Goal: Information Seeking & Learning: Stay updated

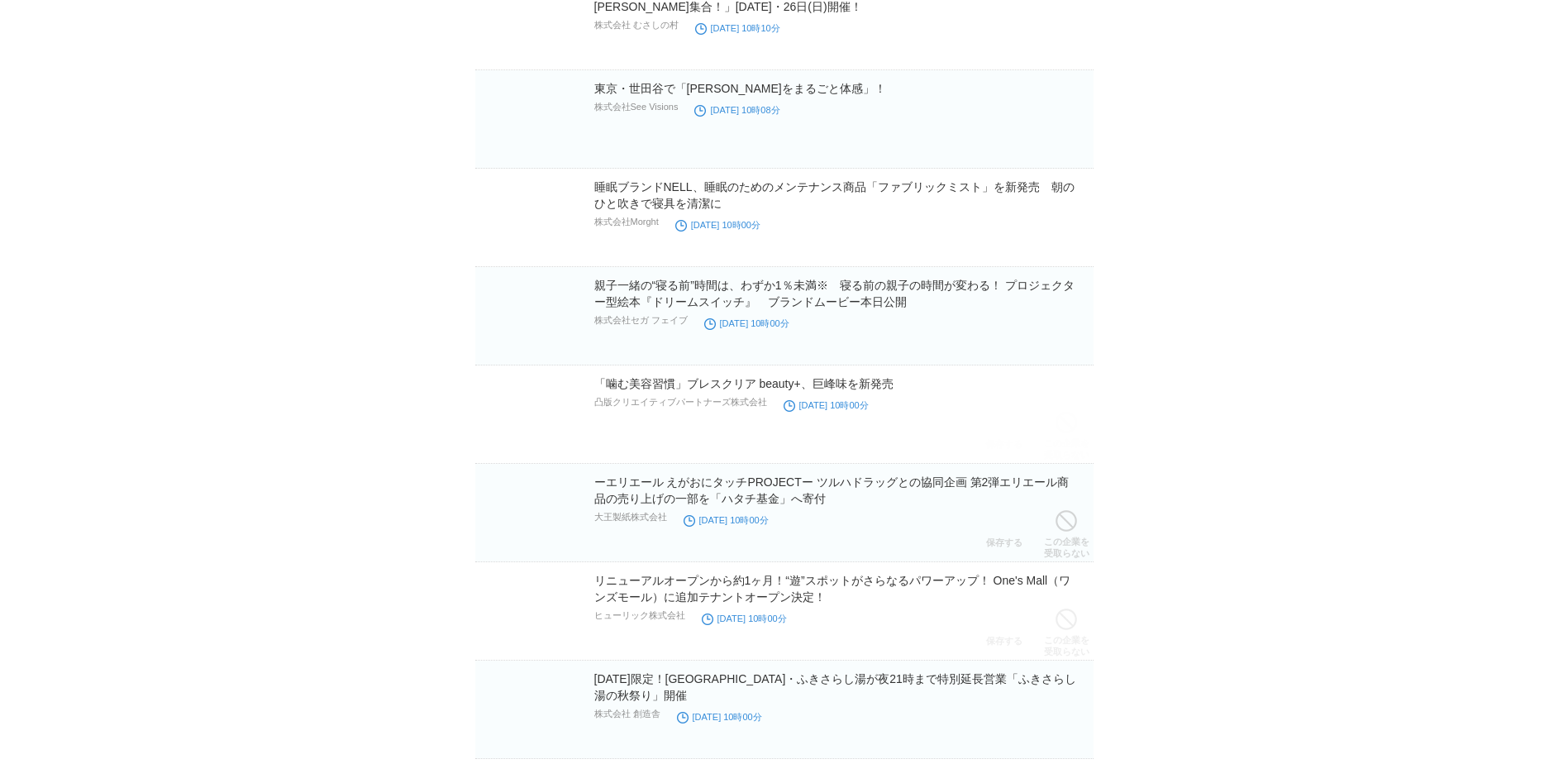
scroll to position [32774, 0]
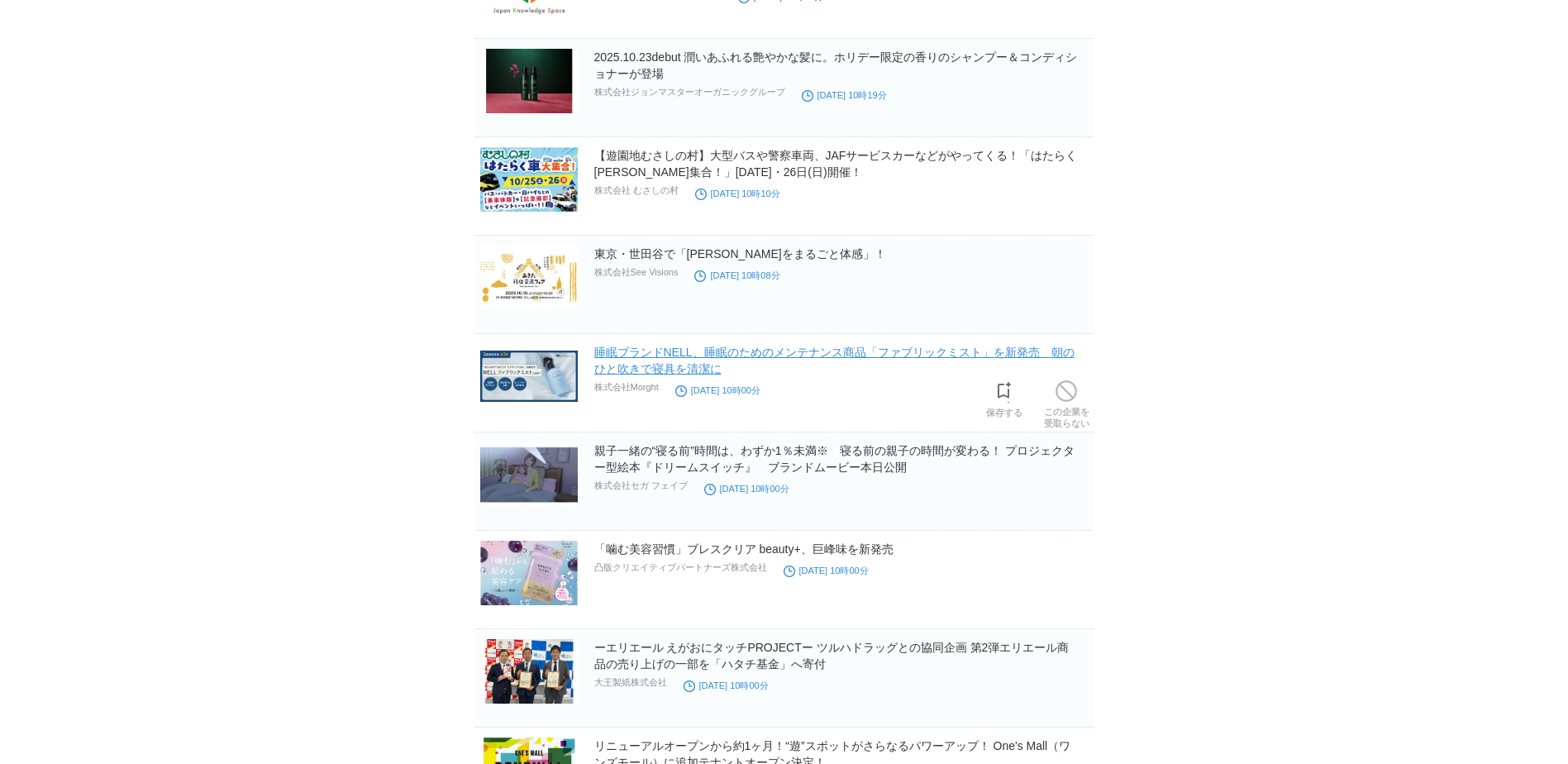
click at [617, 358] on link "睡眠ブランドNELL、睡眠のためのメンテナンス商品「ファブリックミスト」を新発売　朝のひと吹きで寝具を清潔に" at bounding box center [834, 360] width 480 height 30
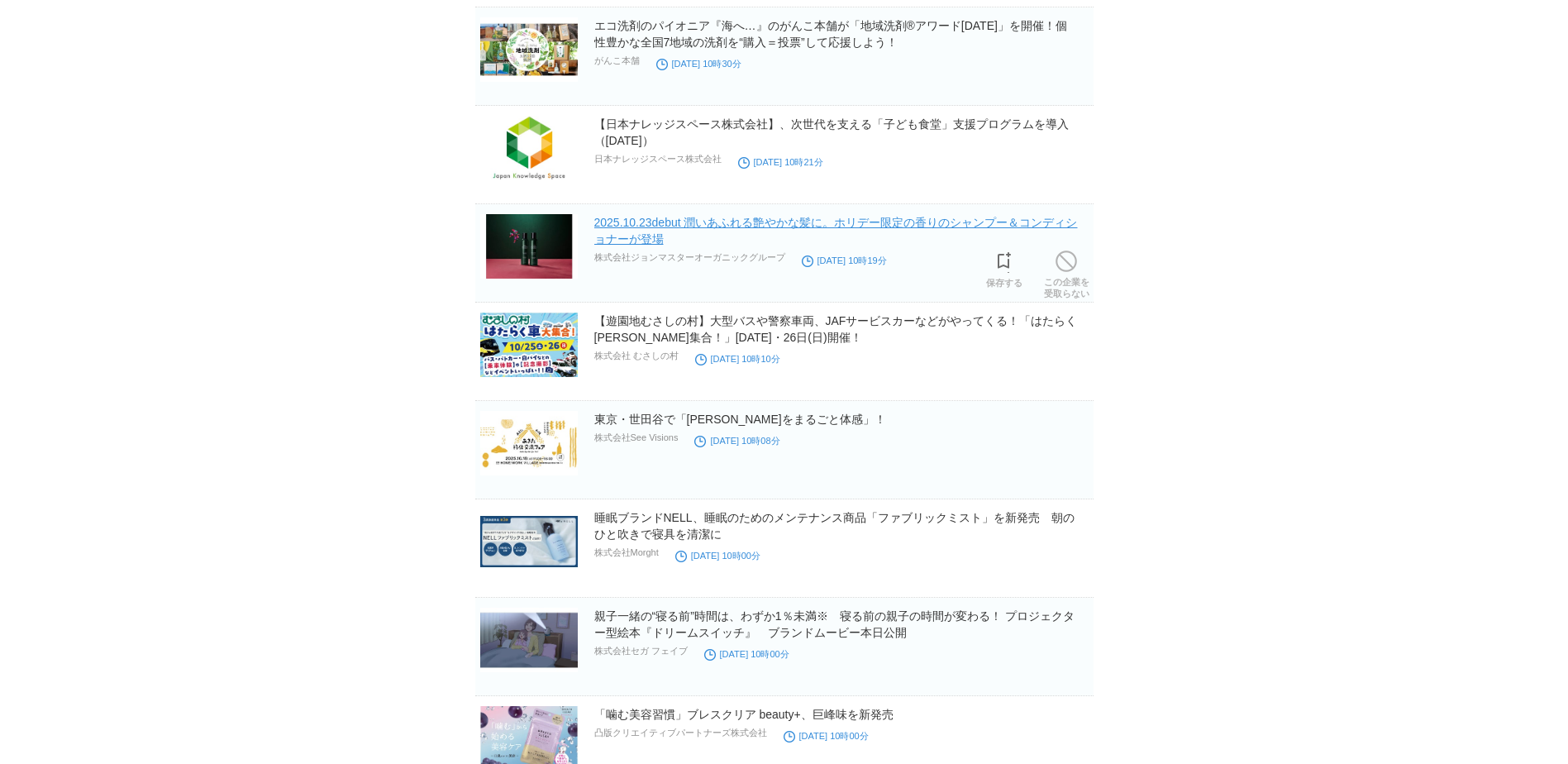
click at [689, 225] on link "2025.10.23debut 潤いあふれる艶やかな髪に。ホリデー限定の香りのシャンプー＆コンディショナーが登場" at bounding box center [835, 231] width 484 height 30
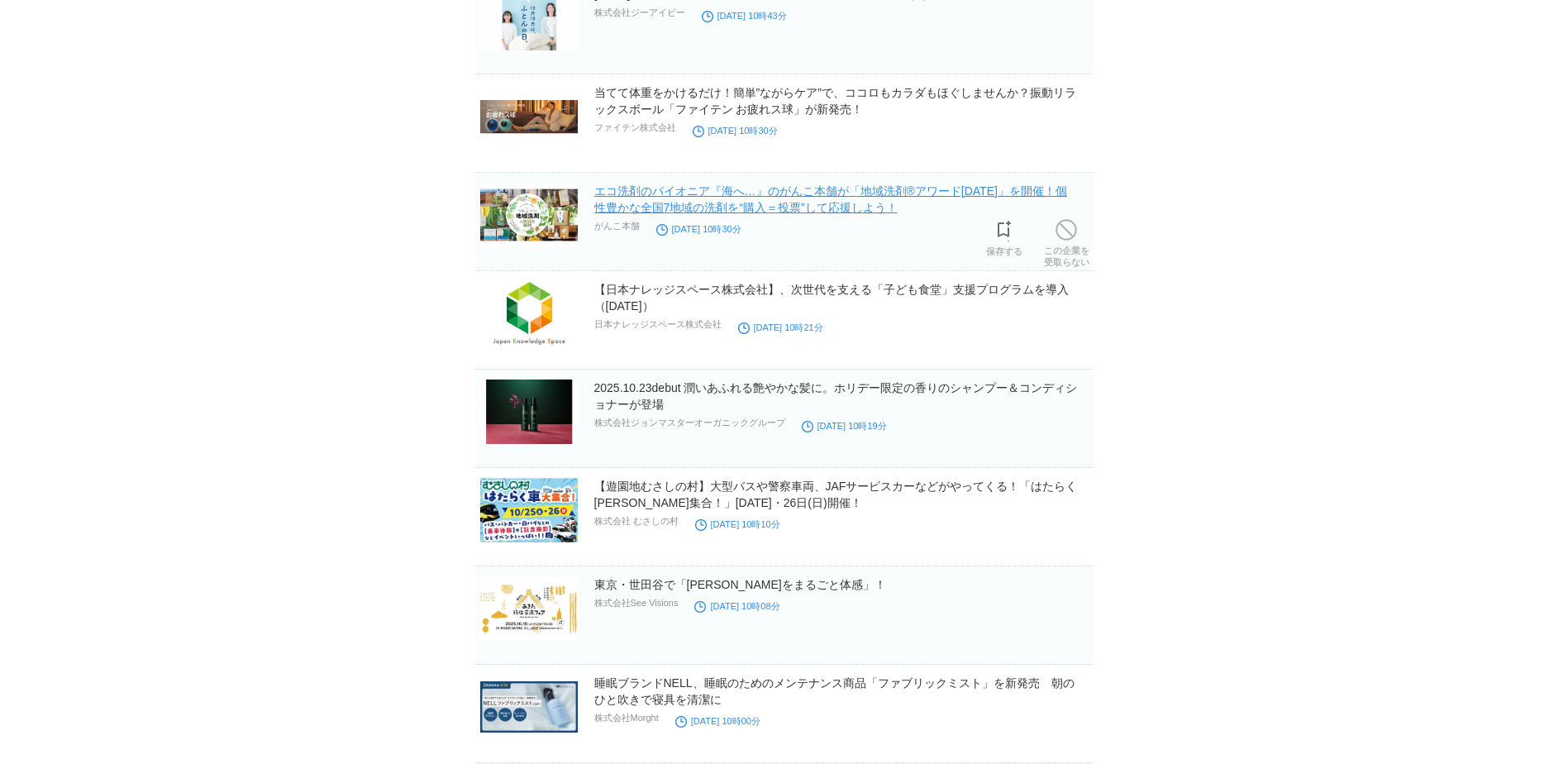
click at [741, 214] on link "エコ洗剤のパイオニア『海へ…』のがんこ本舗が「地域洗剤®アワード[DATE]」を開催！個性豊かな全国7地域の洗剤を“購入＝投票”して応援しよう！" at bounding box center [830, 199] width 473 height 30
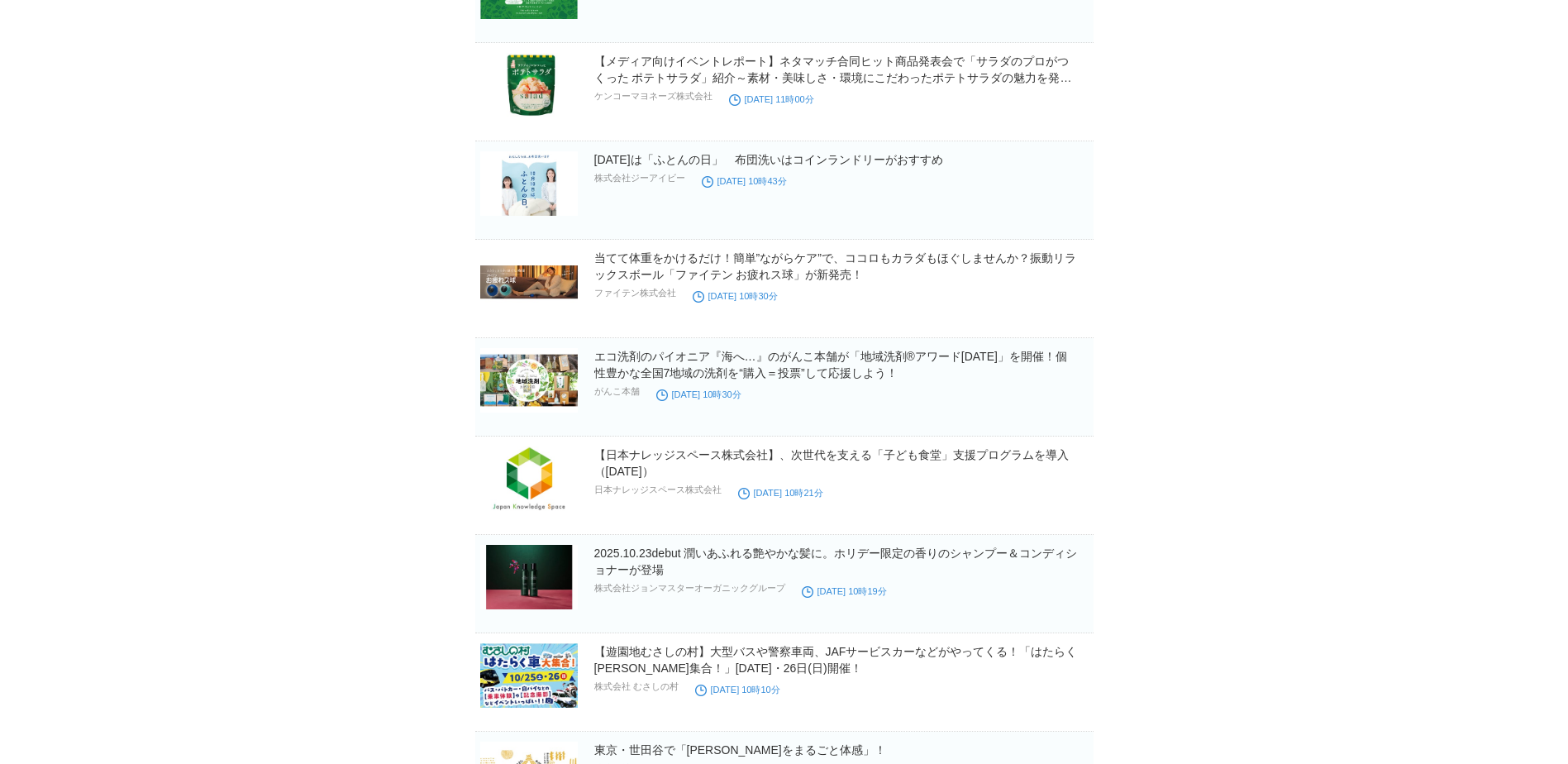
scroll to position [32196, 0]
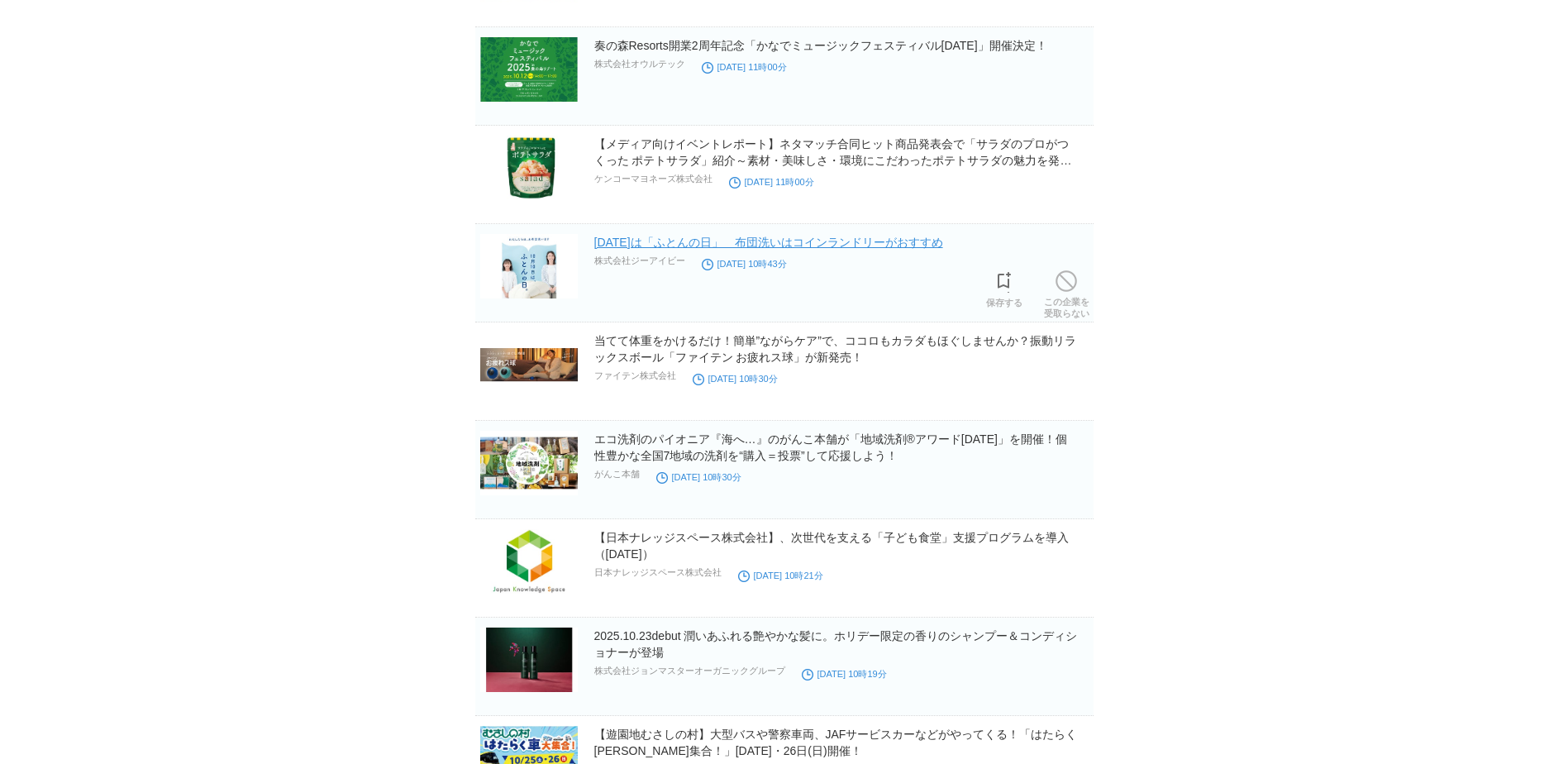
click at [770, 242] on link "[DATE]は「ふとんの日」　布団洗いはコインランドリーがおすすめ" at bounding box center [768, 242] width 348 height 13
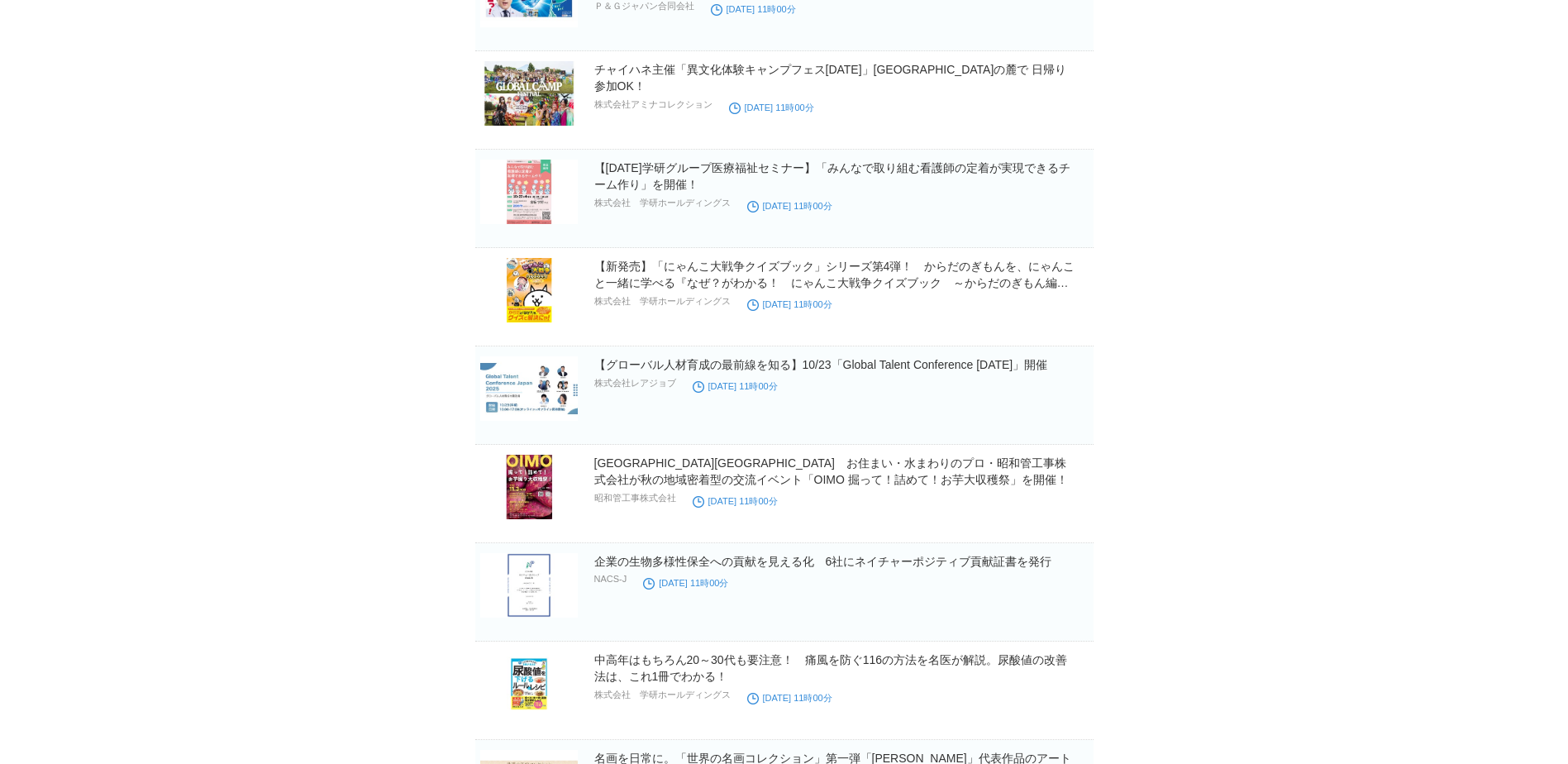
scroll to position [31121, 0]
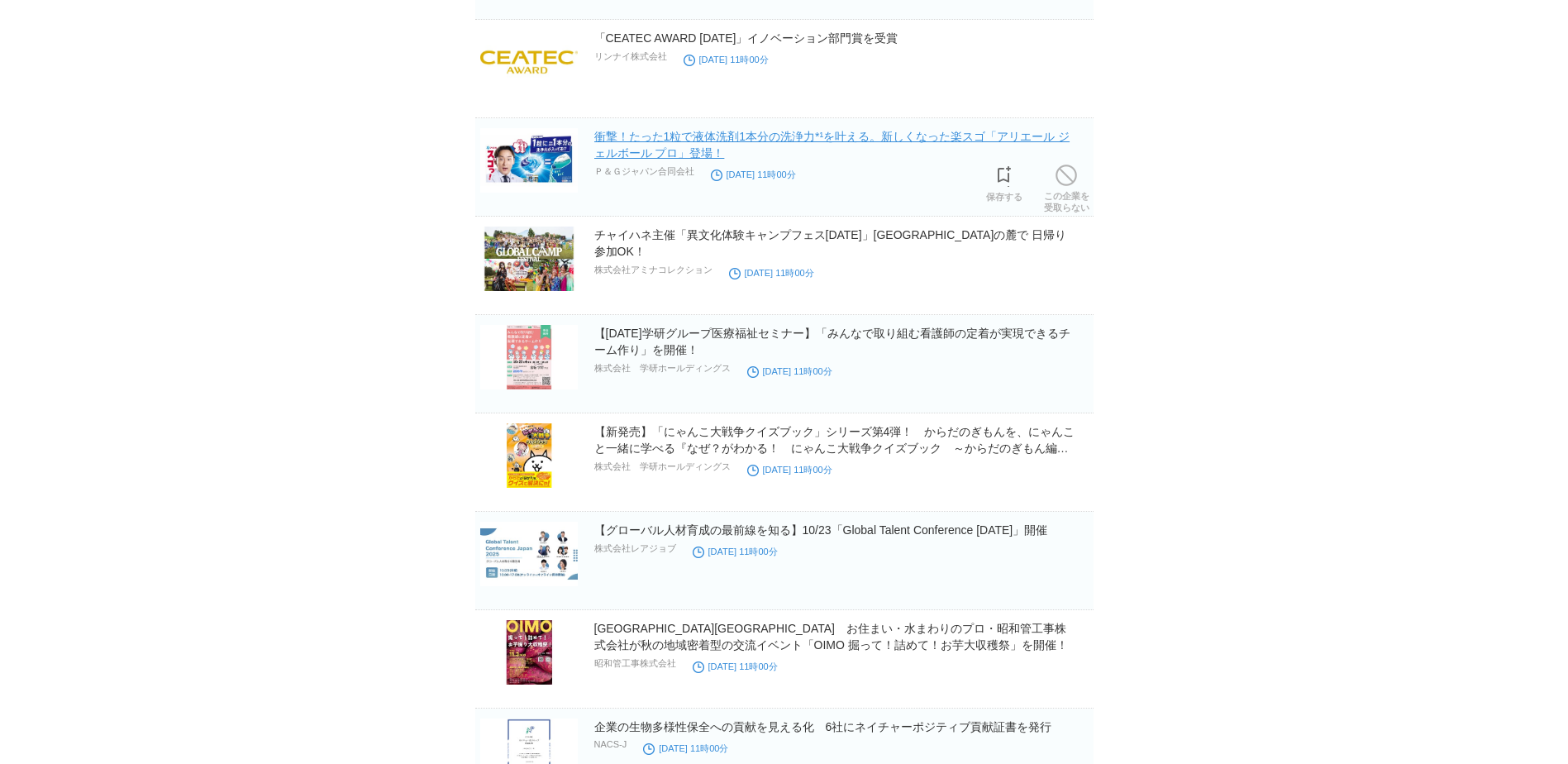
click at [889, 137] on link "衝撃！たった1粒で液体洗剤1本分の洗浄力*¹を叶える。新しくなった楽スゴ「アリエール ジェルボール プロ」登場！" at bounding box center [832, 144] width 476 height 30
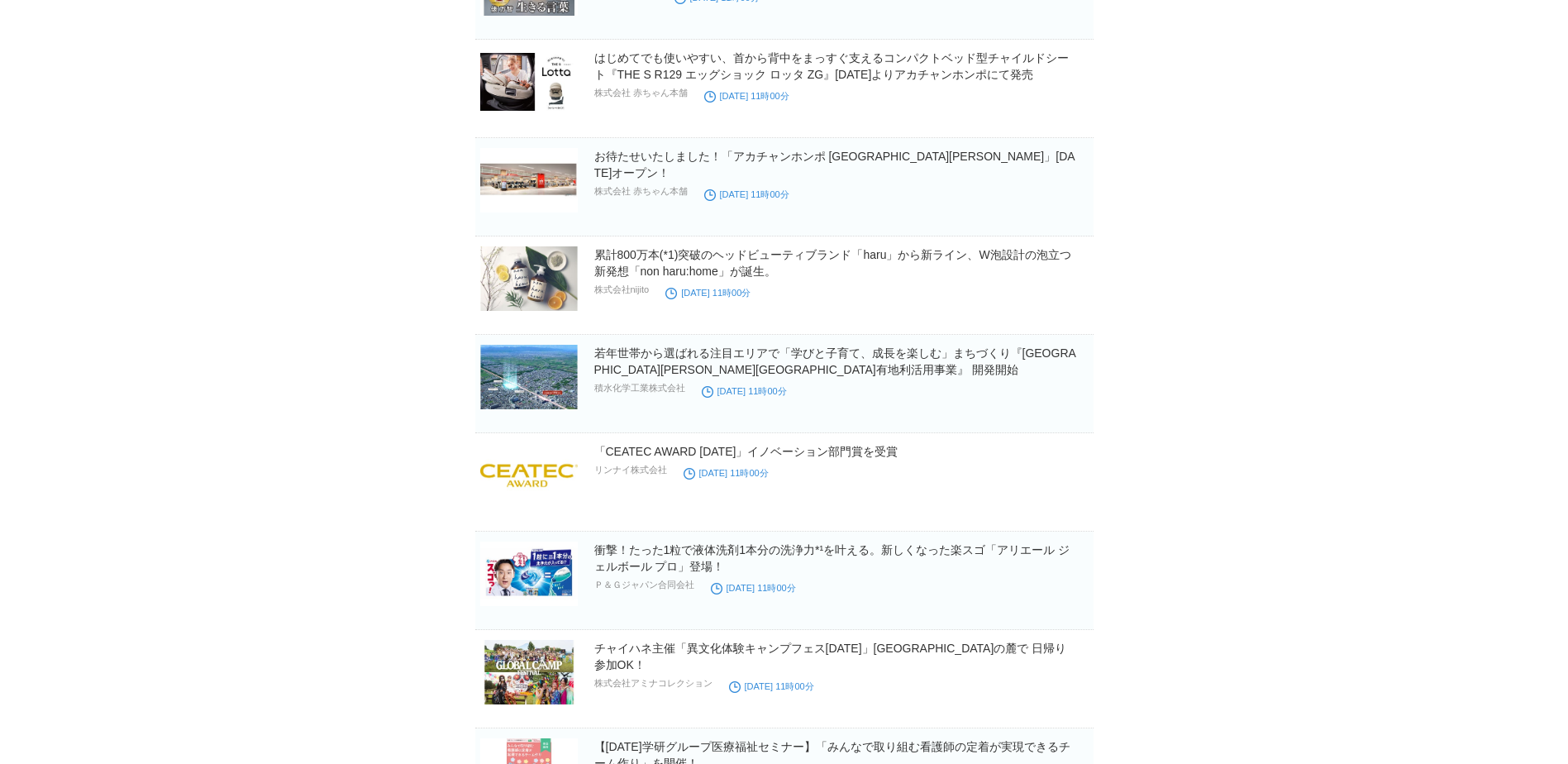
scroll to position [30626, 0]
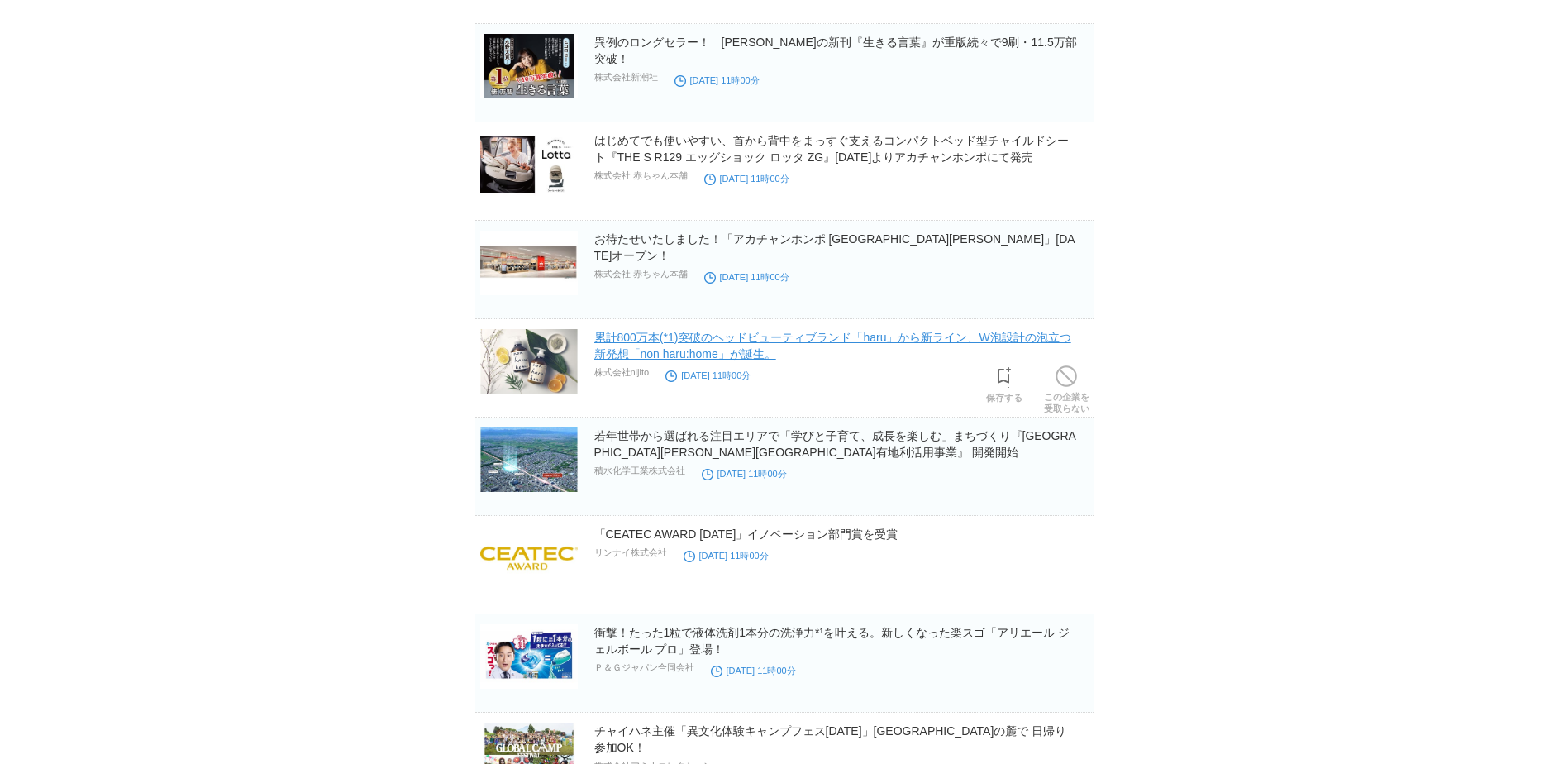
click at [643, 337] on link "累計800万本(*1)突破のヘッドビューティブランド「haru」から新ライン、W泡設計の泡立つ新発想「non haru:home」が誕生。" at bounding box center [832, 346] width 477 height 30
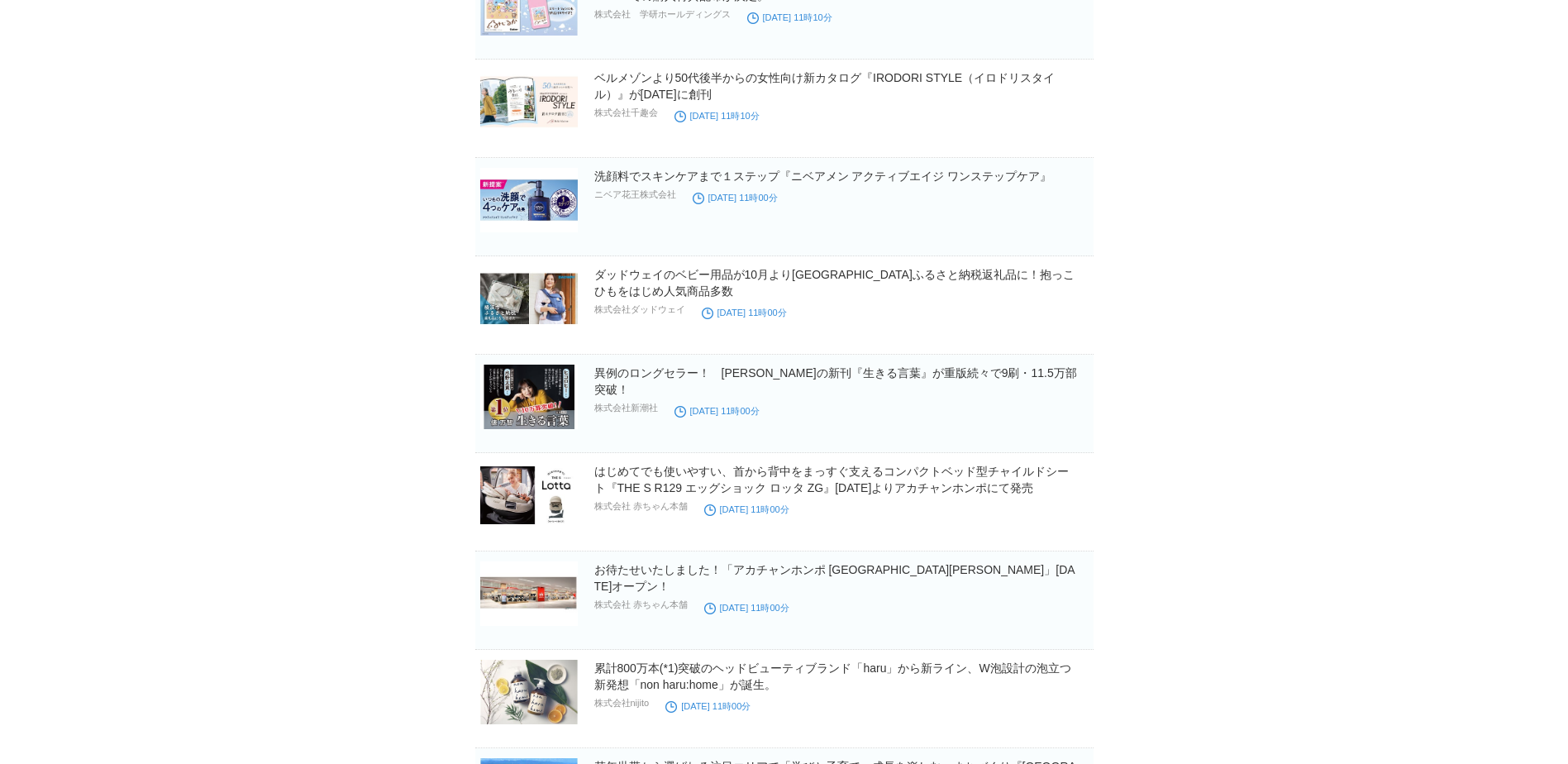
scroll to position [30047, 0]
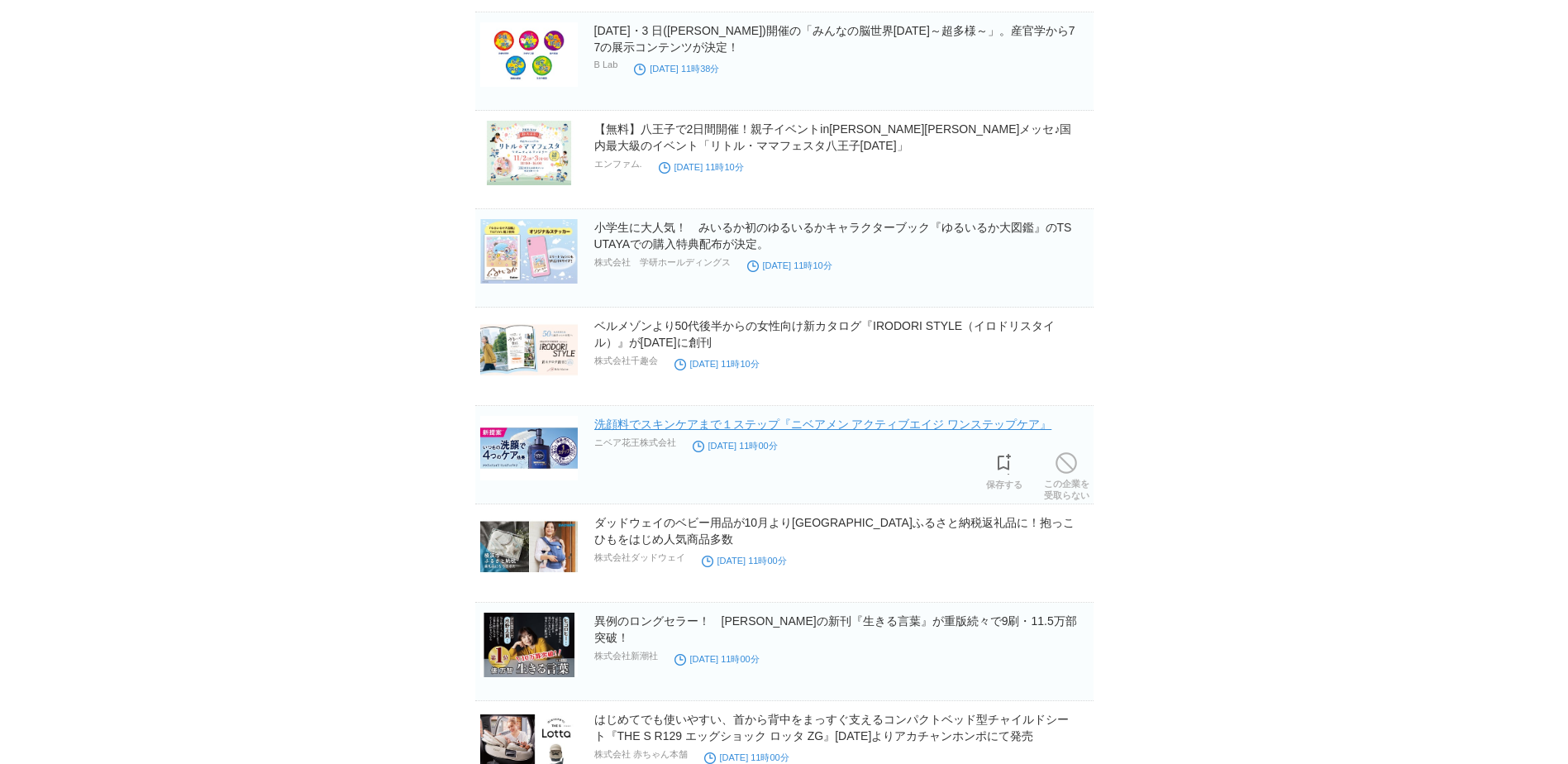
click at [610, 424] on link "洗顔料でスキンケアまで１ステップ『ニベアメン アクティブエイジ ワンステップケア』" at bounding box center [823, 424] width 458 height 13
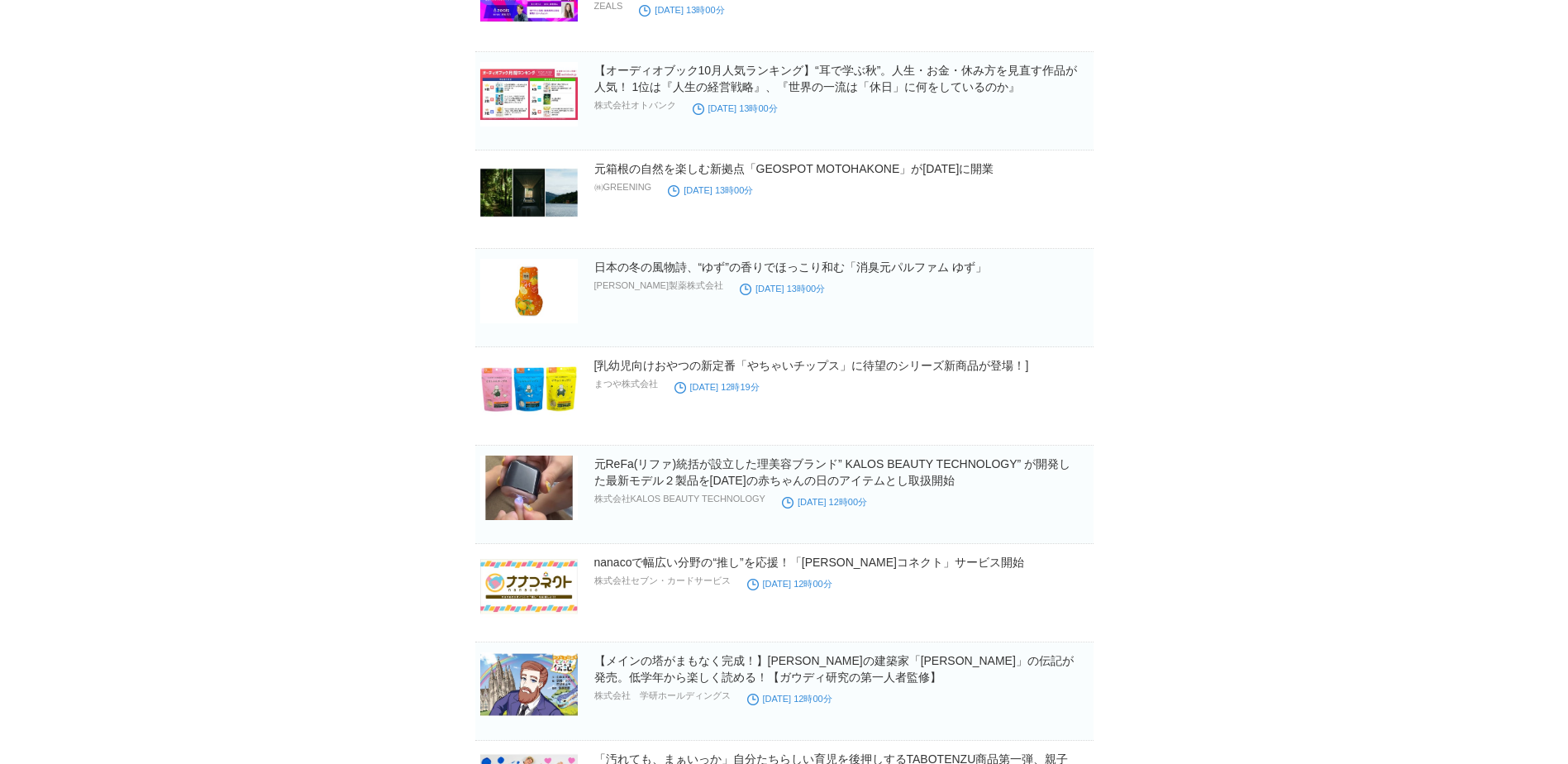
scroll to position [29137, 0]
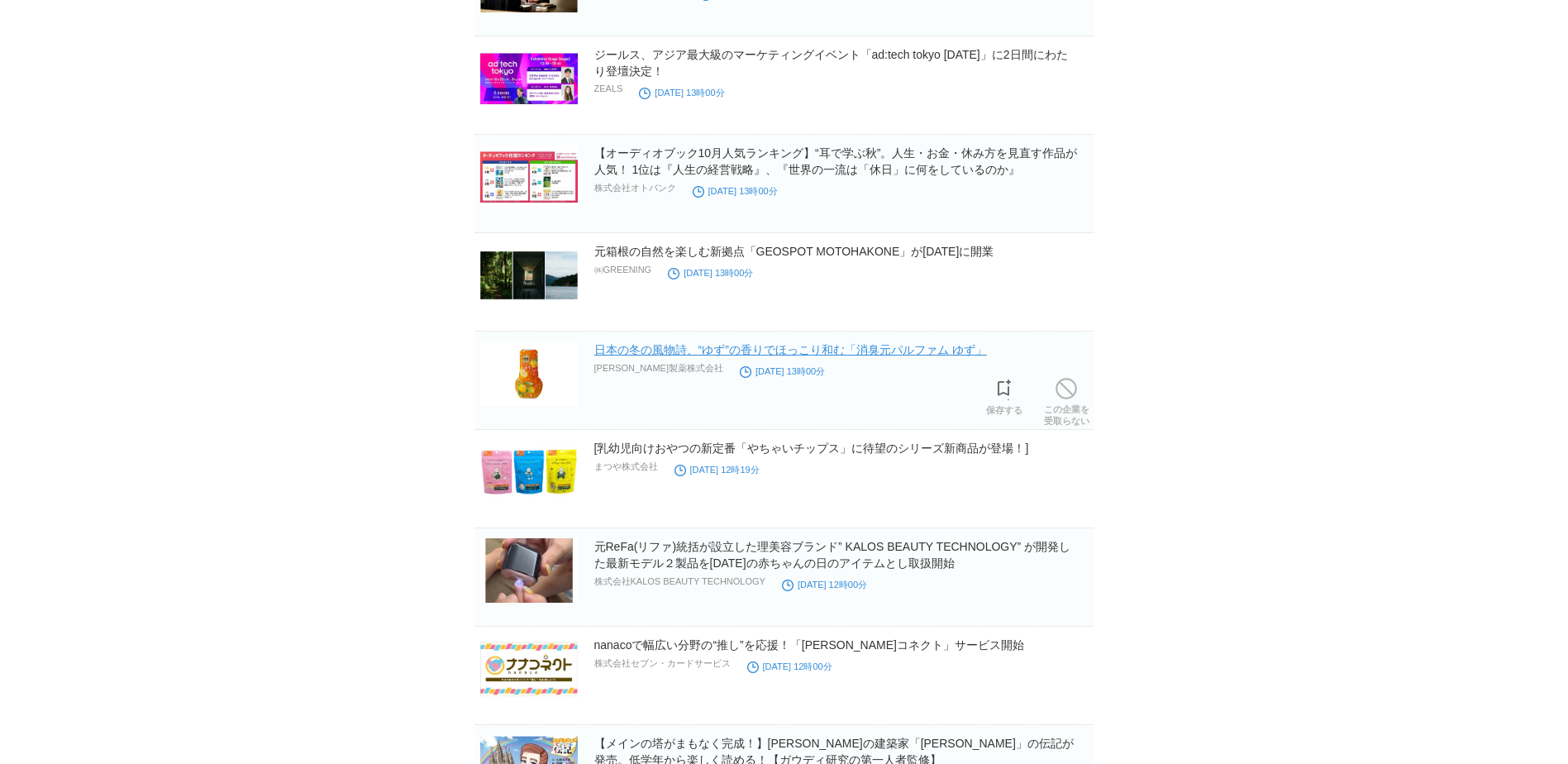
click at [750, 355] on link "日本の冬の風物詩、“ゆず”の香りでほっこり和む「消臭元パルファム ゆず」" at bounding box center [790, 349] width 392 height 13
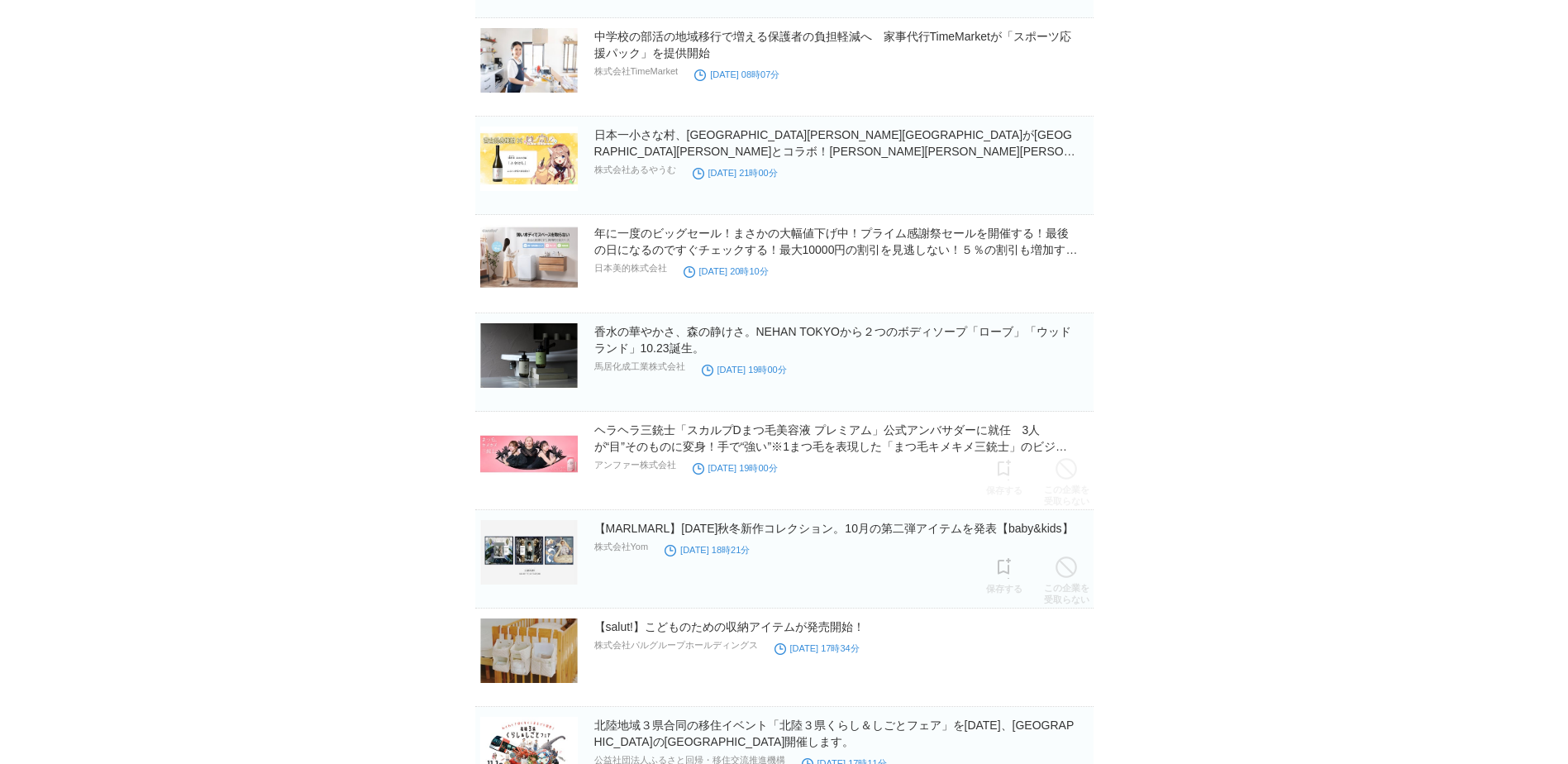
scroll to position [25336, 0]
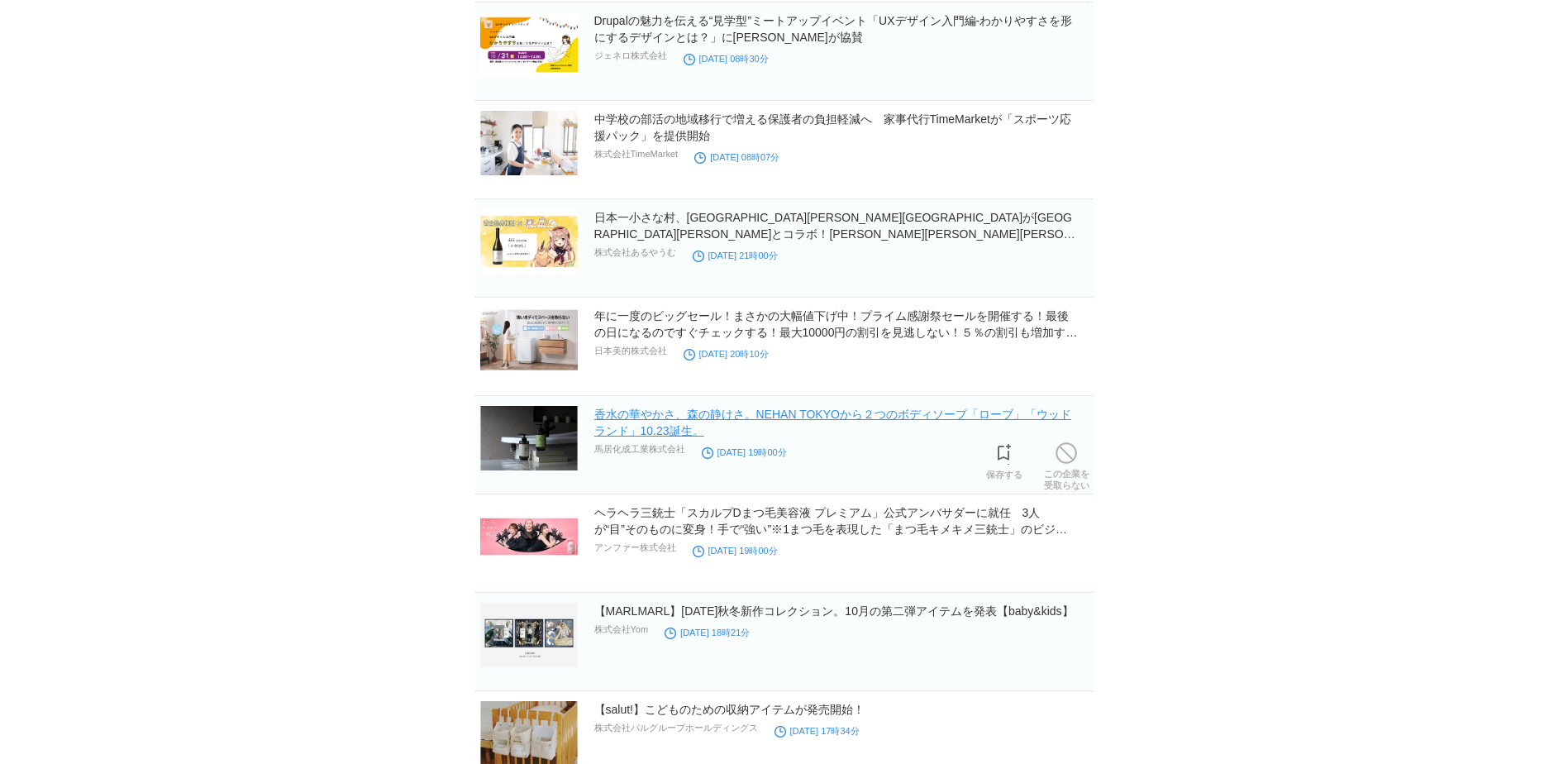
click at [796, 421] on link "香水の華やかさ、森の静けさ。NEHAN TOKYOから２つのボディソープ「ローブ」「ウッドランド」10.23誕生。" at bounding box center [832, 422] width 477 height 30
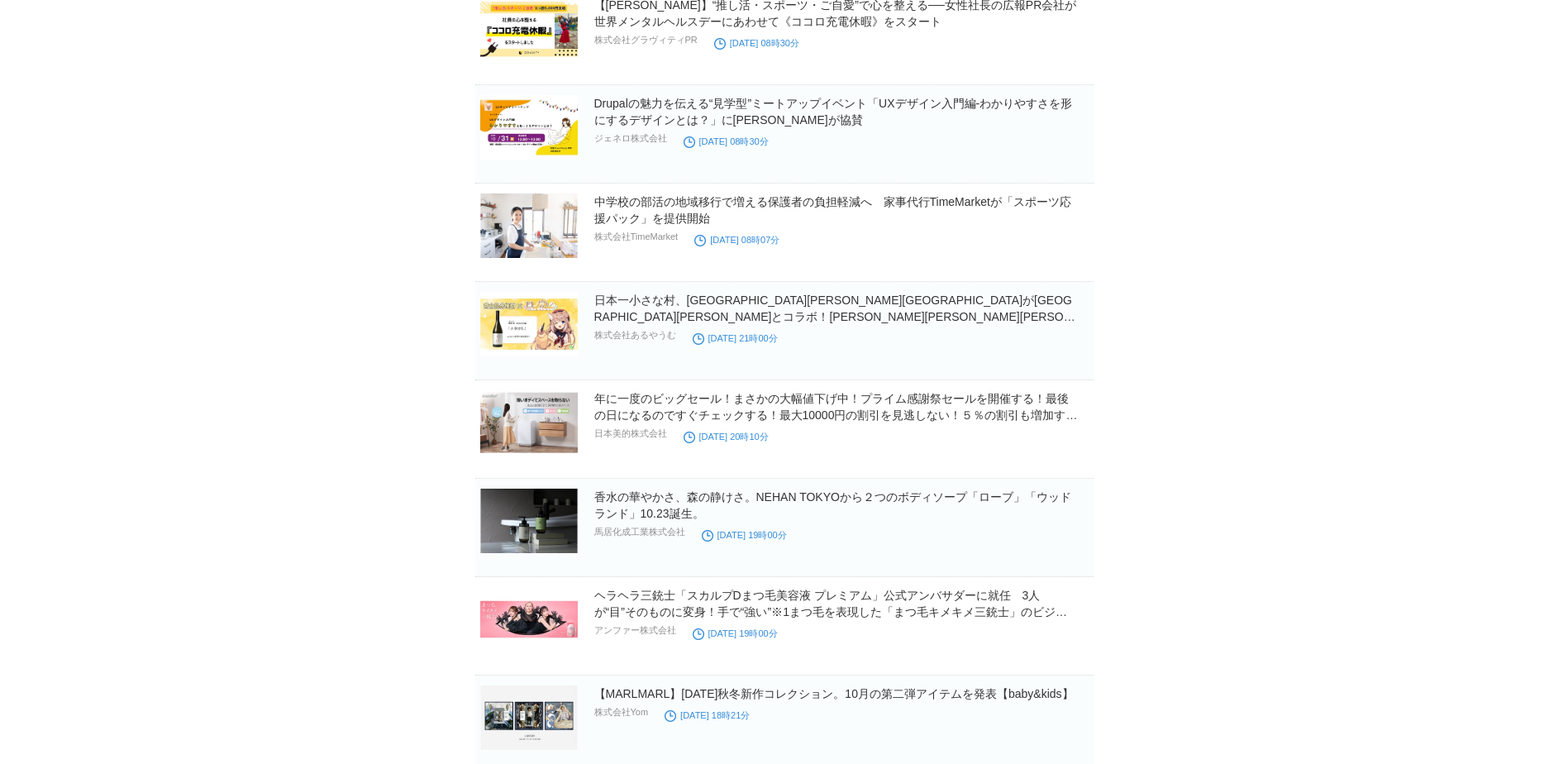
scroll to position [25171, 0]
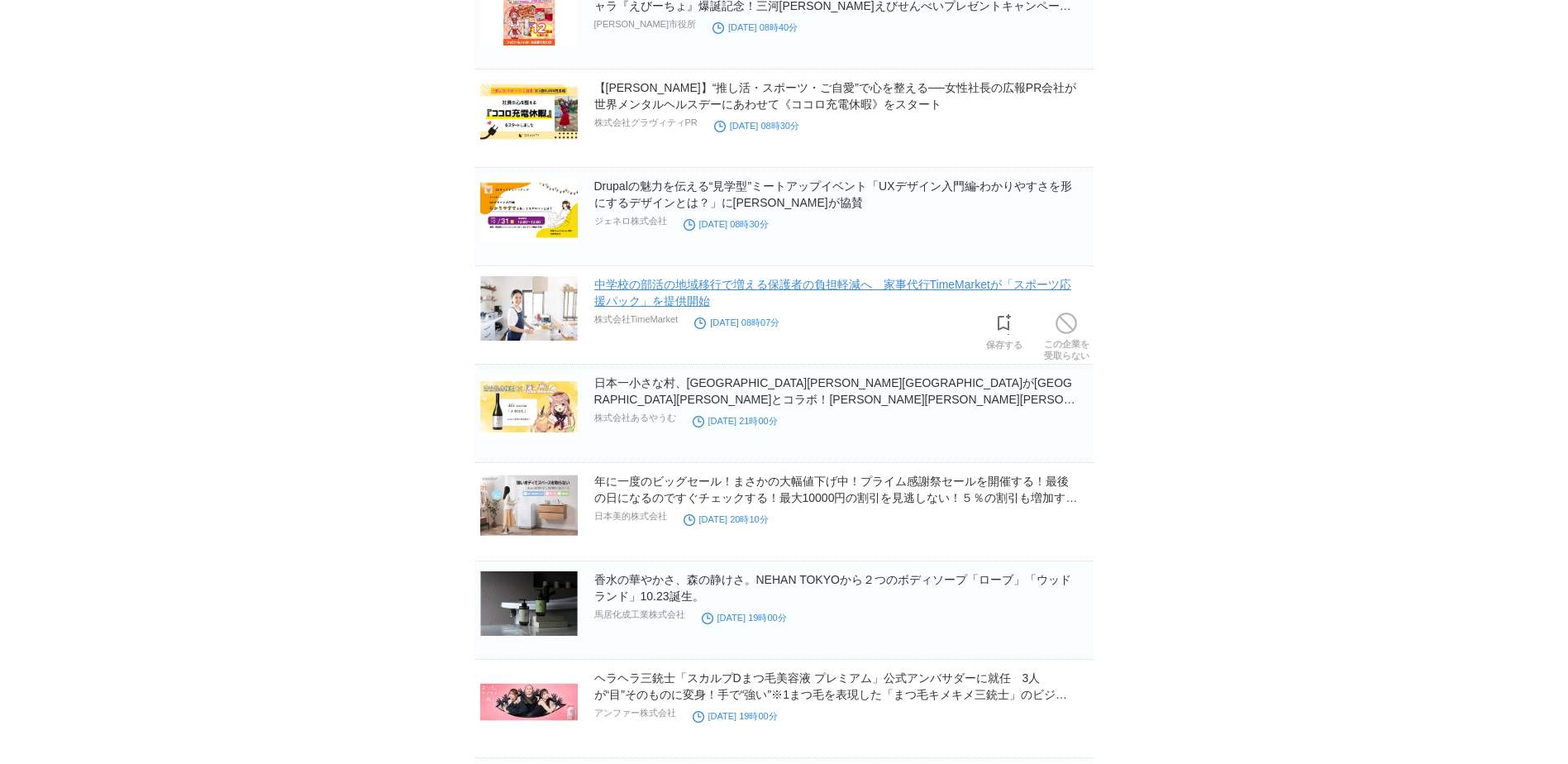
click at [679, 291] on link "中学校の部活の地域移行で増える保護者の負担軽減へ　家事代行TimeMarketが「スポーツ応援パック」を提供開始" at bounding box center [832, 293] width 477 height 30
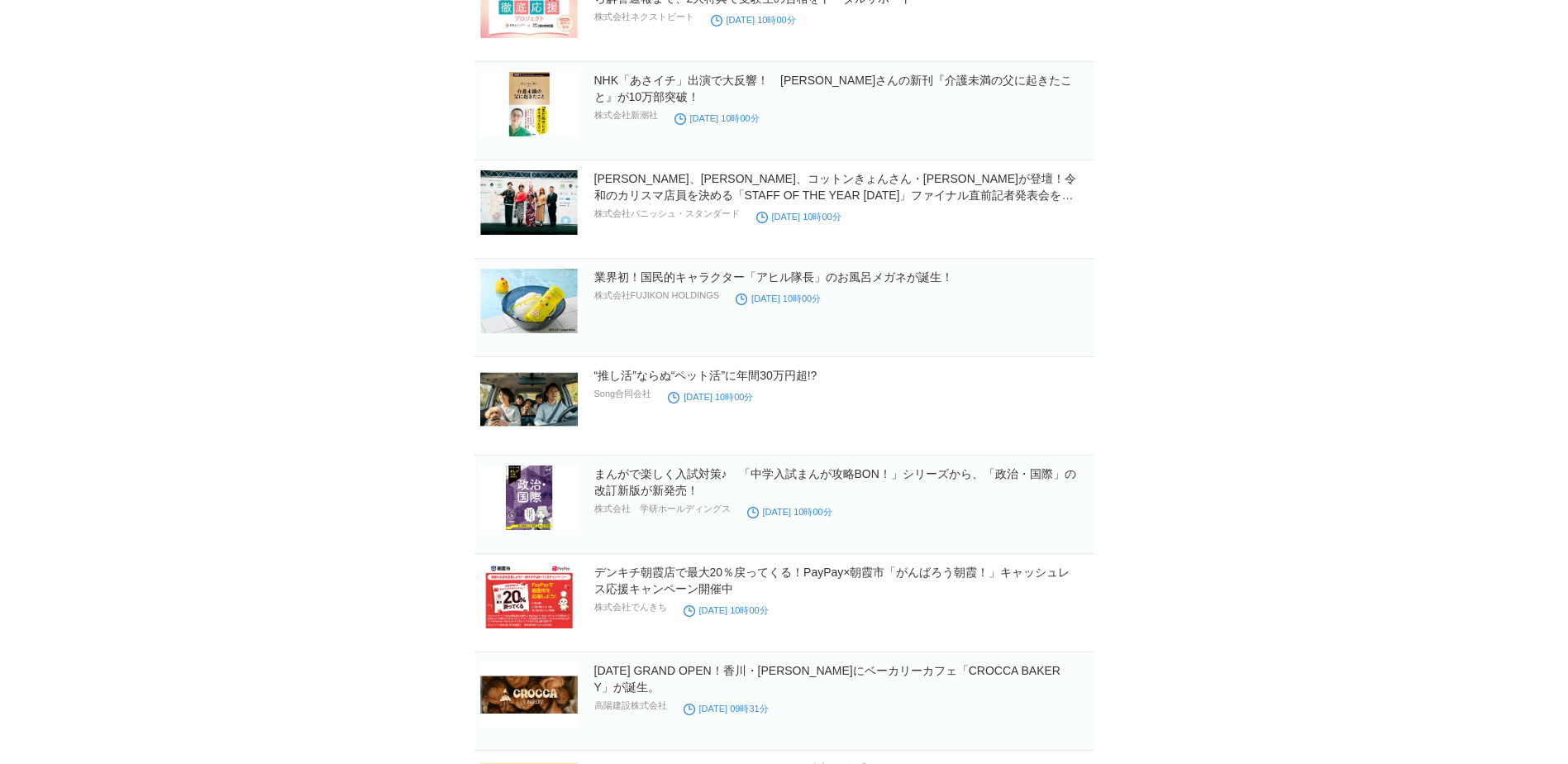
scroll to position [24013, 0]
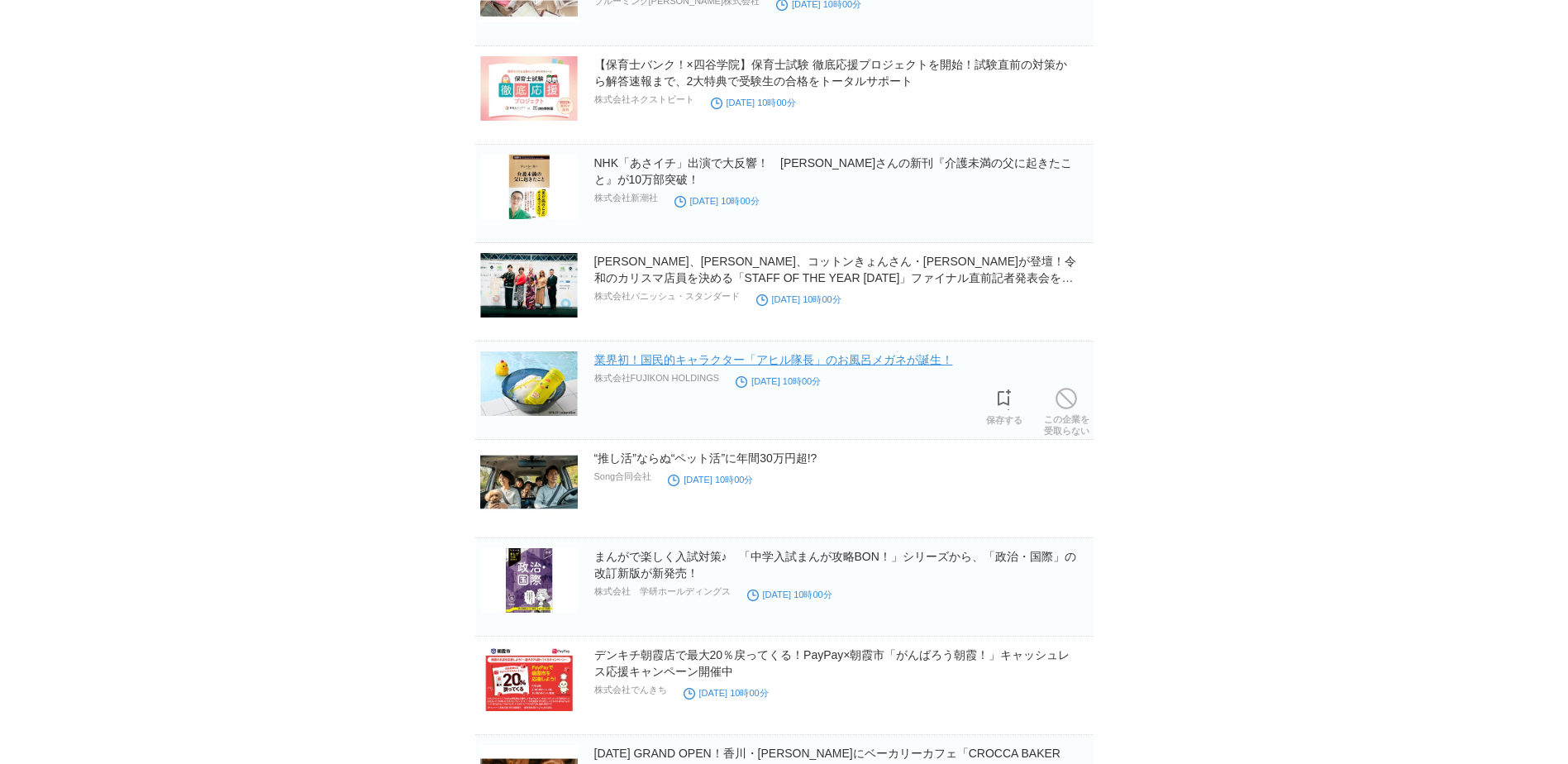
click at [694, 364] on link "業界初！国民的キャラクター「アヒル隊長」のお風呂メガネが誕生！" at bounding box center [773, 359] width 358 height 13
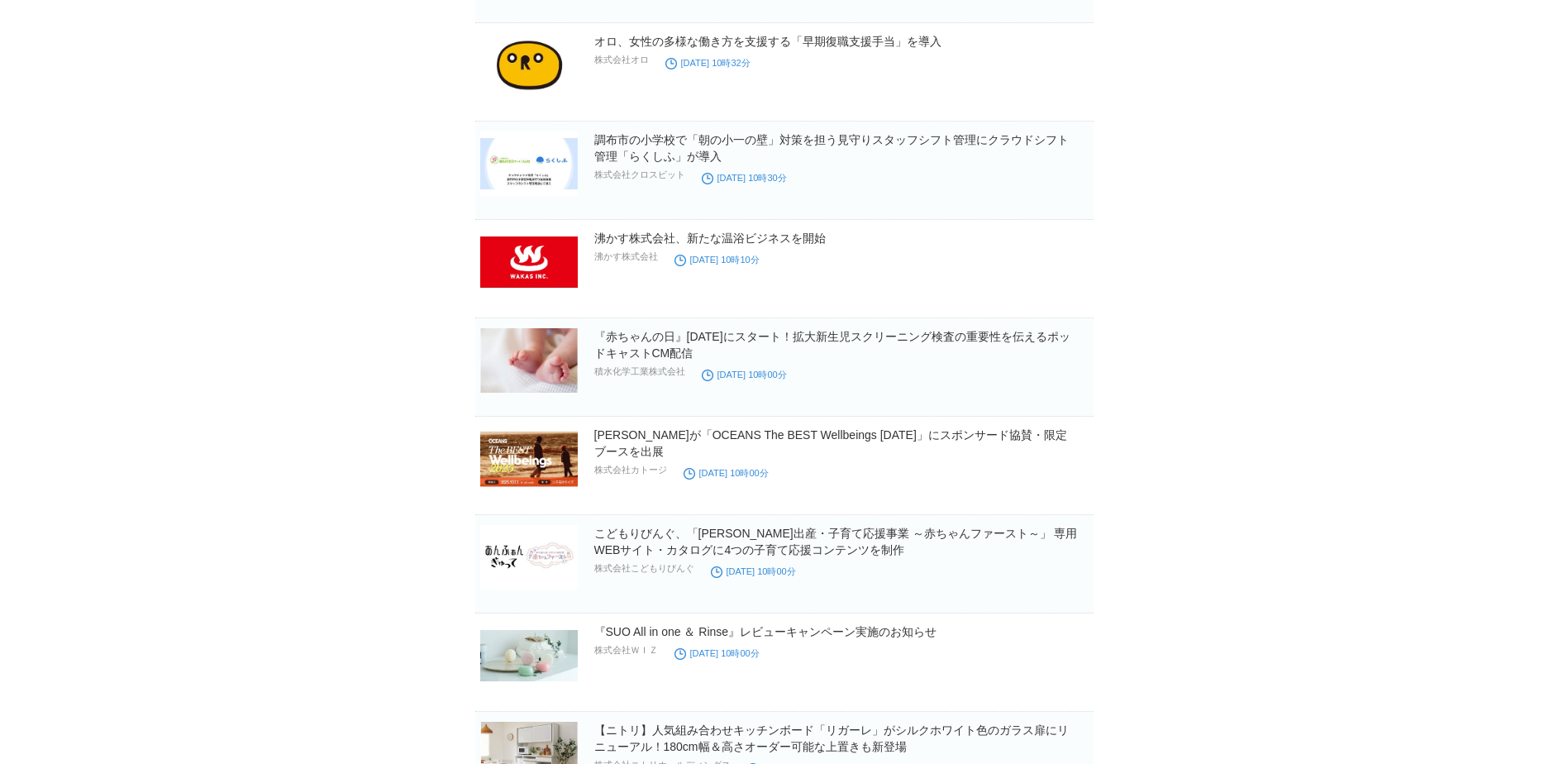
scroll to position [22773, 0]
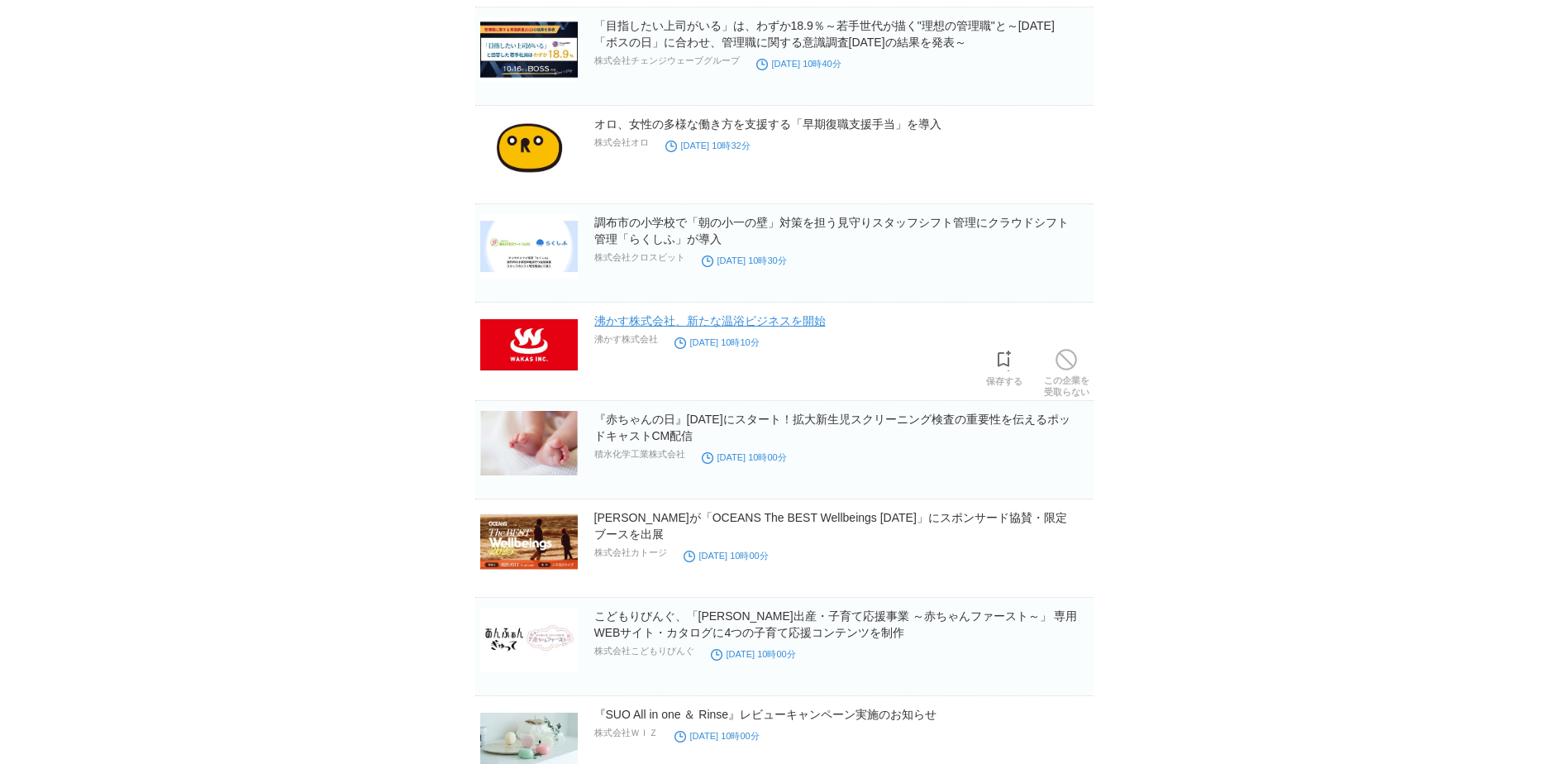
click at [655, 324] on link "沸かす株式会社、新たな温浴ビジネスを開始" at bounding box center [709, 321] width 231 height 13
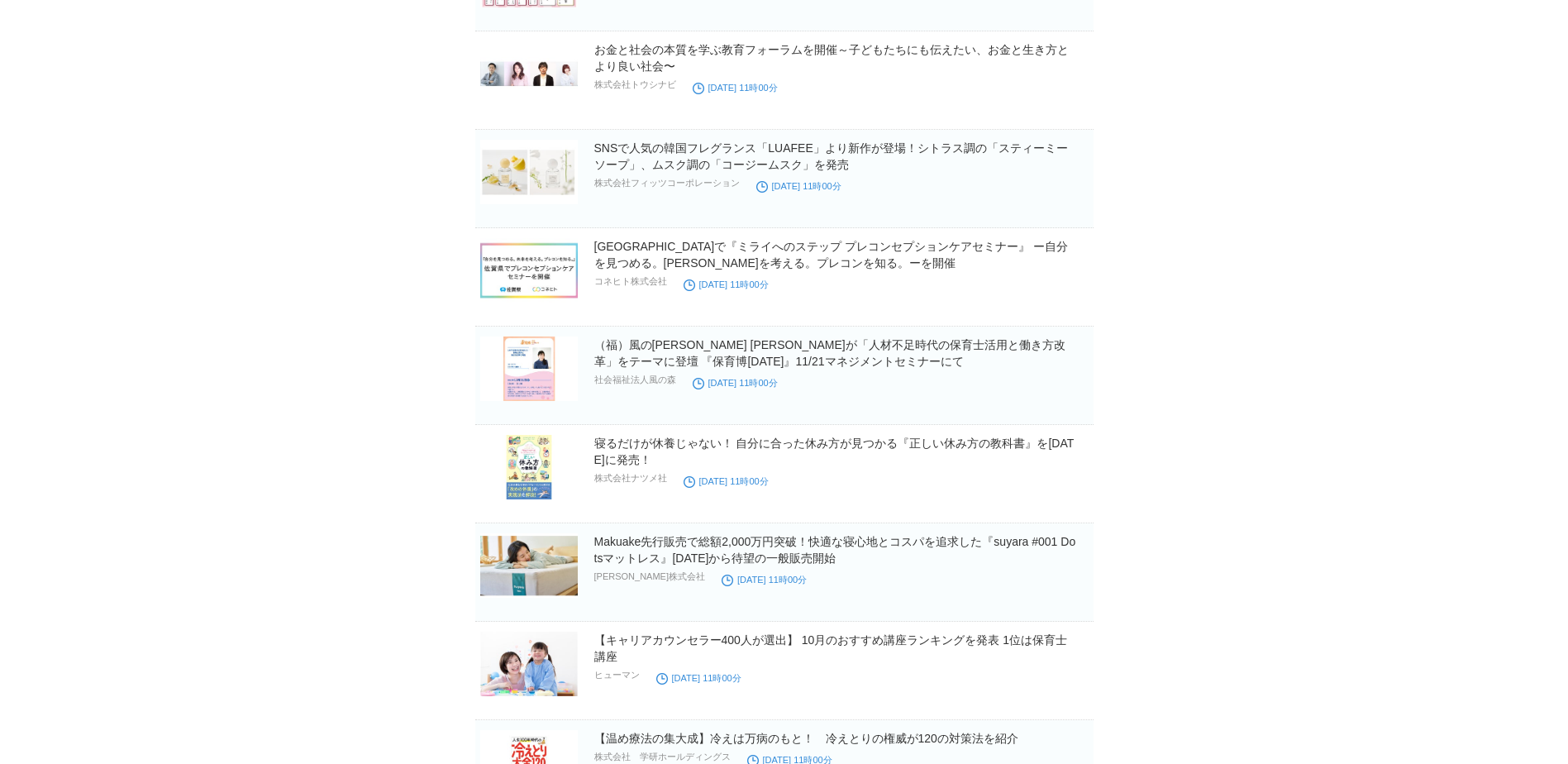
scroll to position [21699, 0]
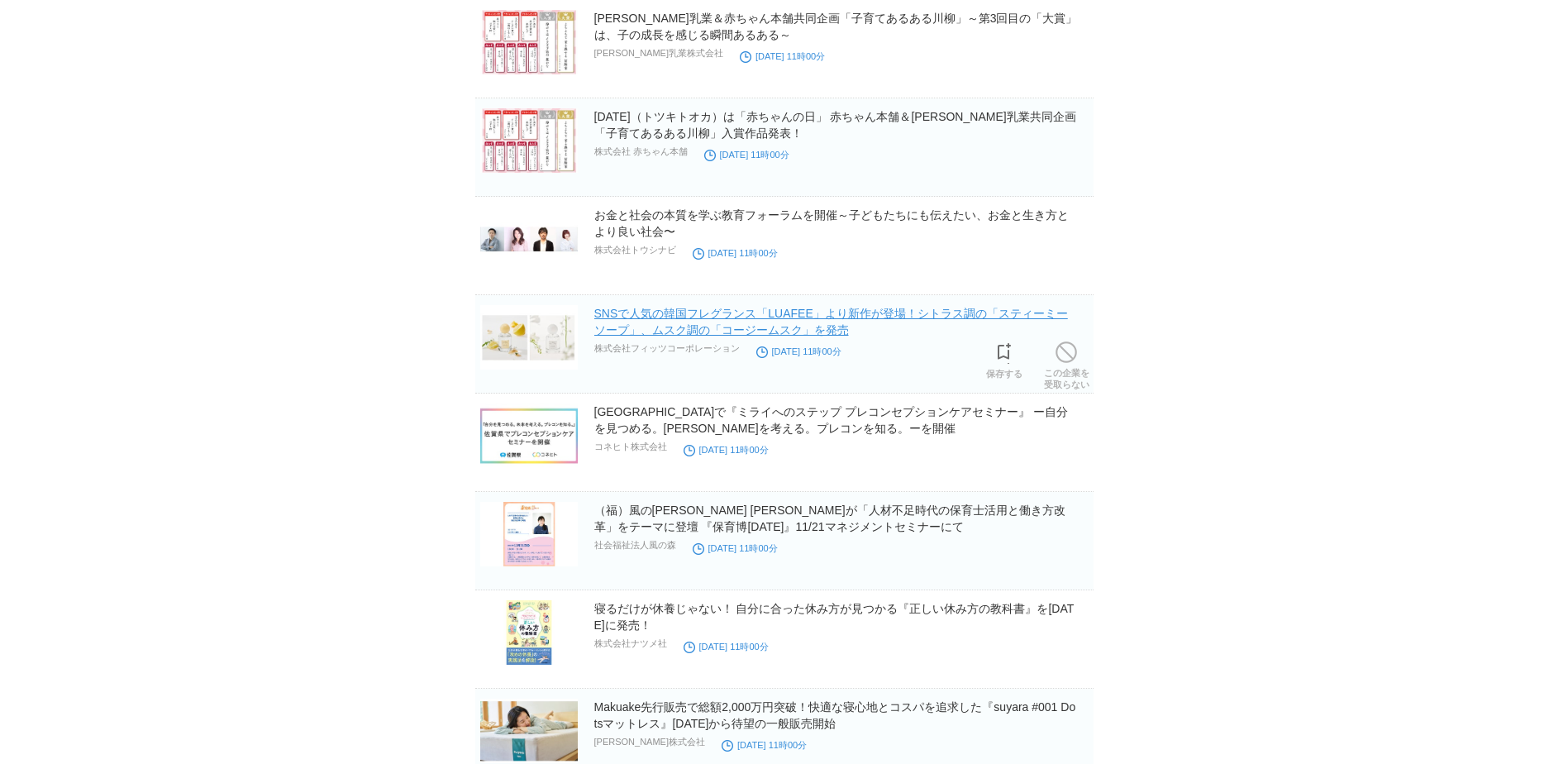
click at [760, 333] on link "SNSで人気の韓国フレグランス「LUAFEE」より新作が登場！シトラス調の「スティーミーソープ」、ムスク調の「コージームスク」を発売" at bounding box center [830, 322] width 474 height 30
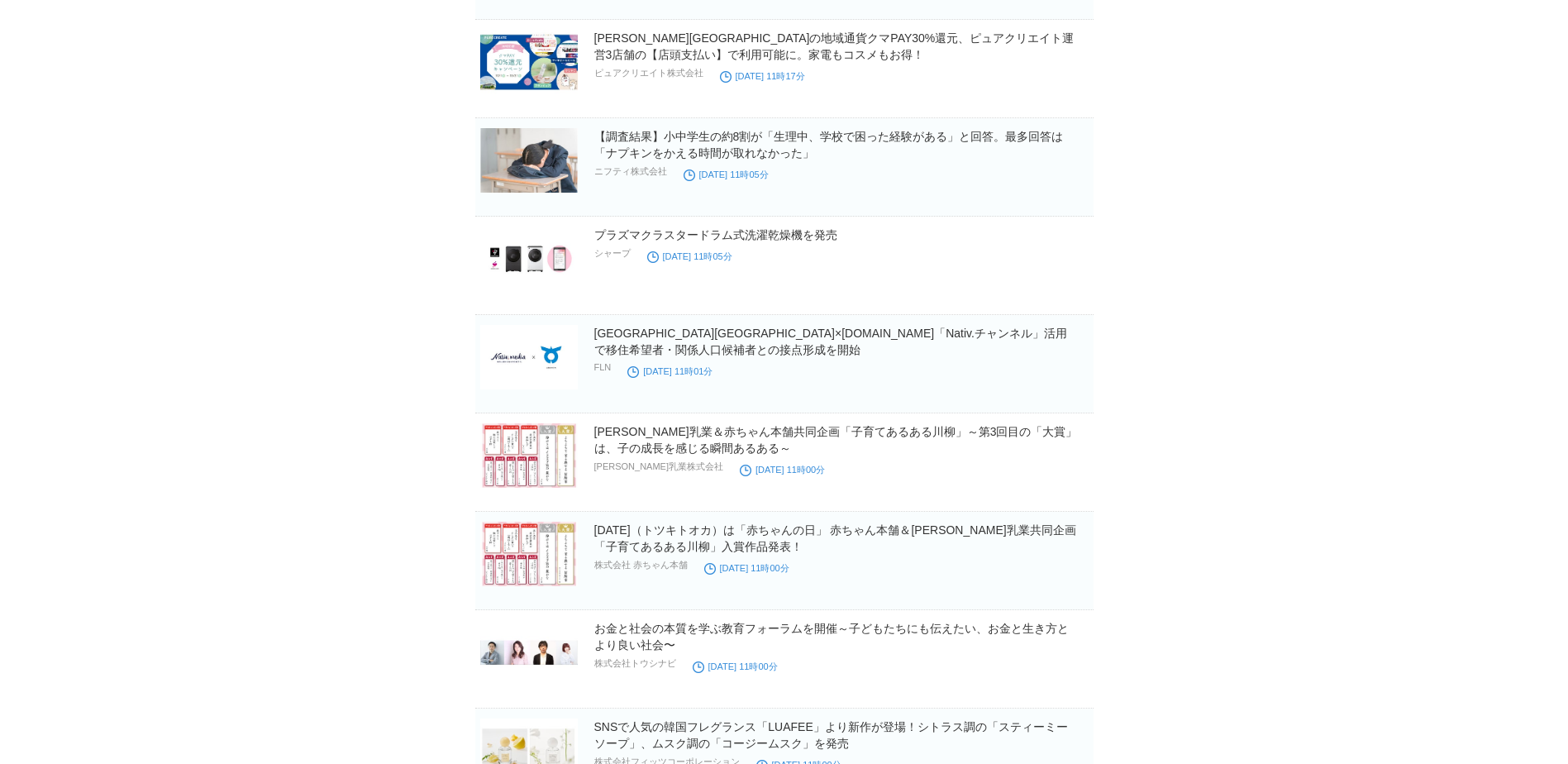
scroll to position [21203, 0]
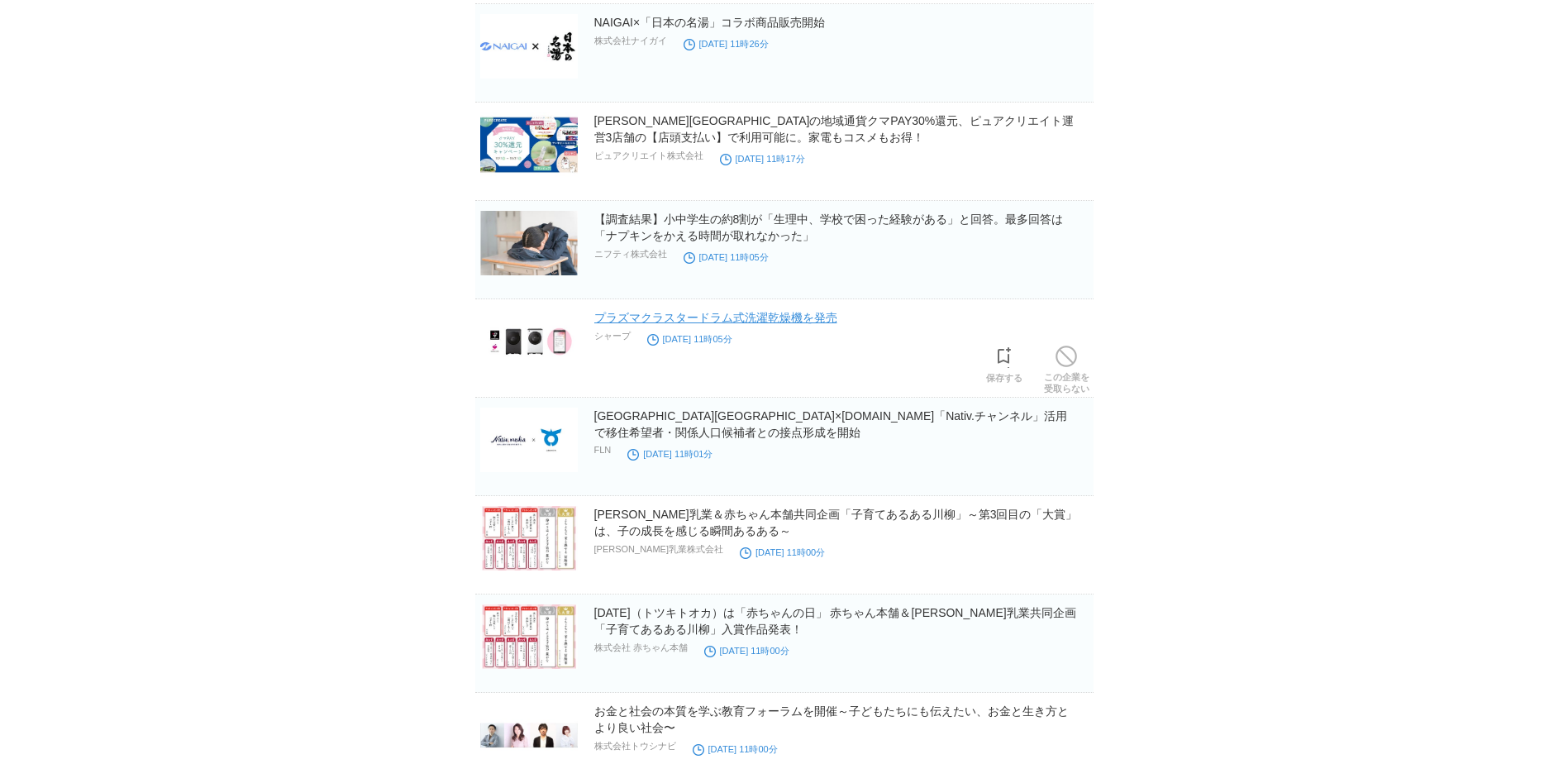
click at [704, 321] on link "プラズマクラスタードラム式洗濯乾燥機を発売" at bounding box center [715, 318] width 243 height 13
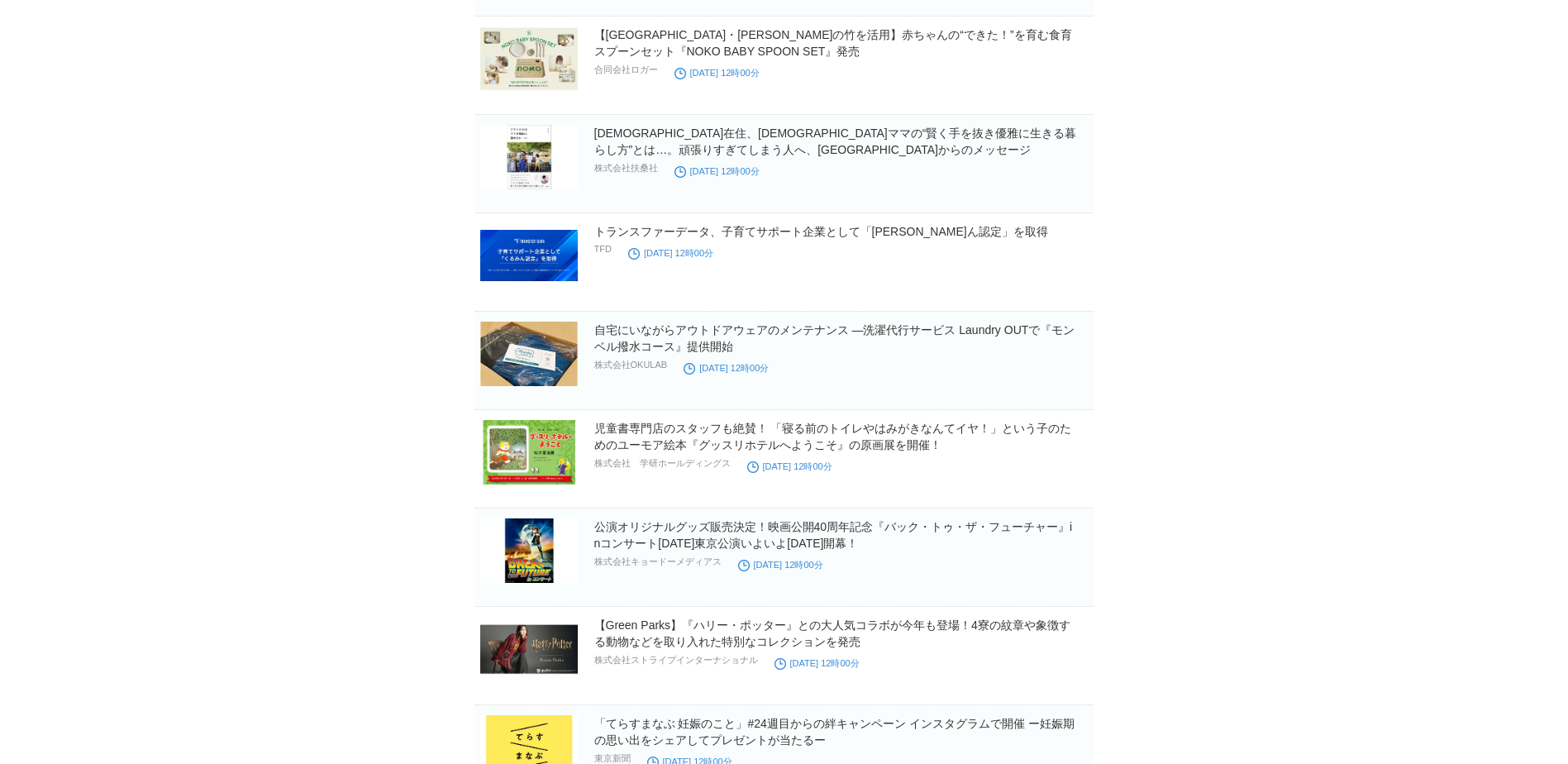
scroll to position [19550, 0]
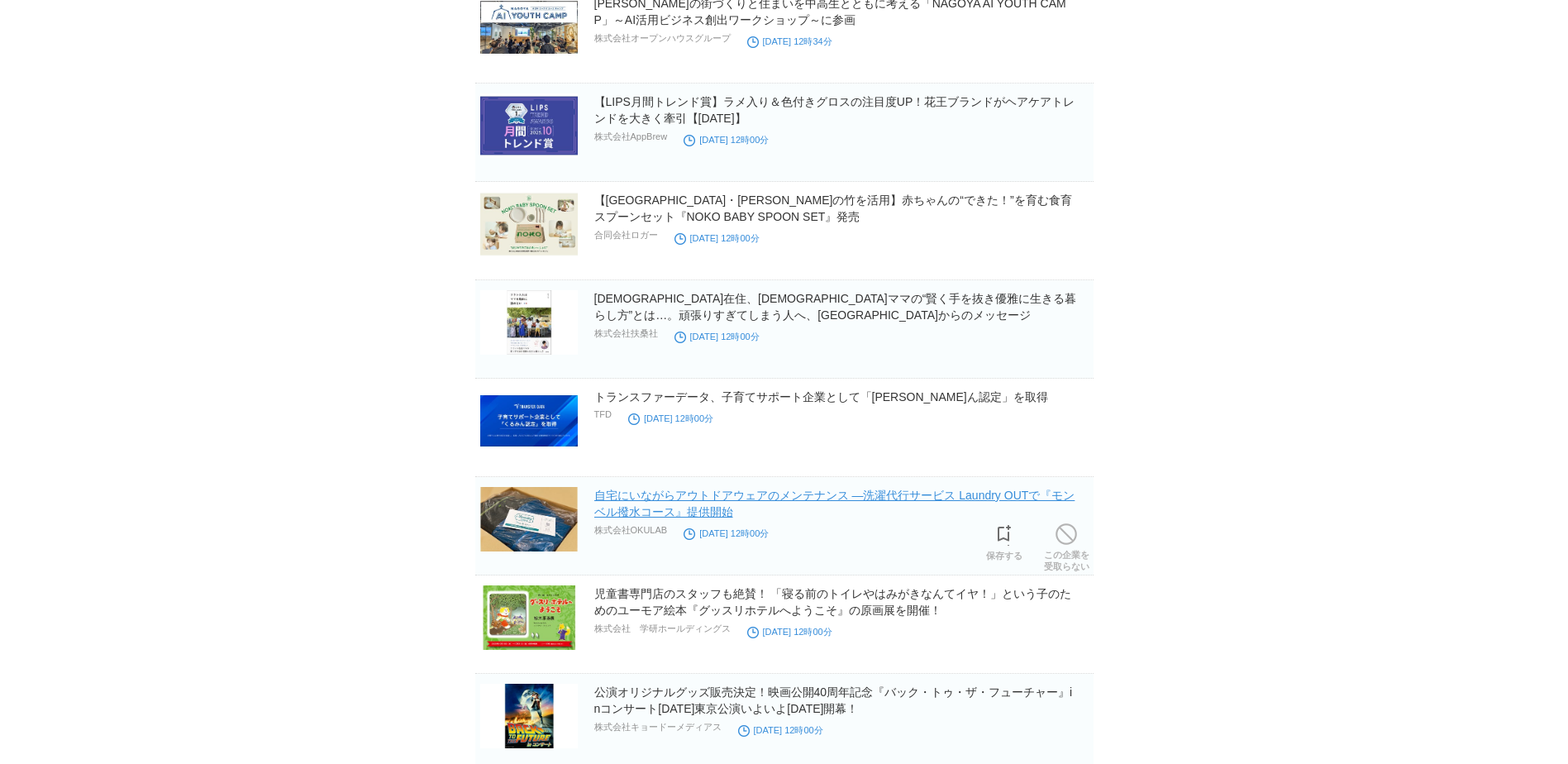
click at [773, 501] on link "自宅にいながらアウトドアウェアのメンテナンス ―洗濯代行サービス Laundry OUTで『モンベル撥水コース』提供開始" at bounding box center [835, 504] width 481 height 30
click at [809, 98] on h2 "【LIPS月間トレンド賞】ラメ入り＆色付きグロスの注目度UP！花王ブランドがヘアケアトレンドを大きく牽引【[DATE]】" at bounding box center [842, 110] width 496 height 33
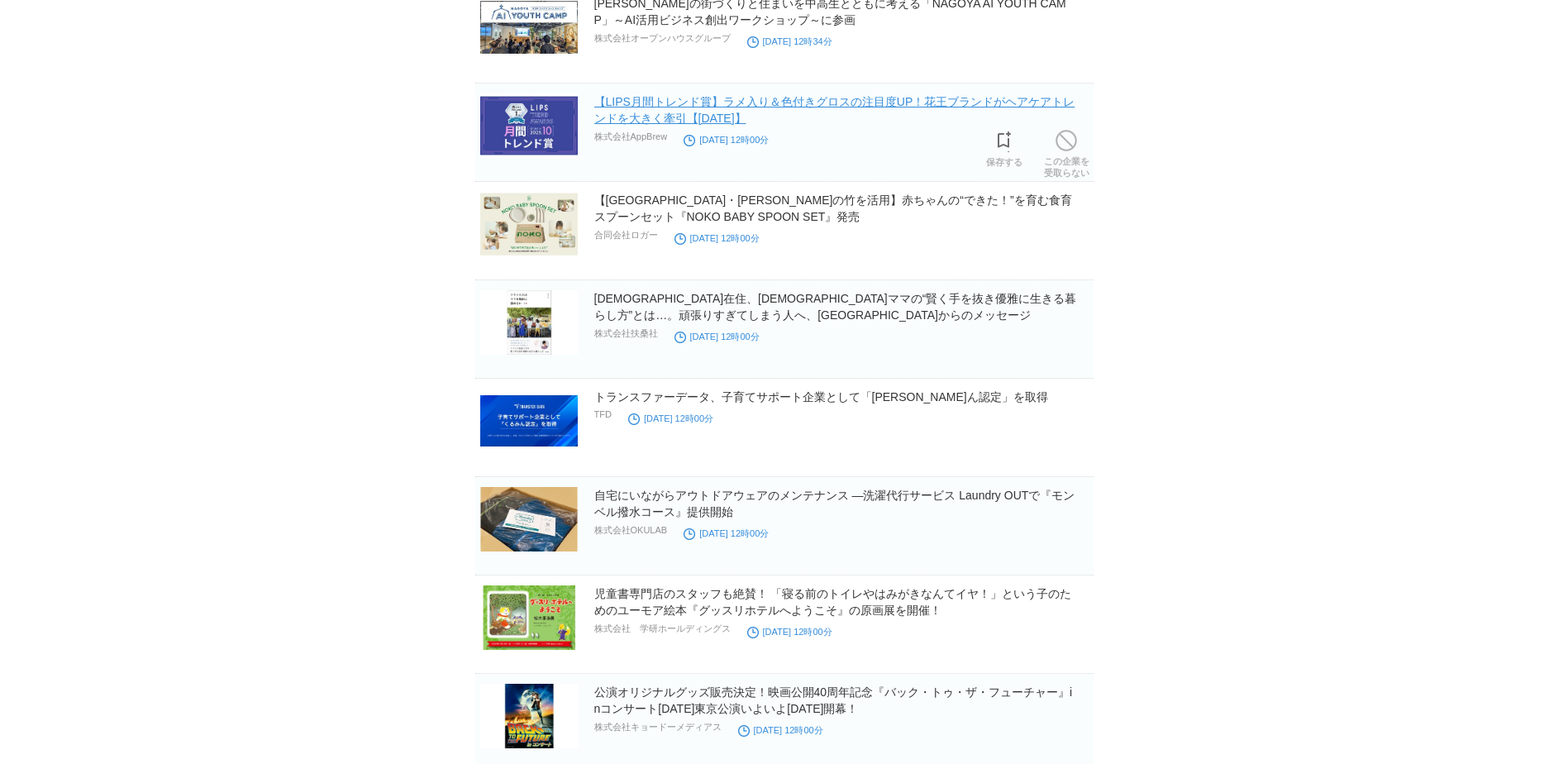
click at [811, 105] on link "【LIPS月間トレンド賞】ラメ入り＆色付きグロスの注目度UP！花王ブランドがヘアケアトレンドを大きく牽引【[DATE]】" at bounding box center [835, 110] width 481 height 30
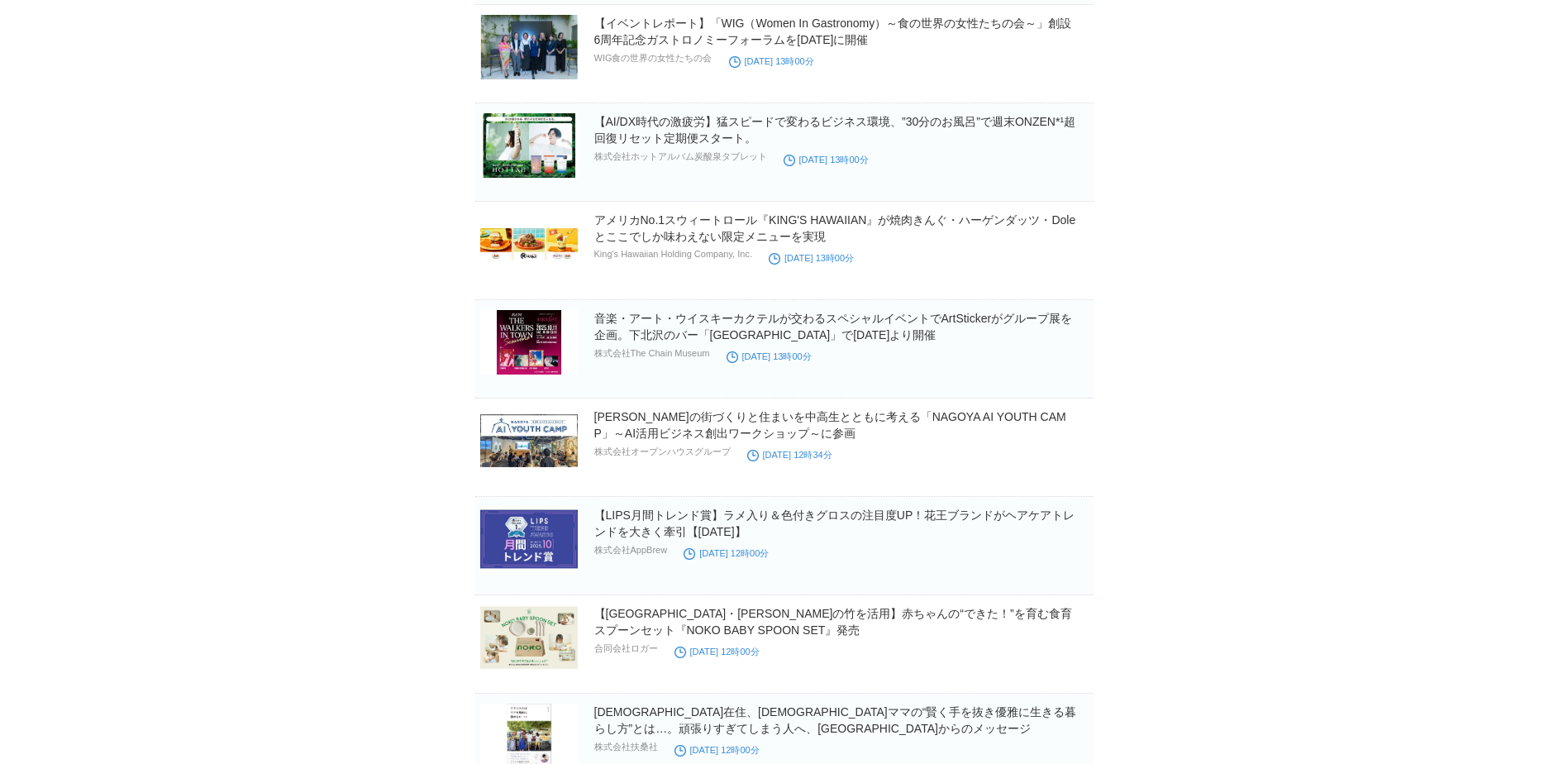
scroll to position [19054, 0]
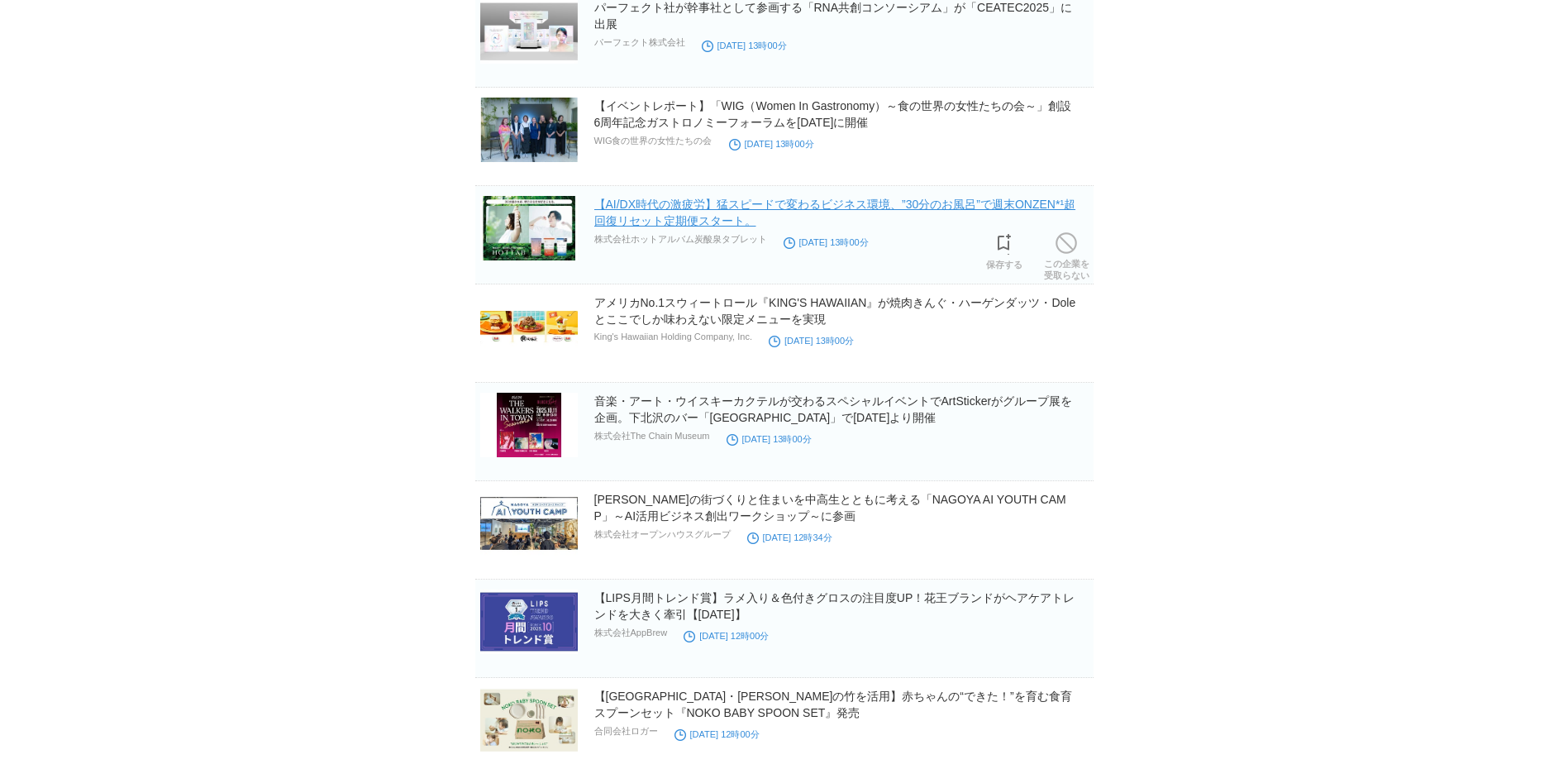
click at [691, 205] on link "【AI/DX時代の激疲労】猛スピードで変わるビジネス環境、”30分のお風呂”で週末ONZEN*¹超回復リセット定期便スタート。" at bounding box center [835, 212] width 482 height 30
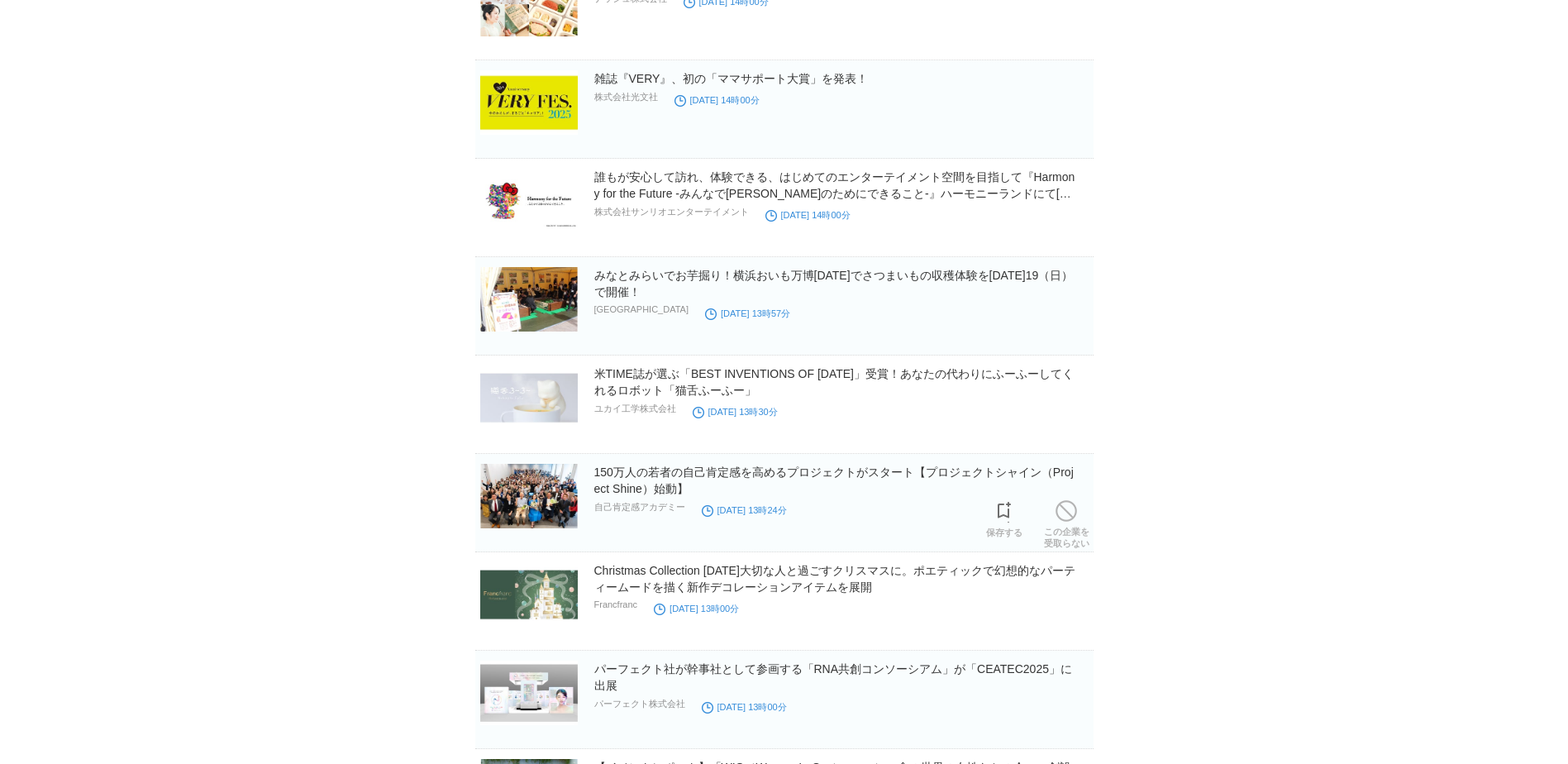
scroll to position [18227, 0]
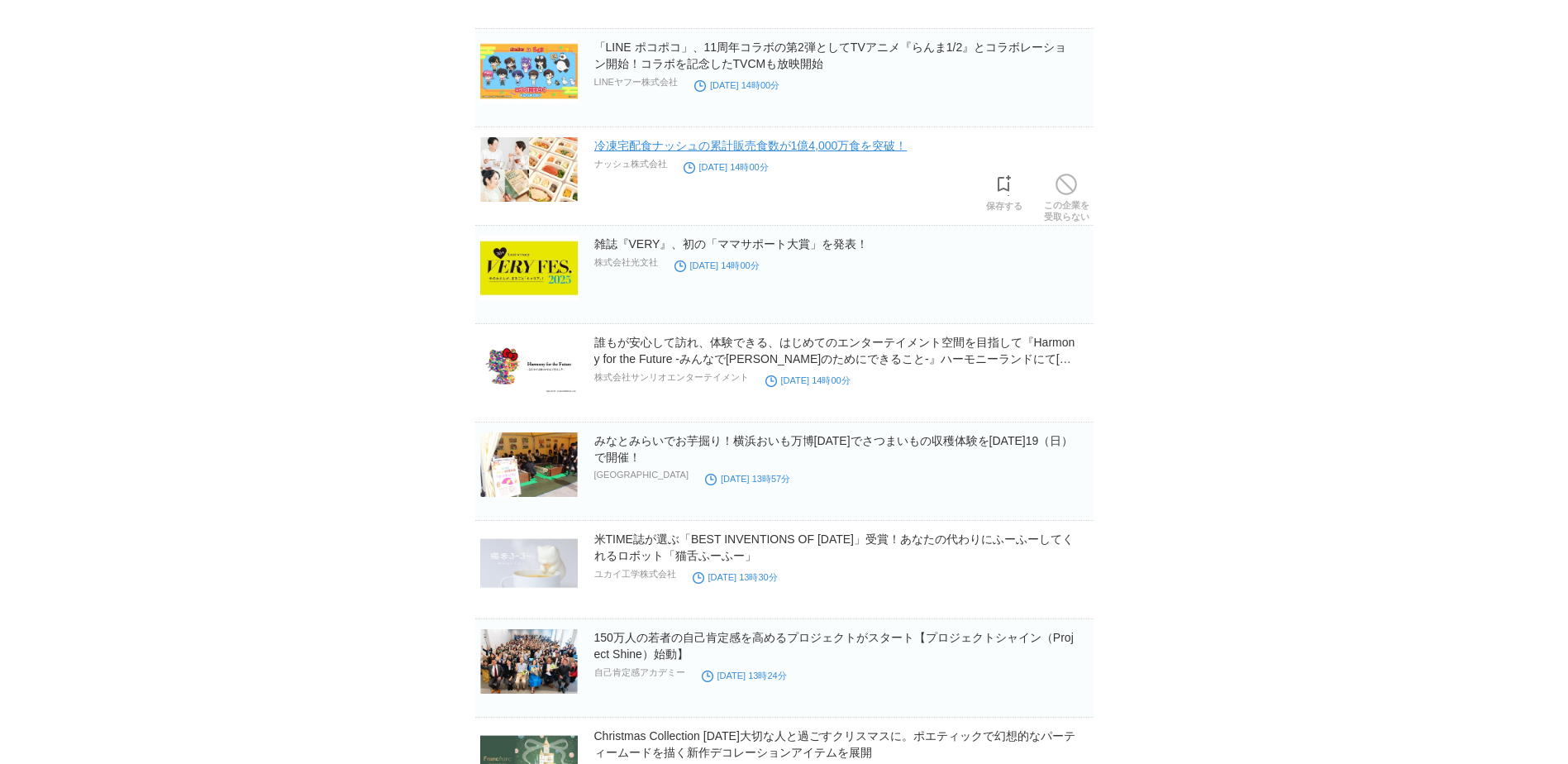
click at [751, 152] on link "冷凍宅配食ナッシュの累計販売食数が1億4,000万食を突破！" at bounding box center [751, 145] width 314 height 13
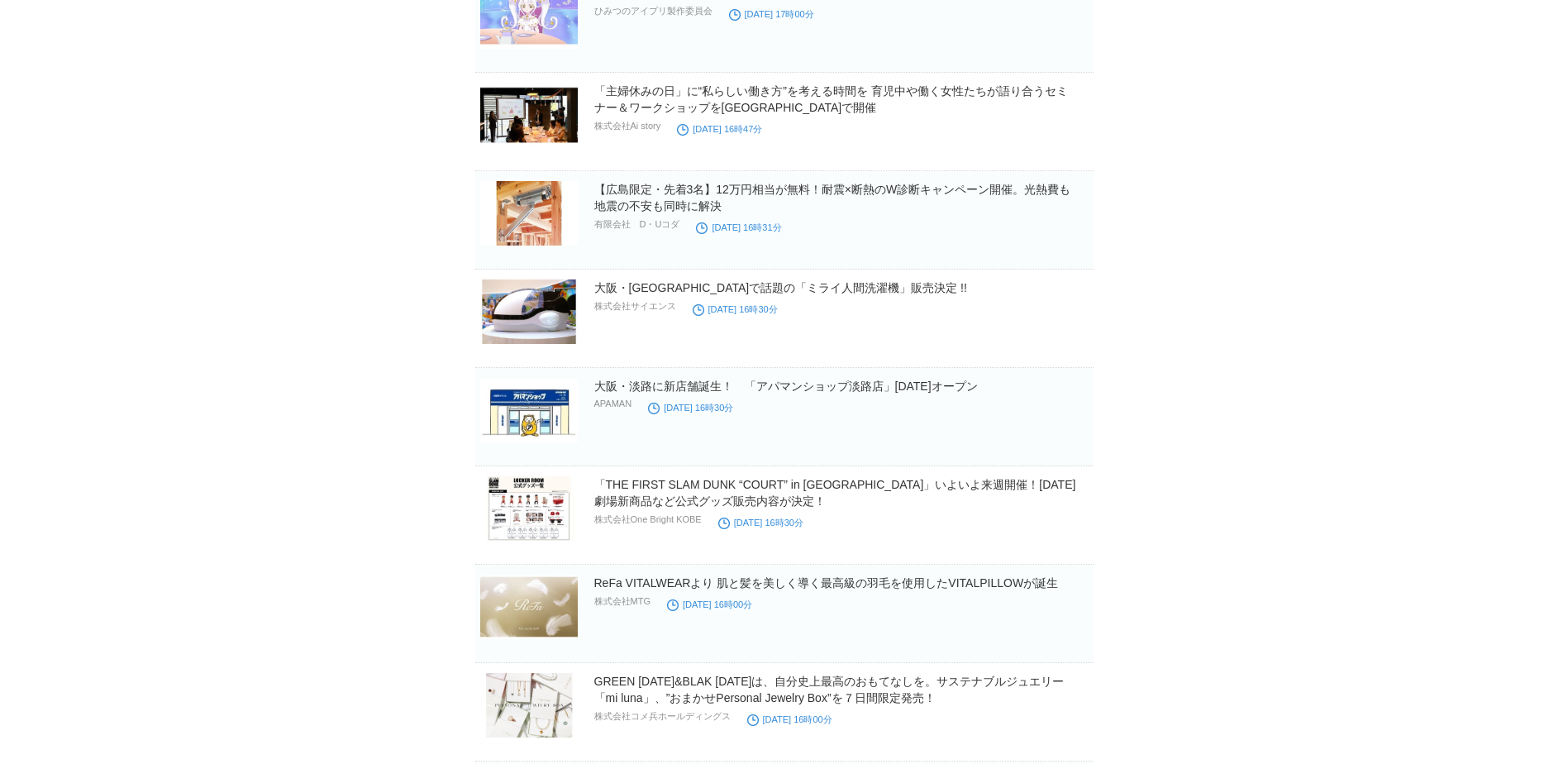
scroll to position [16823, 0]
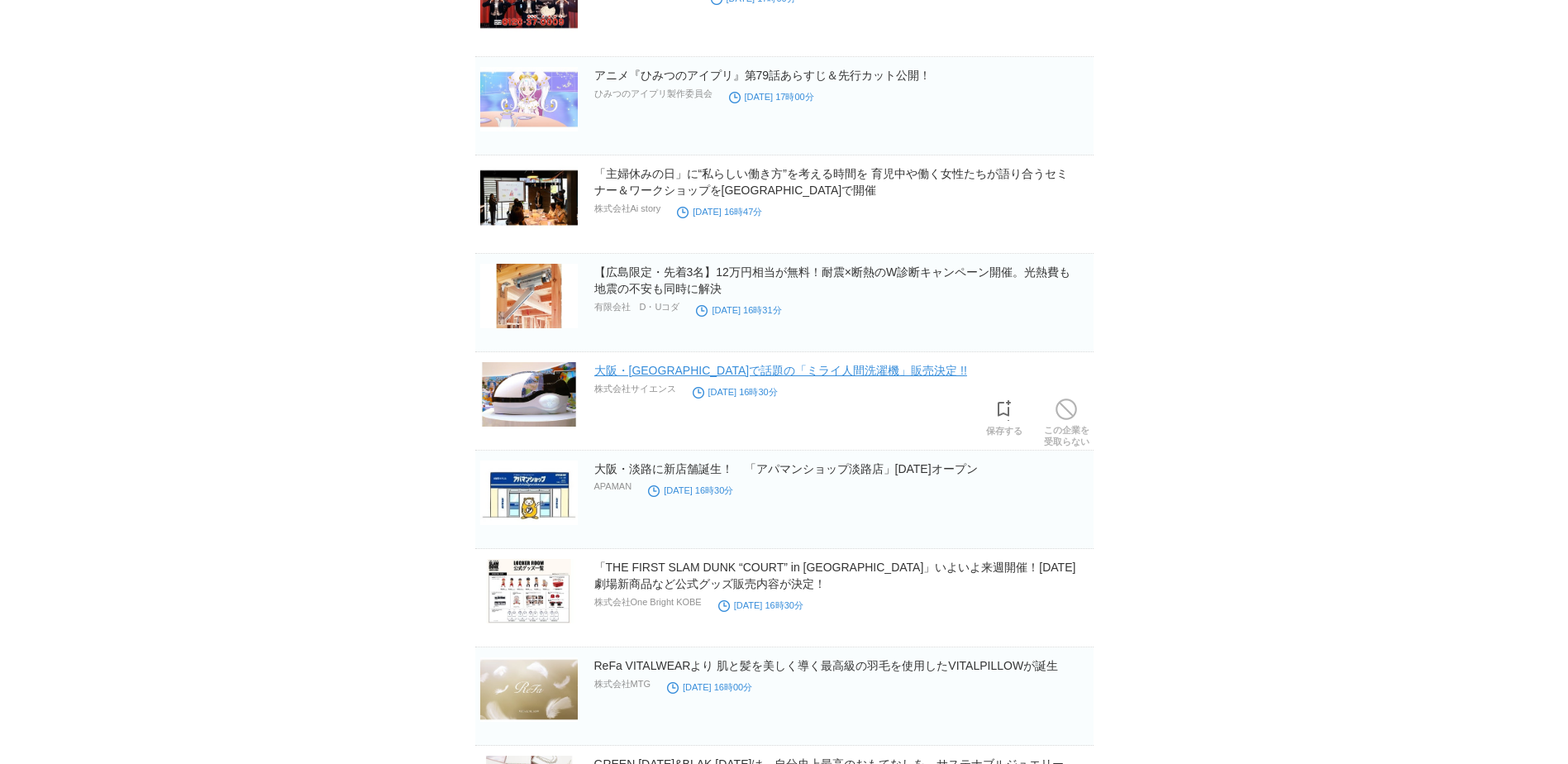
click at [759, 370] on link "大阪・[GEOGRAPHIC_DATA]で話題の「ミライ人間洗濯機」販売決定 !!" at bounding box center [780, 370] width 373 height 13
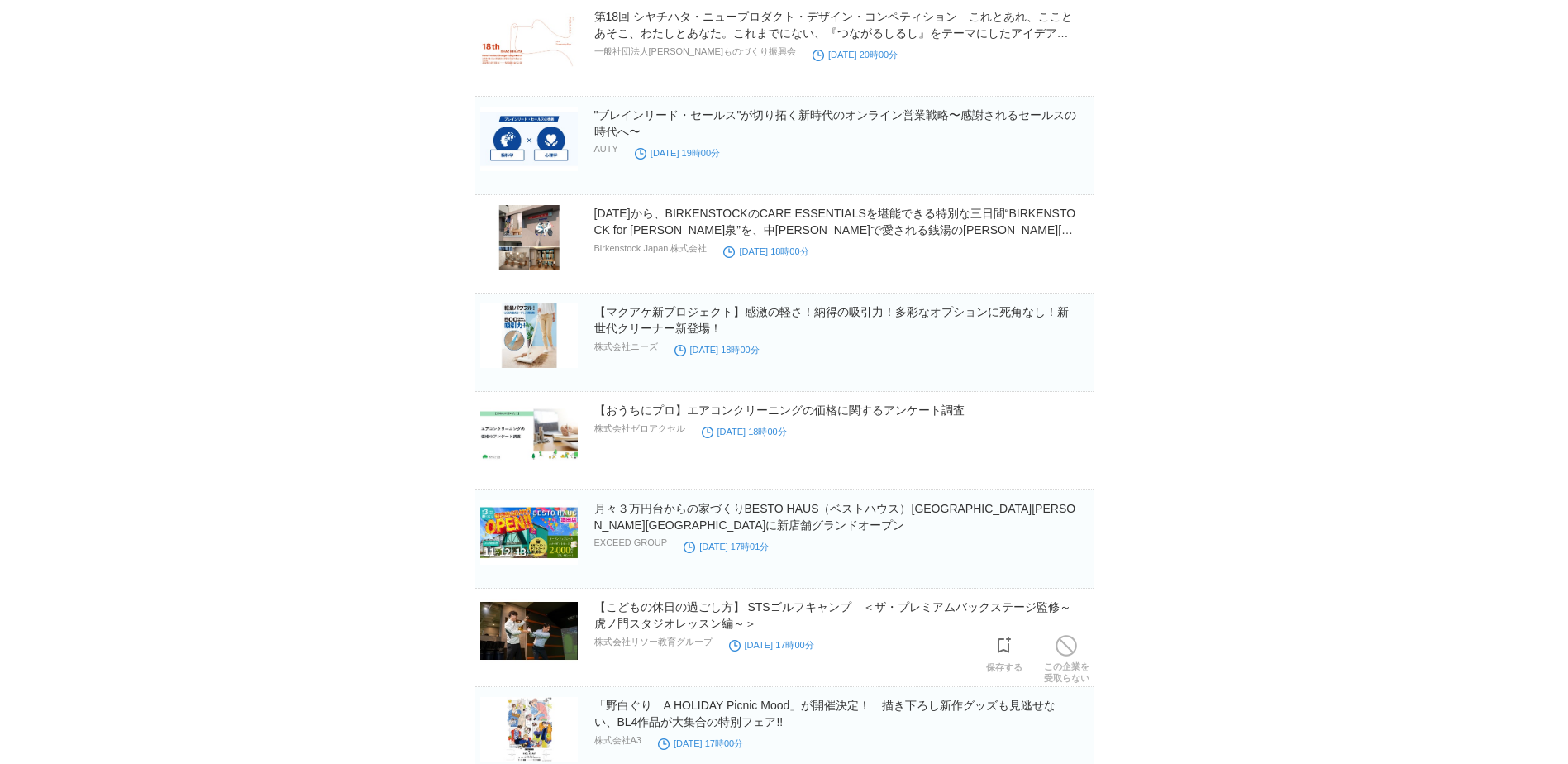
scroll to position [15831, 0]
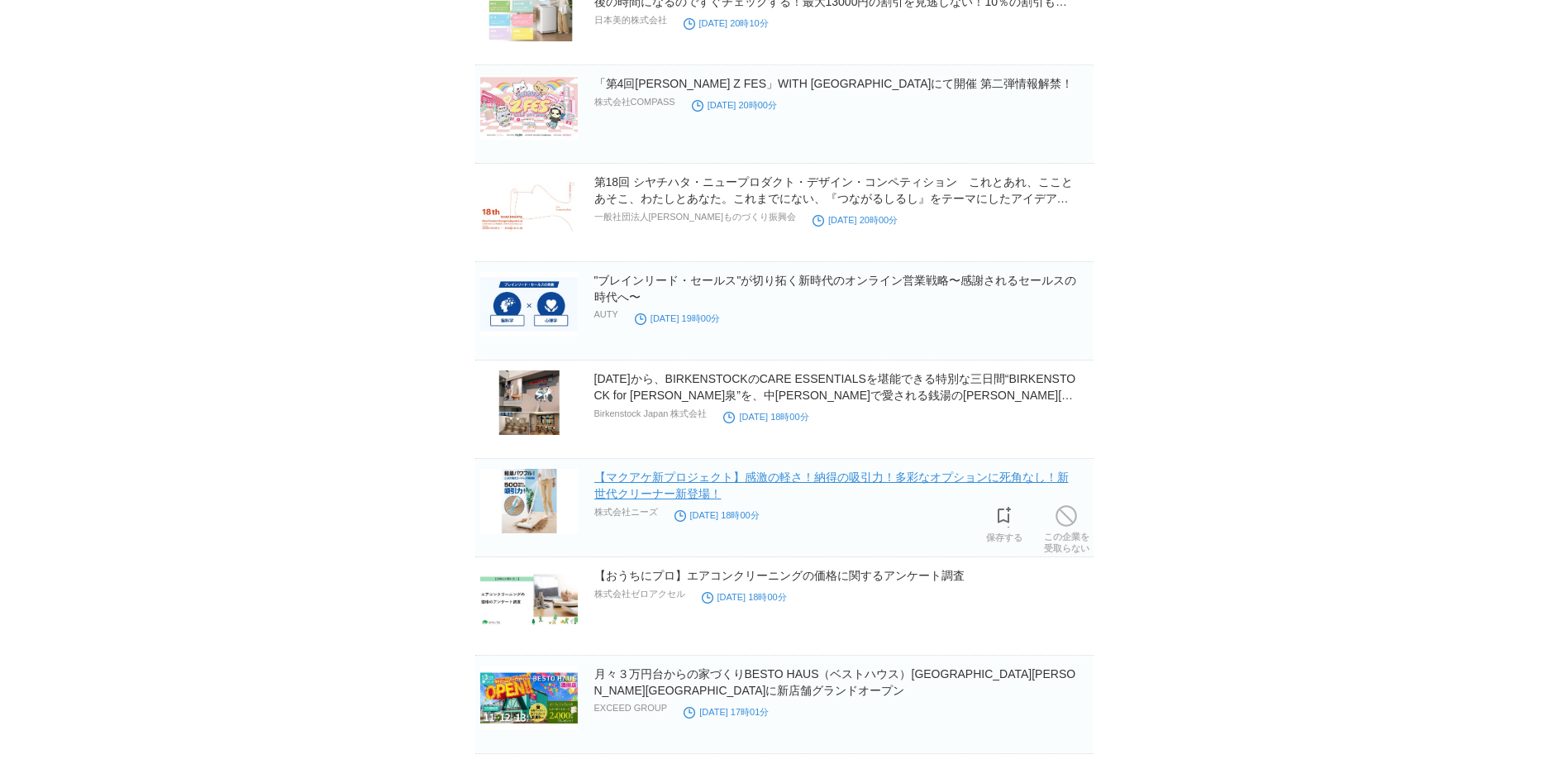
click at [819, 483] on link "【マクアケ新プロジェクト】感激の軽さ！納得の吸引力！多彩なオプションに死角なし！新世代クリーナー新登場！" at bounding box center [831, 485] width 475 height 30
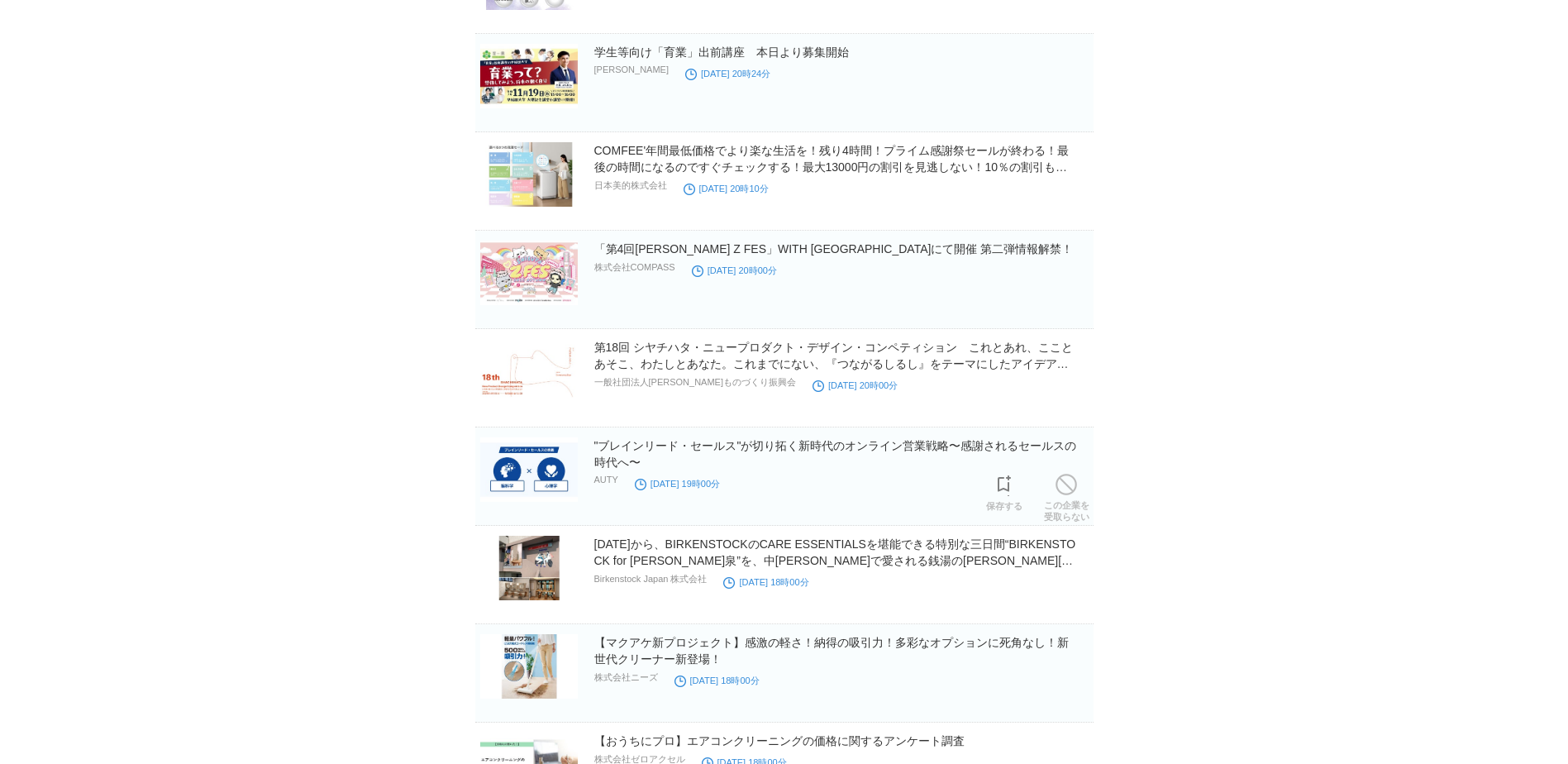
scroll to position [15583, 0]
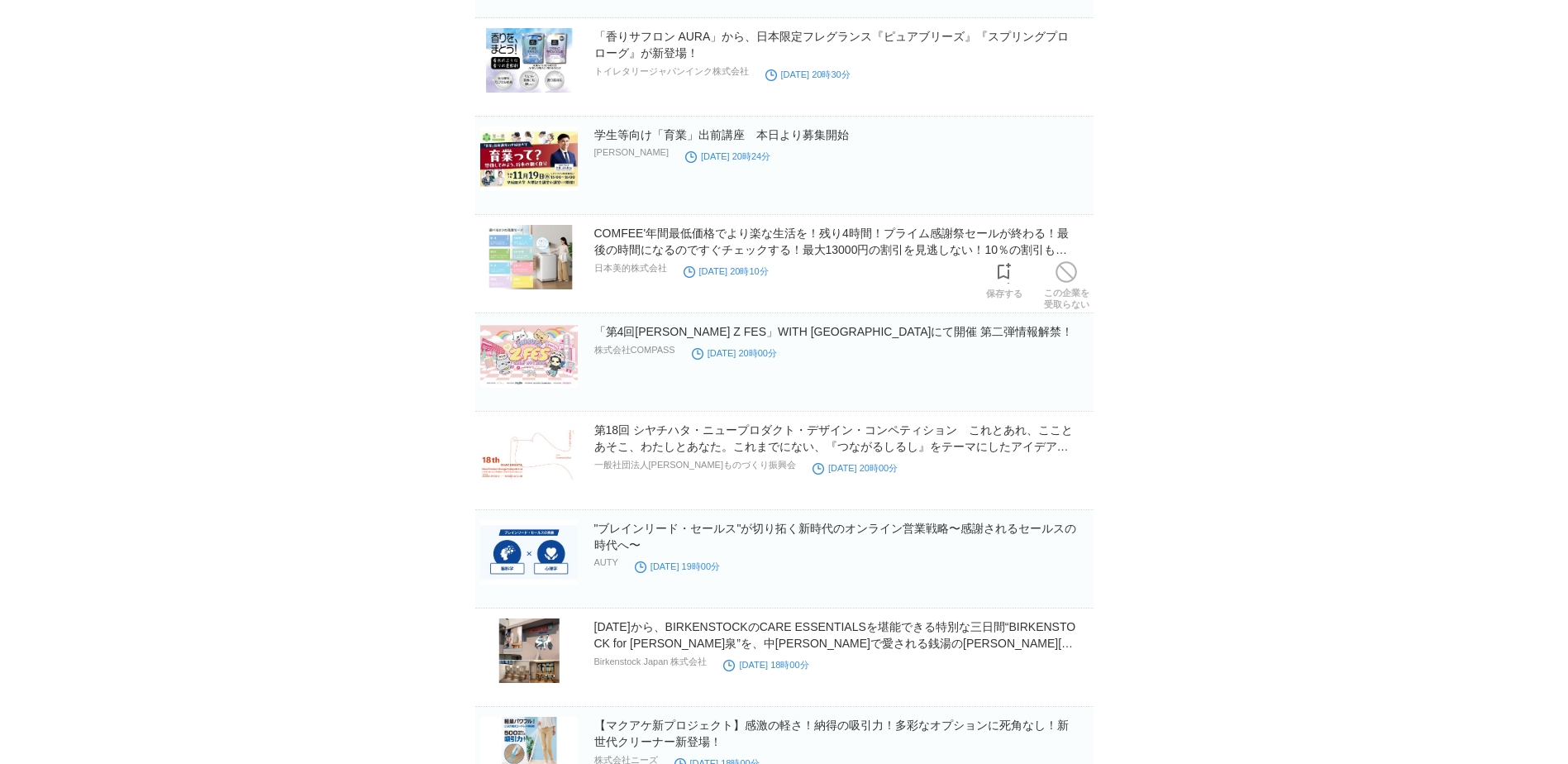
click at [864, 244] on h2 "COMFEE'年間最低価格でより楽な生活を！残り4時間！プライム感謝祭セールが終わる！最後の時間になるのですぐチェックする！最大13000円の割引を見逃しない…" at bounding box center [842, 241] width 496 height 33
click at [864, 238] on link "COMFEE'年間最低価格でより楽な生活を！残り4時間！プライム感謝祭セールが終わる！最後の時間になるのですぐチェックする！最大13000円の割引を見逃しない…" at bounding box center [831, 250] width 475 height 46
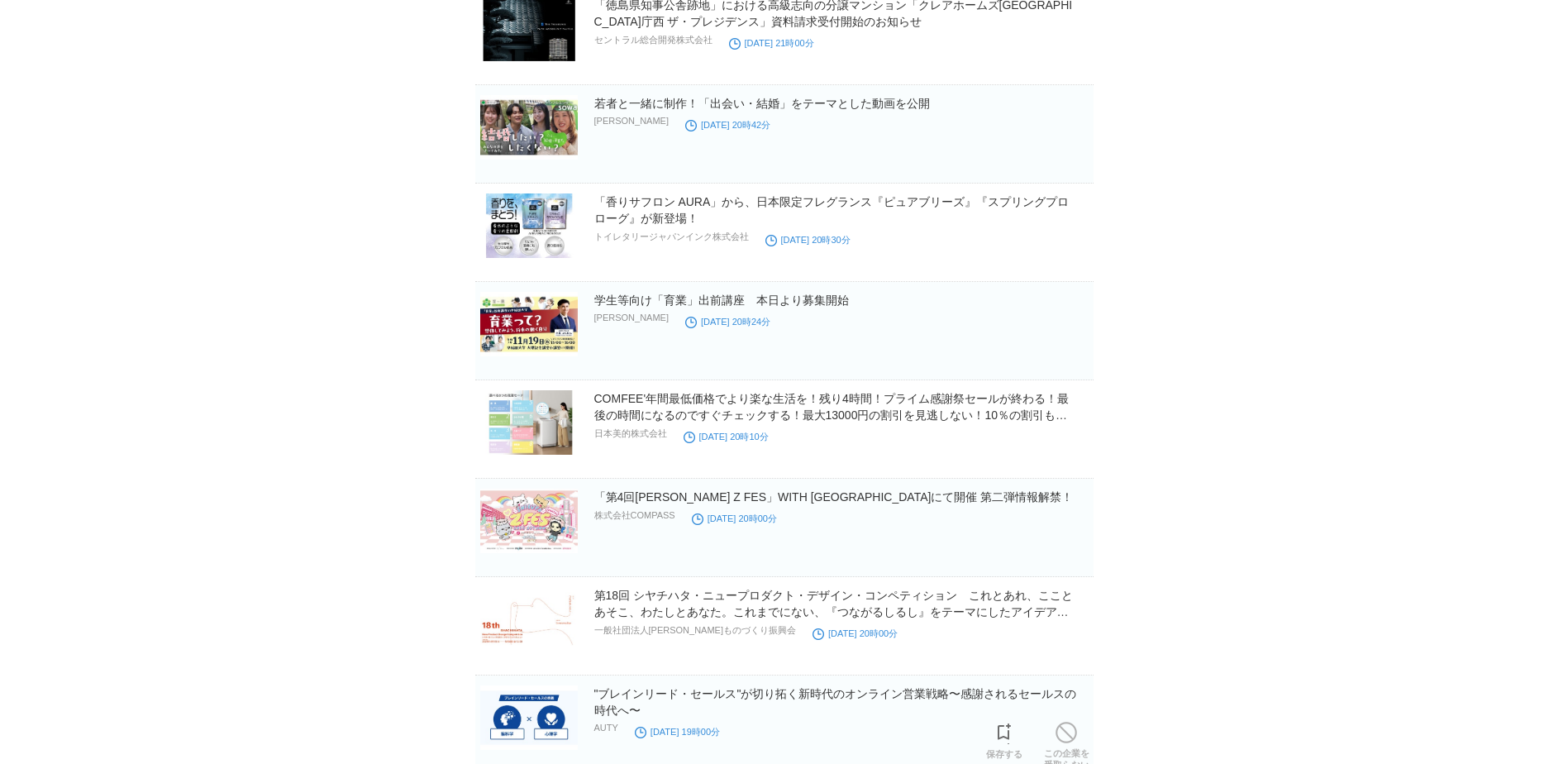
scroll to position [15335, 0]
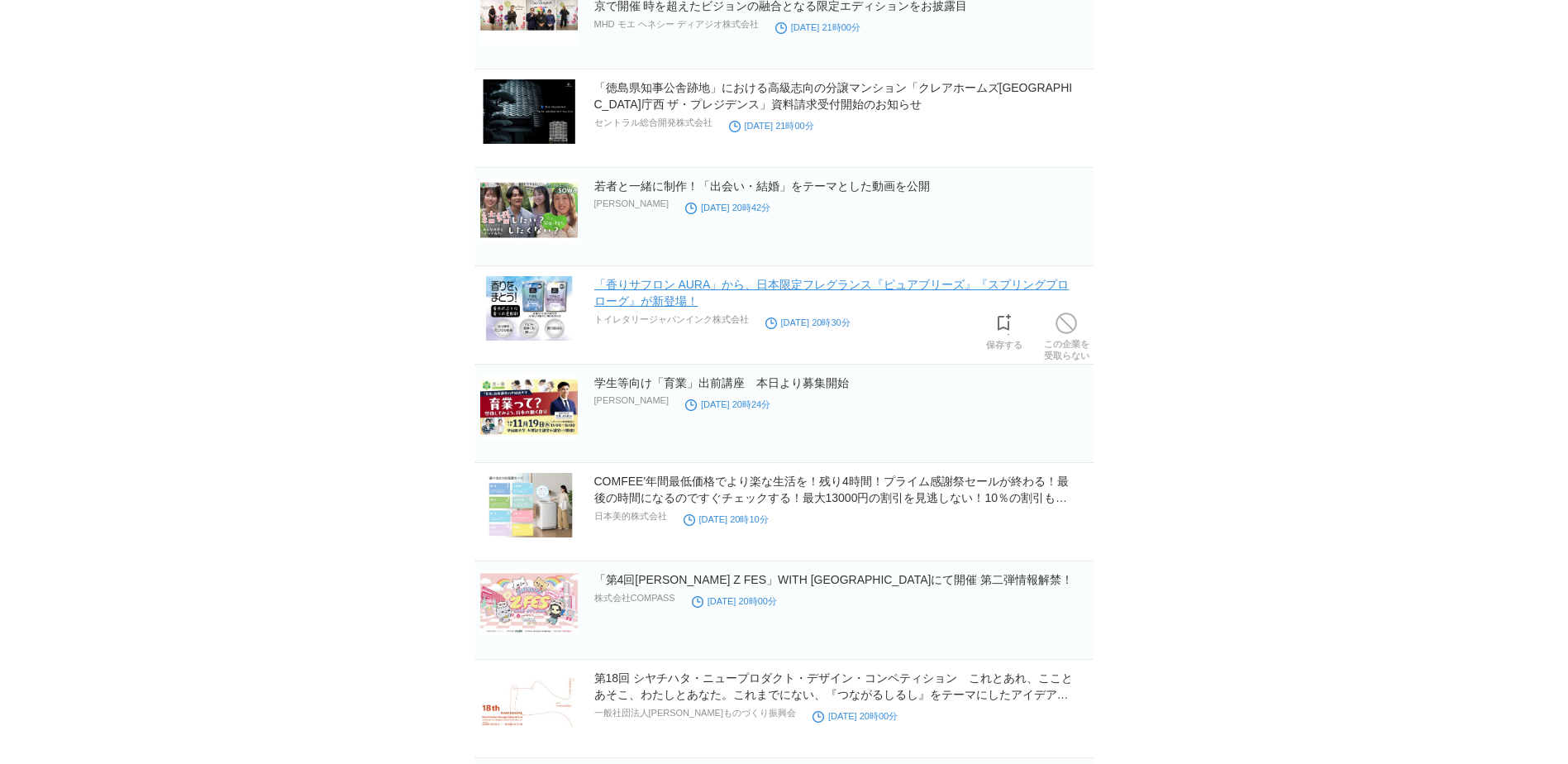
click at [694, 288] on link "「香りサフロン AURA」から、日本限定フレグランス『ピュアブリーズ』『スプリングプロローグ』が新登場！" at bounding box center [831, 293] width 475 height 30
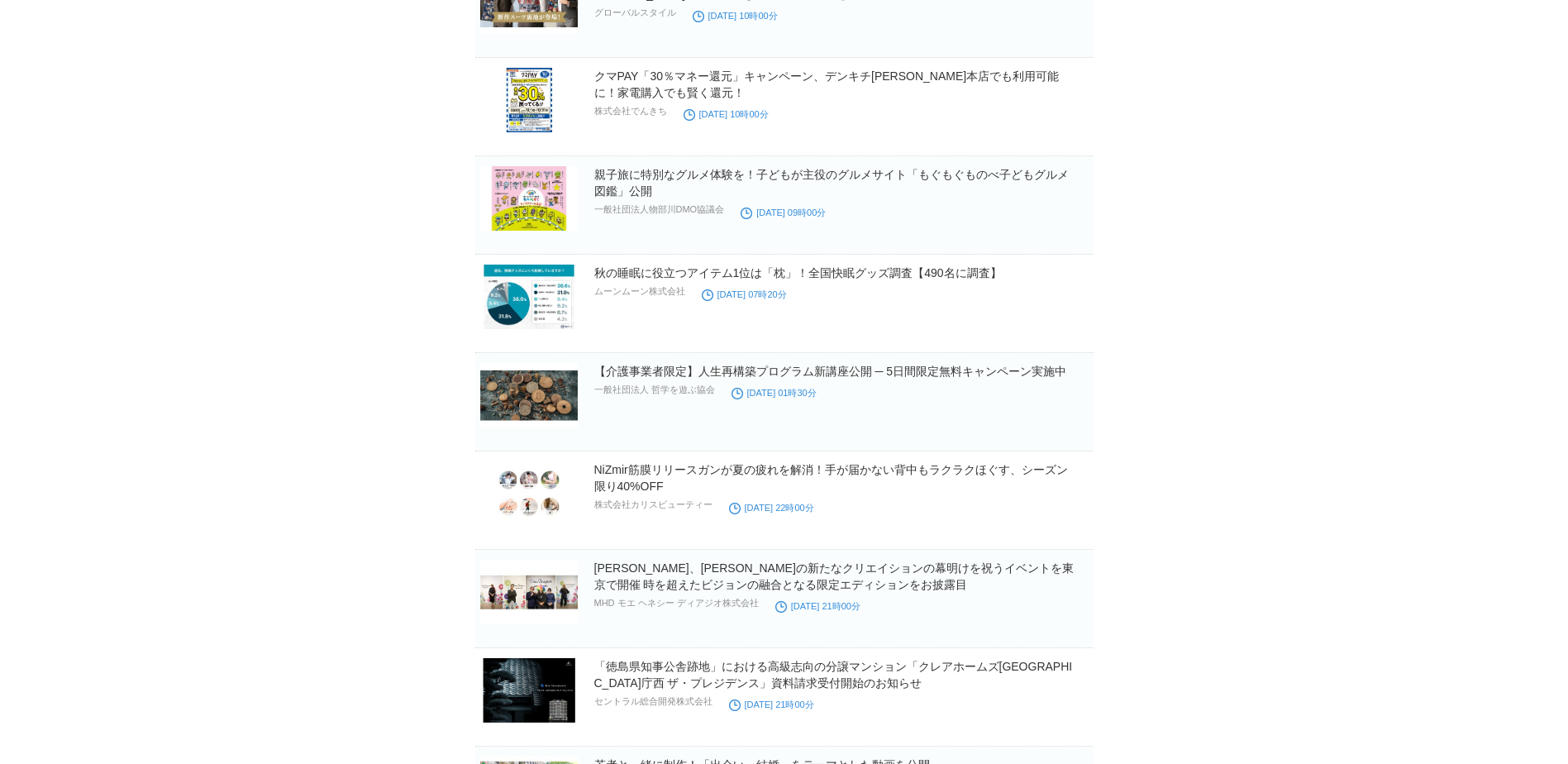
scroll to position [14674, 0]
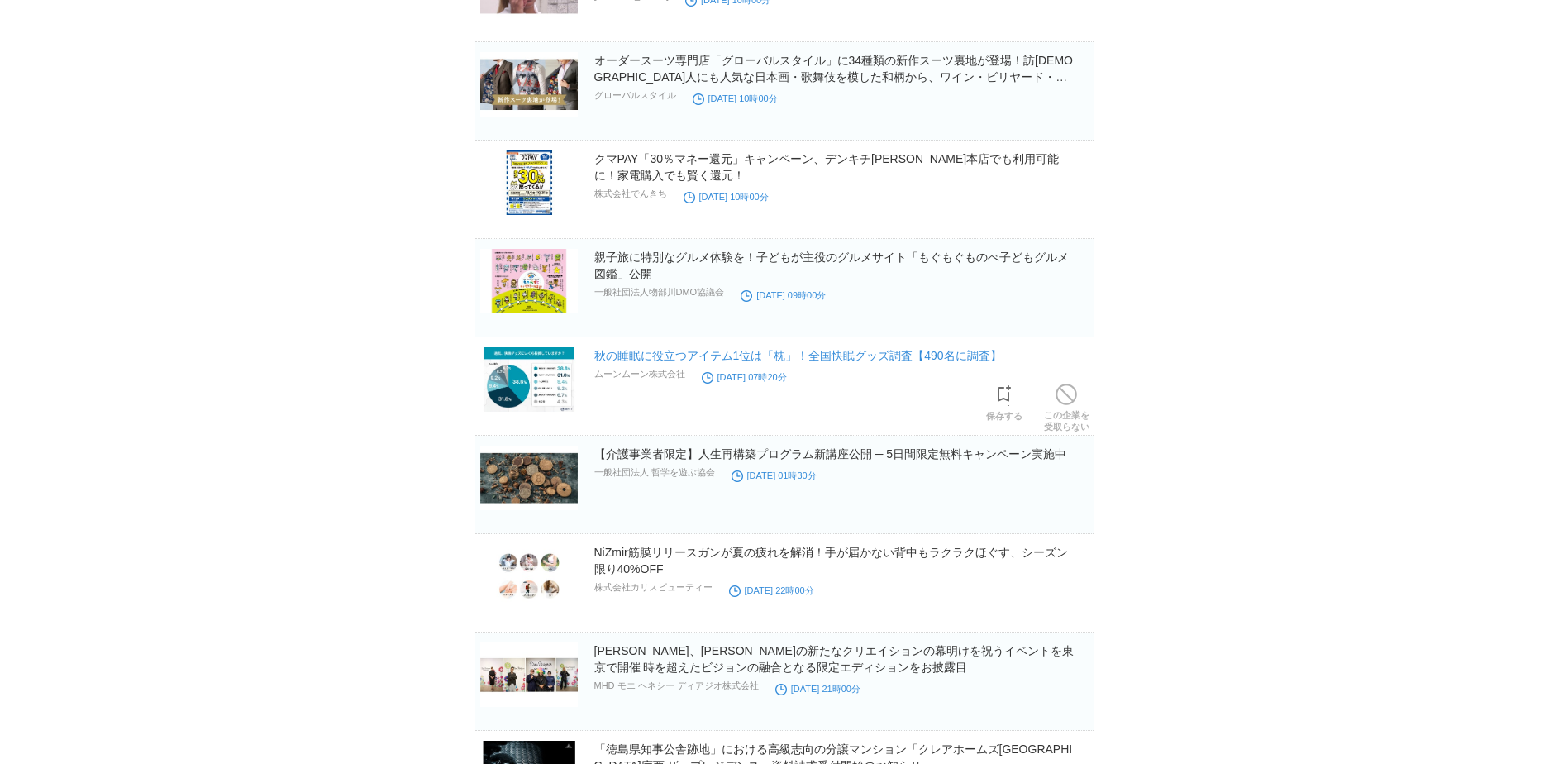
click at [665, 362] on link "秋の睡眠に役立つアイテム1位は「枕」！全国快眠グッズ調査【490名に調査】" at bounding box center [797, 355] width 407 height 13
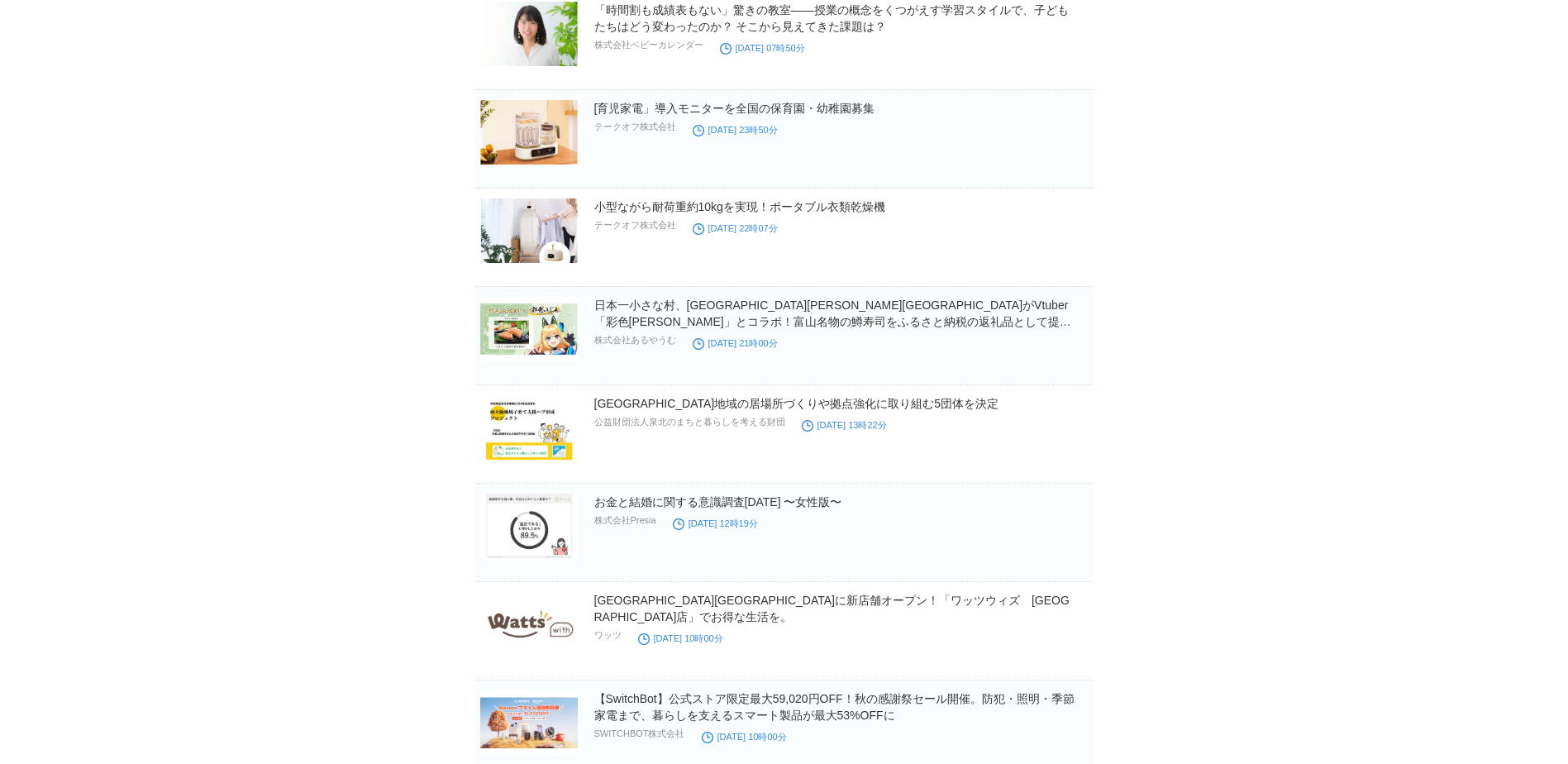
scroll to position [12773, 0]
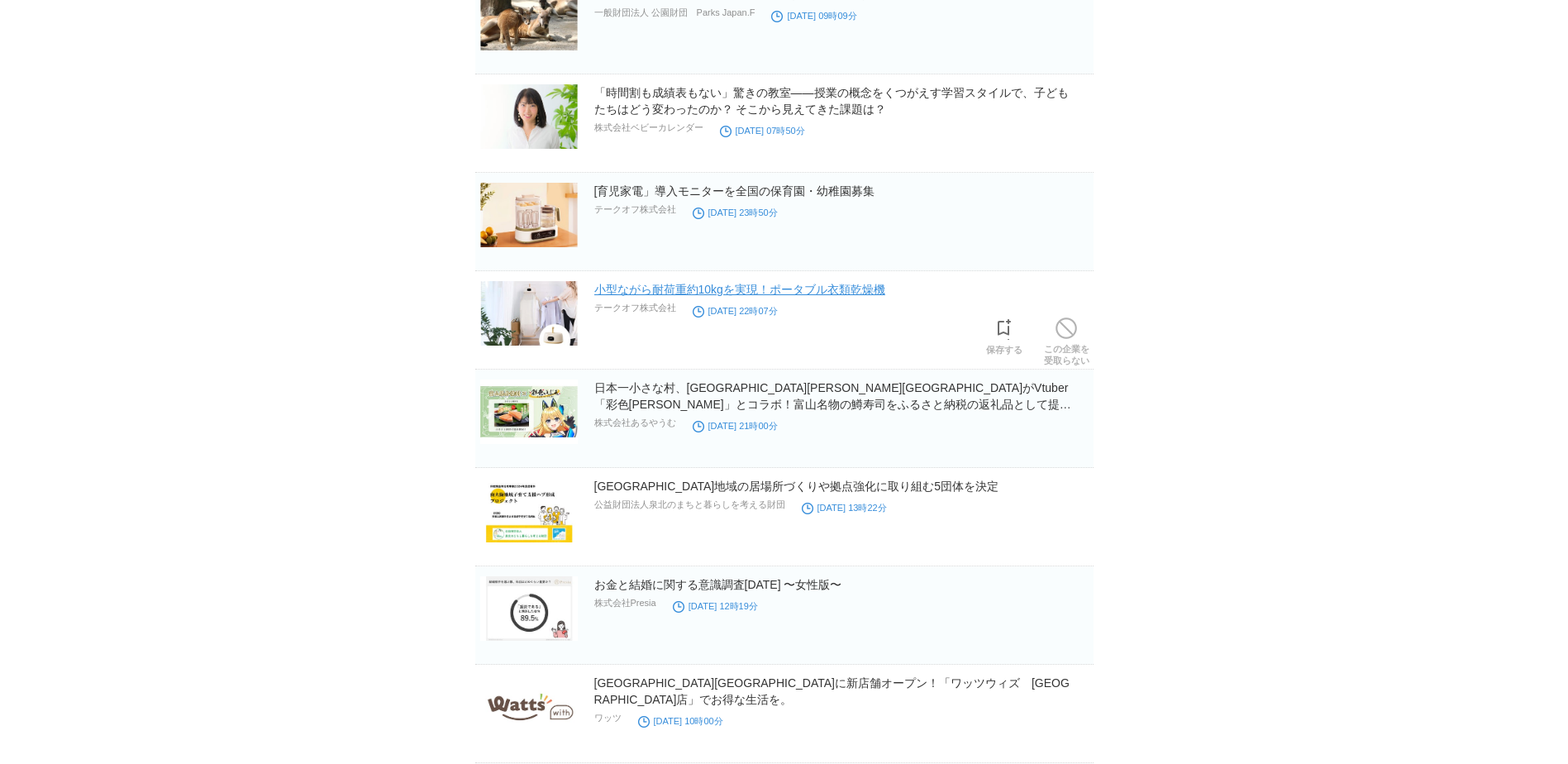
click at [715, 294] on link "小型ながら耐荷重約10kgを実現！ポータブル衣類乾燥機" at bounding box center [739, 290] width 291 height 13
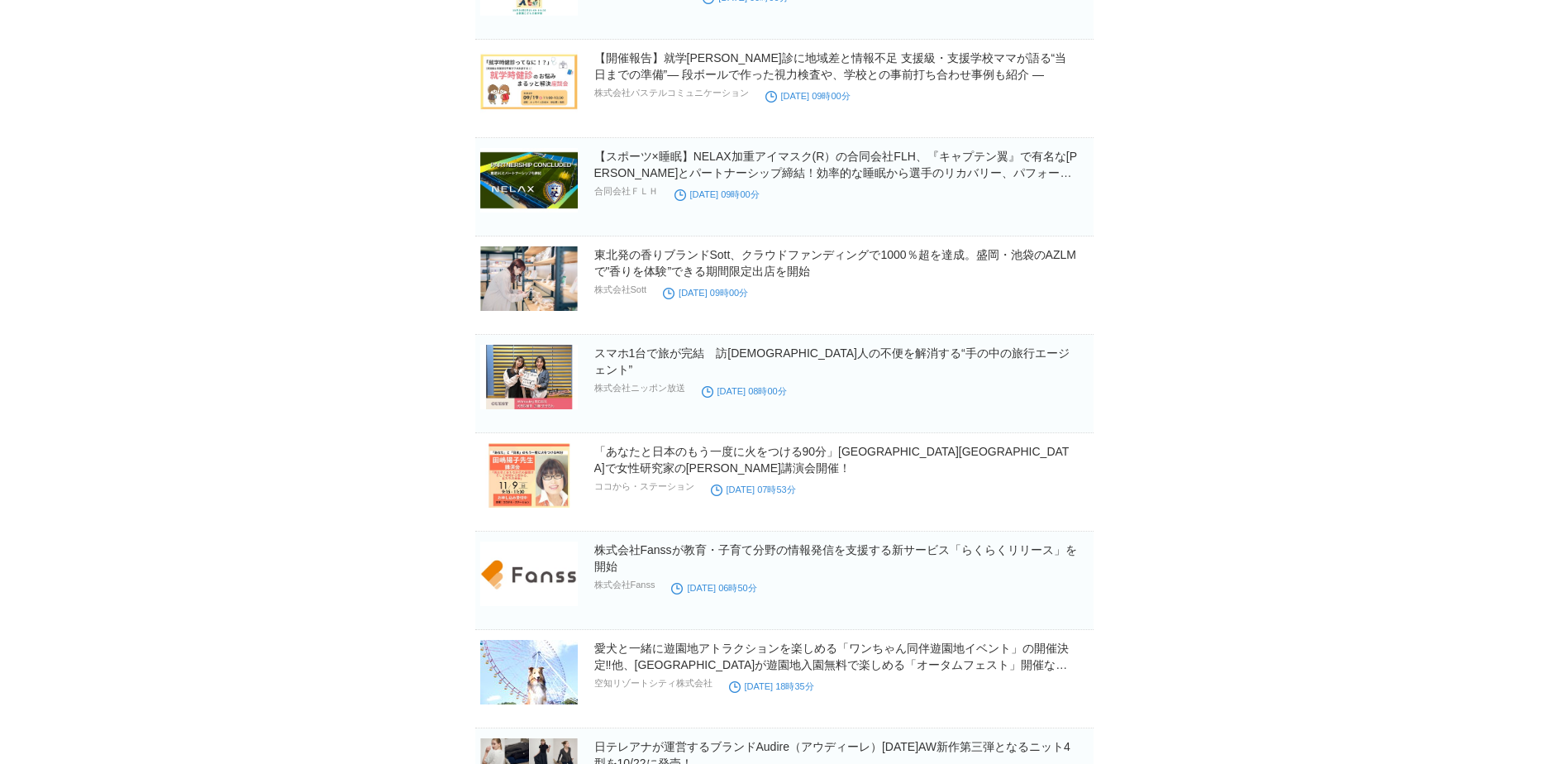
scroll to position [10955, 0]
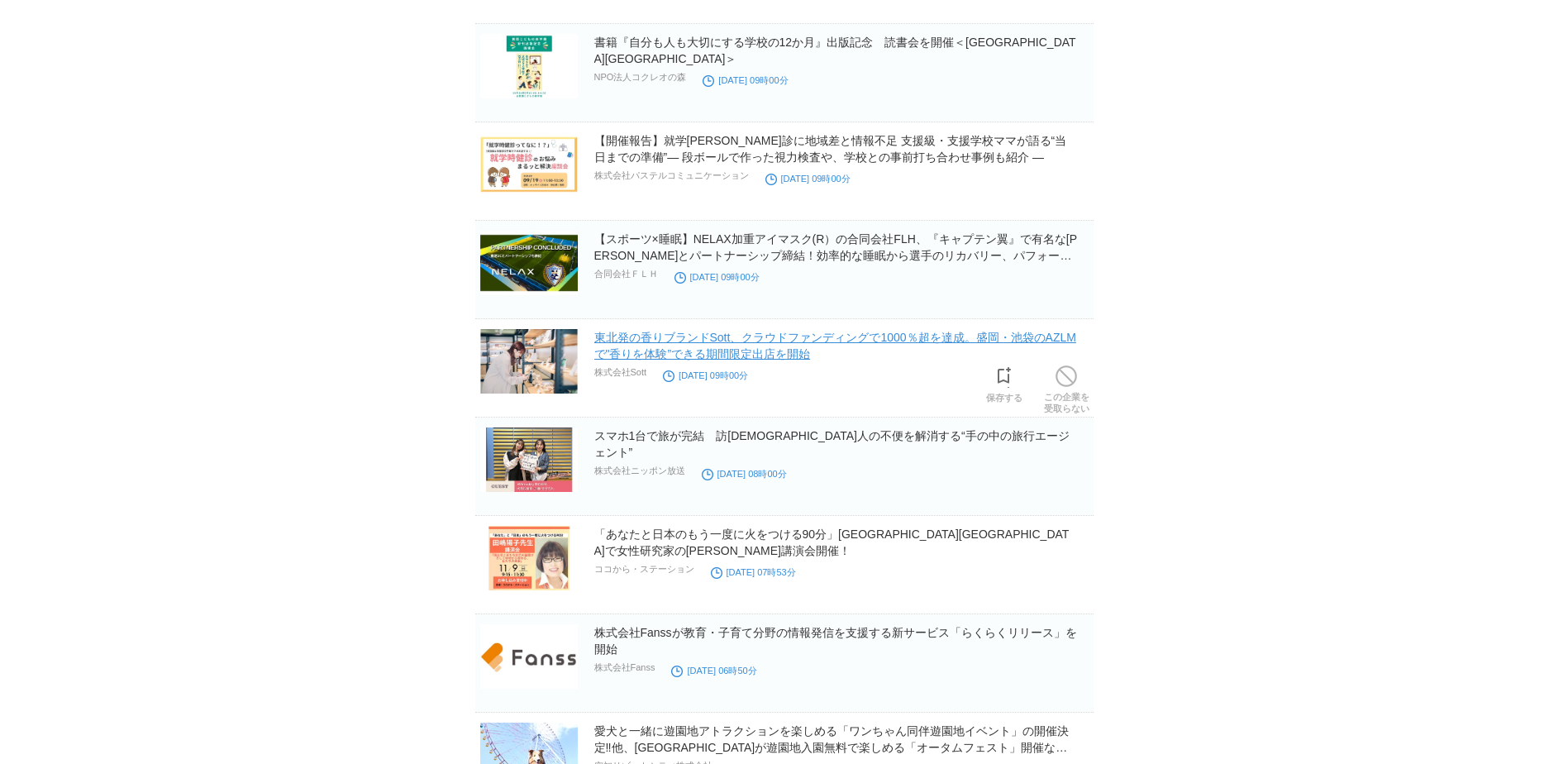
click at [654, 342] on link "東北発の香りブランドSott、クラウドファンディングで1000％超を達成。盛岡・池袋のAZLMで"香りを体験”できる期間限定出店を開始" at bounding box center [835, 346] width 482 height 30
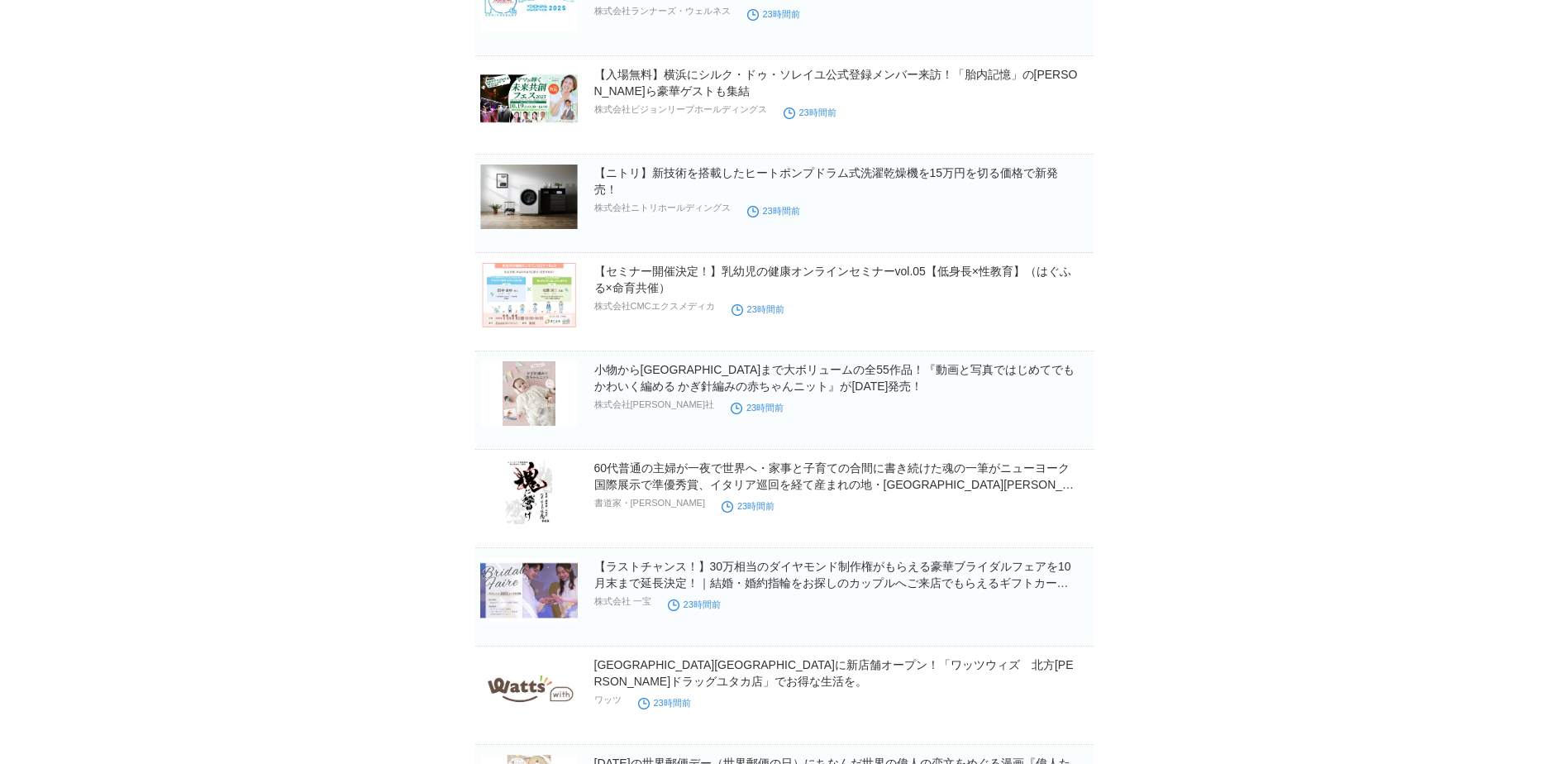
scroll to position [8971, 0]
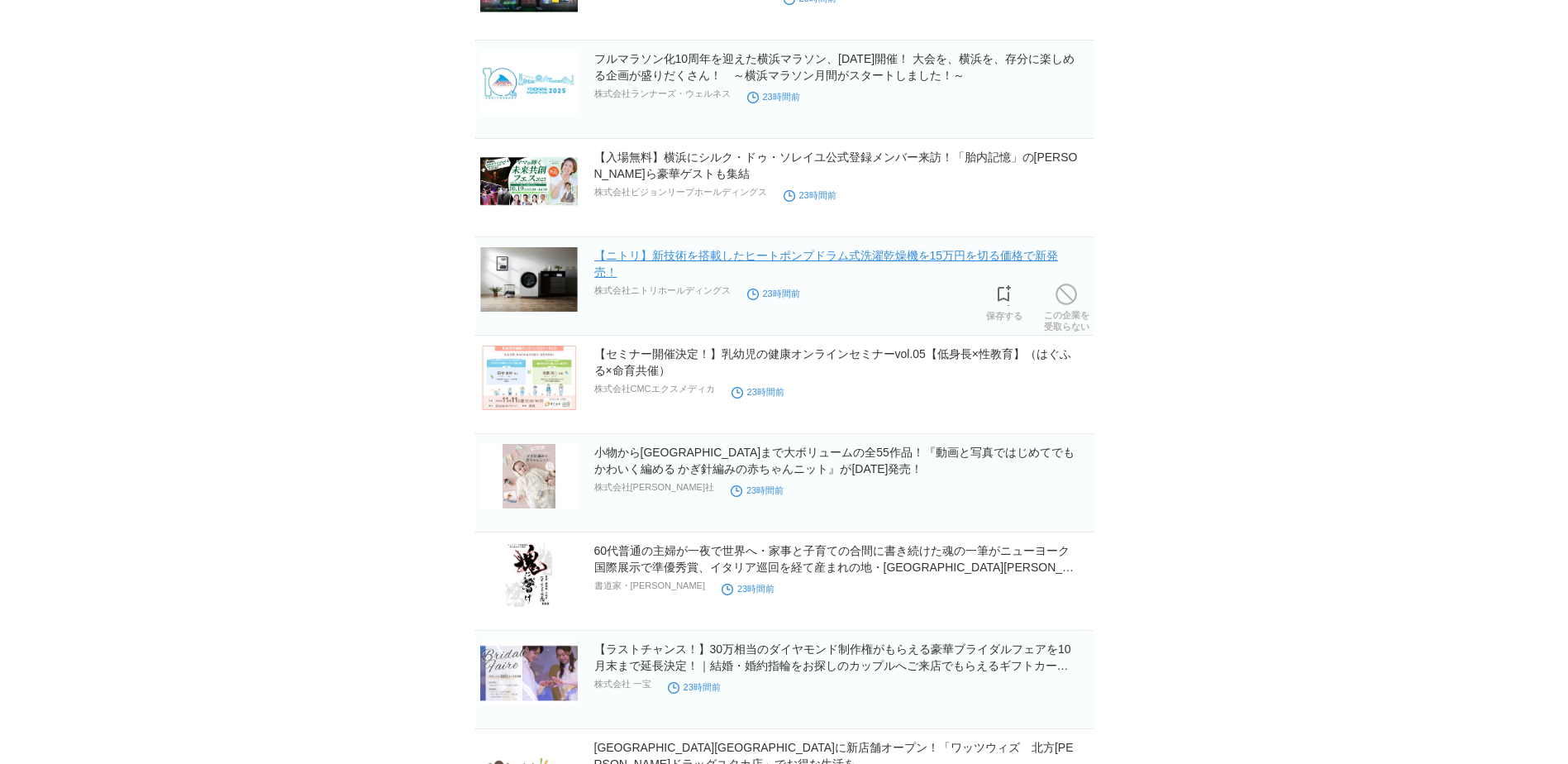
click at [922, 258] on link "【ニトリ】新技術を搭載したヒートポンプドラム式洗濯乾燥機を15万円を切る価格で新発売！" at bounding box center [826, 264] width 465 height 30
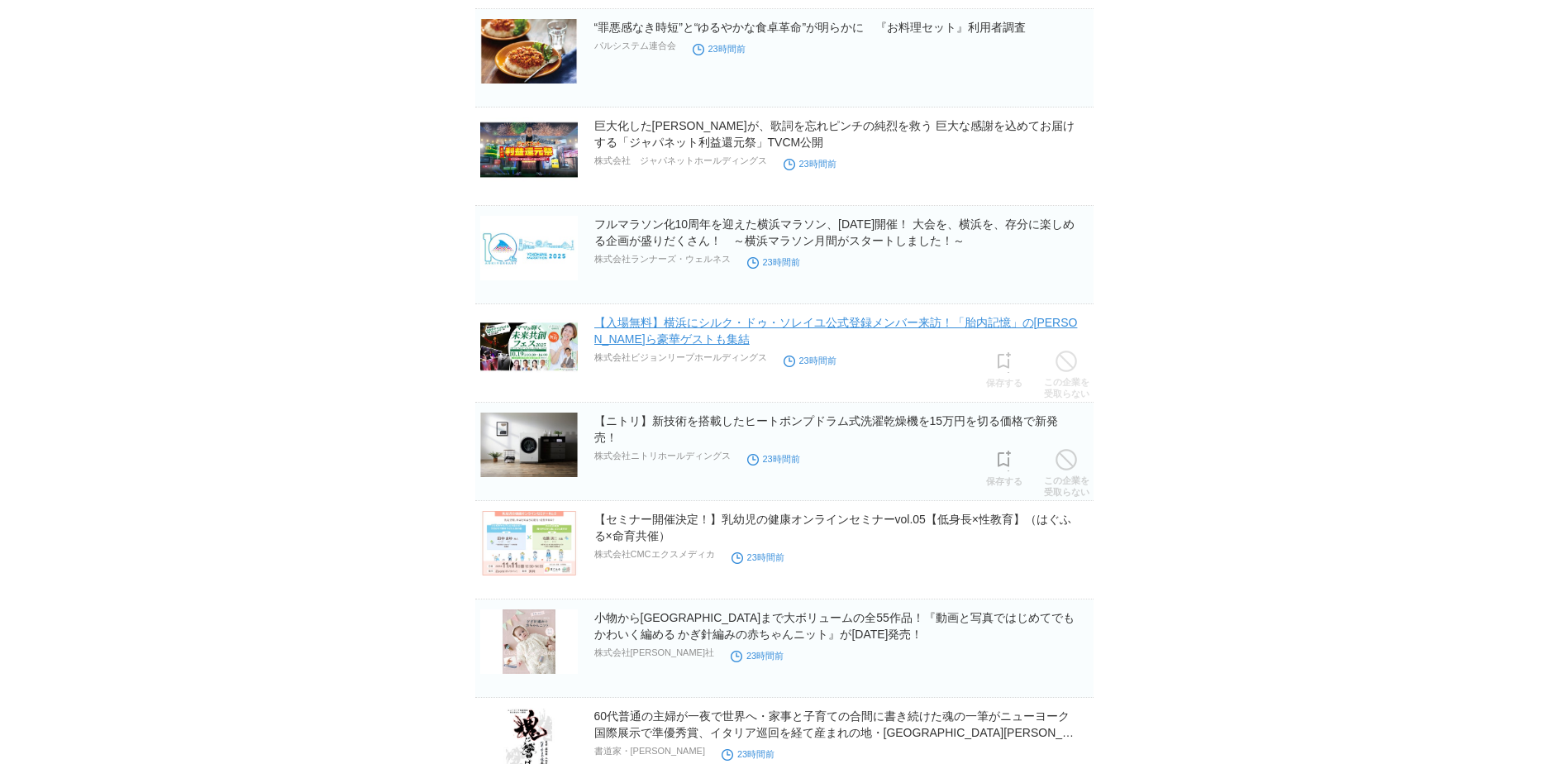
scroll to position [8640, 0]
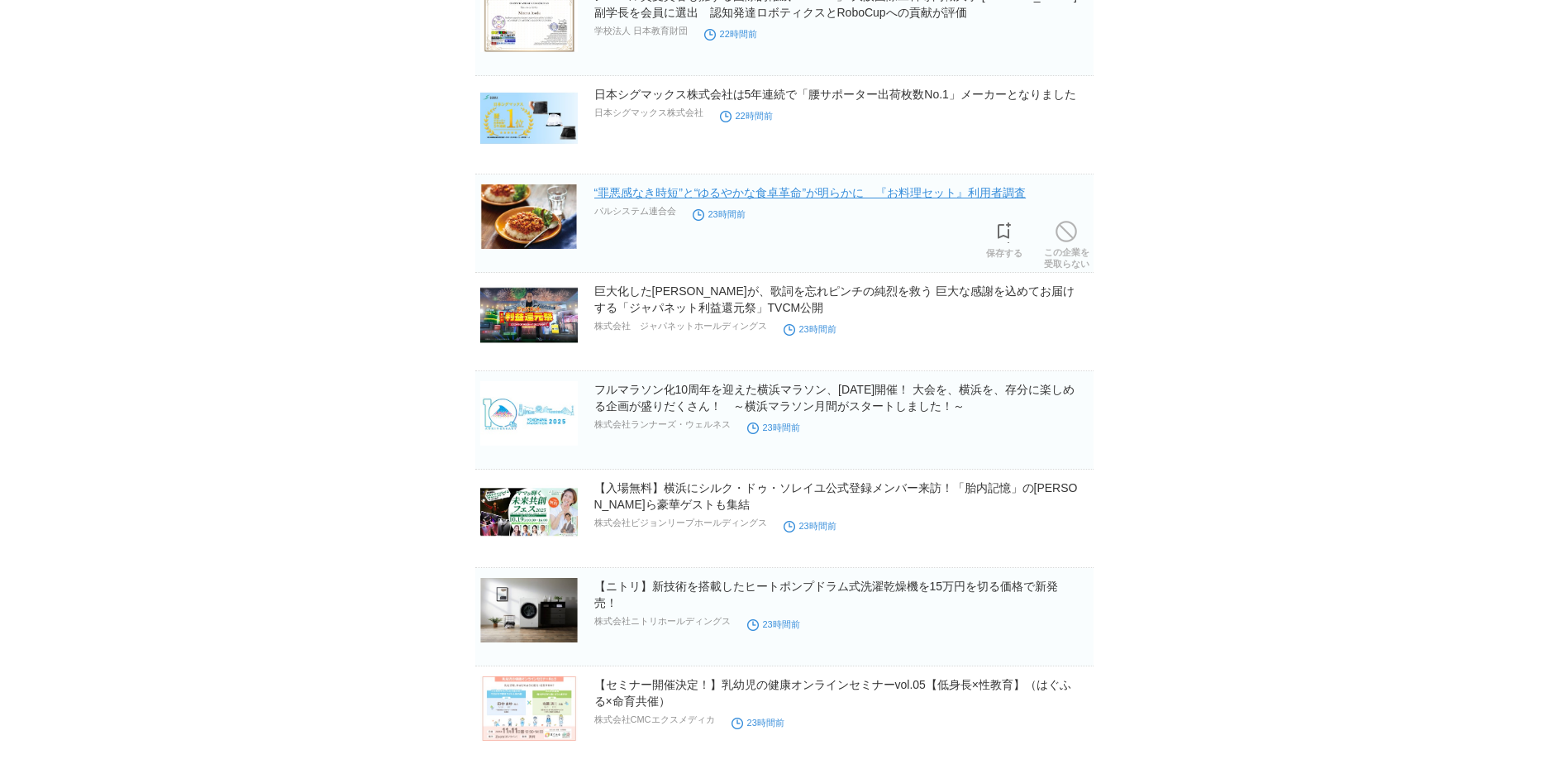
click at [798, 199] on link "“罪悪感なき時短”と“ゆるやかな食卓革命”が明らかに　『お料理セット』利用者調査" at bounding box center [810, 192] width 432 height 13
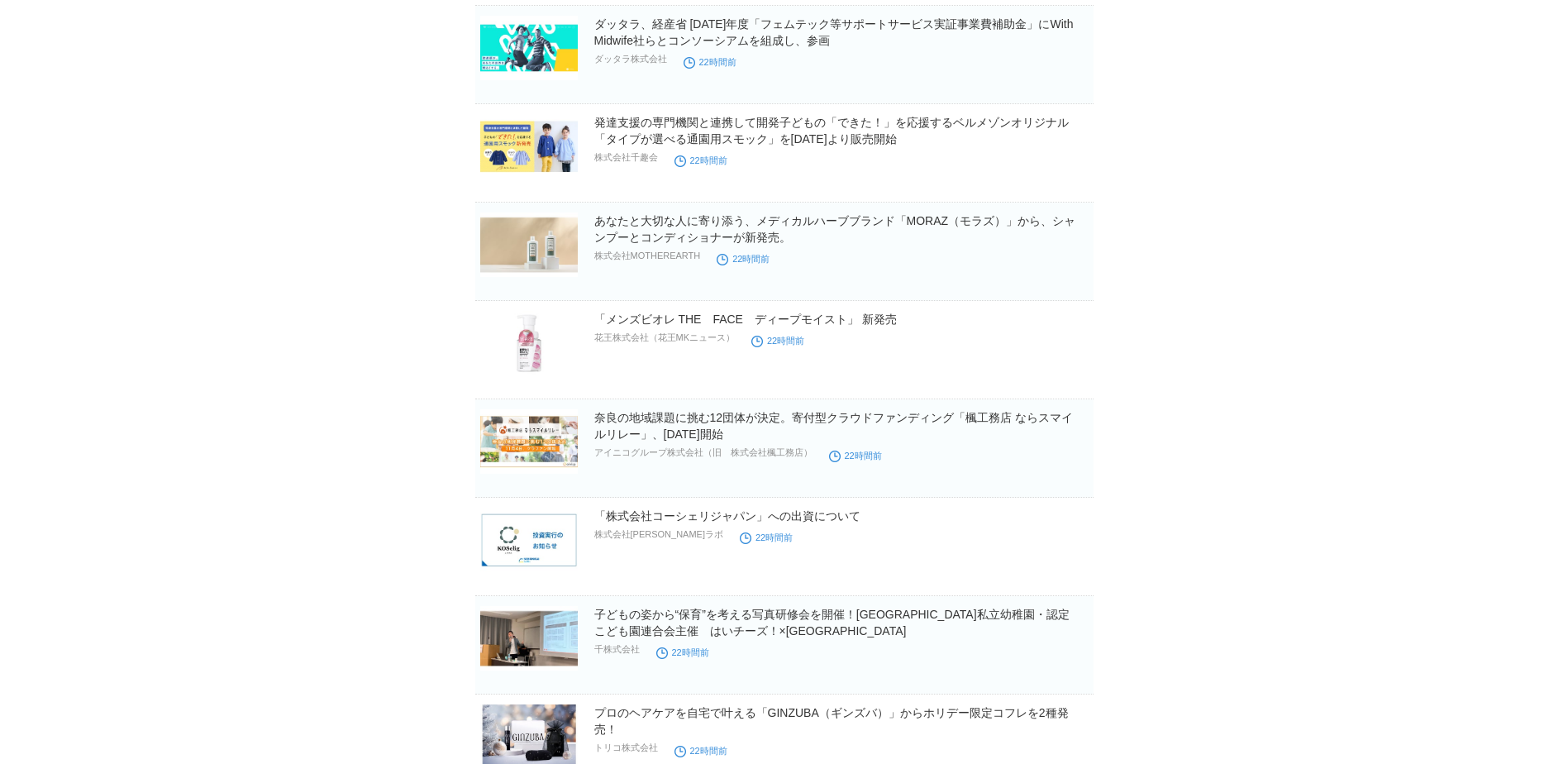
scroll to position [7152, 0]
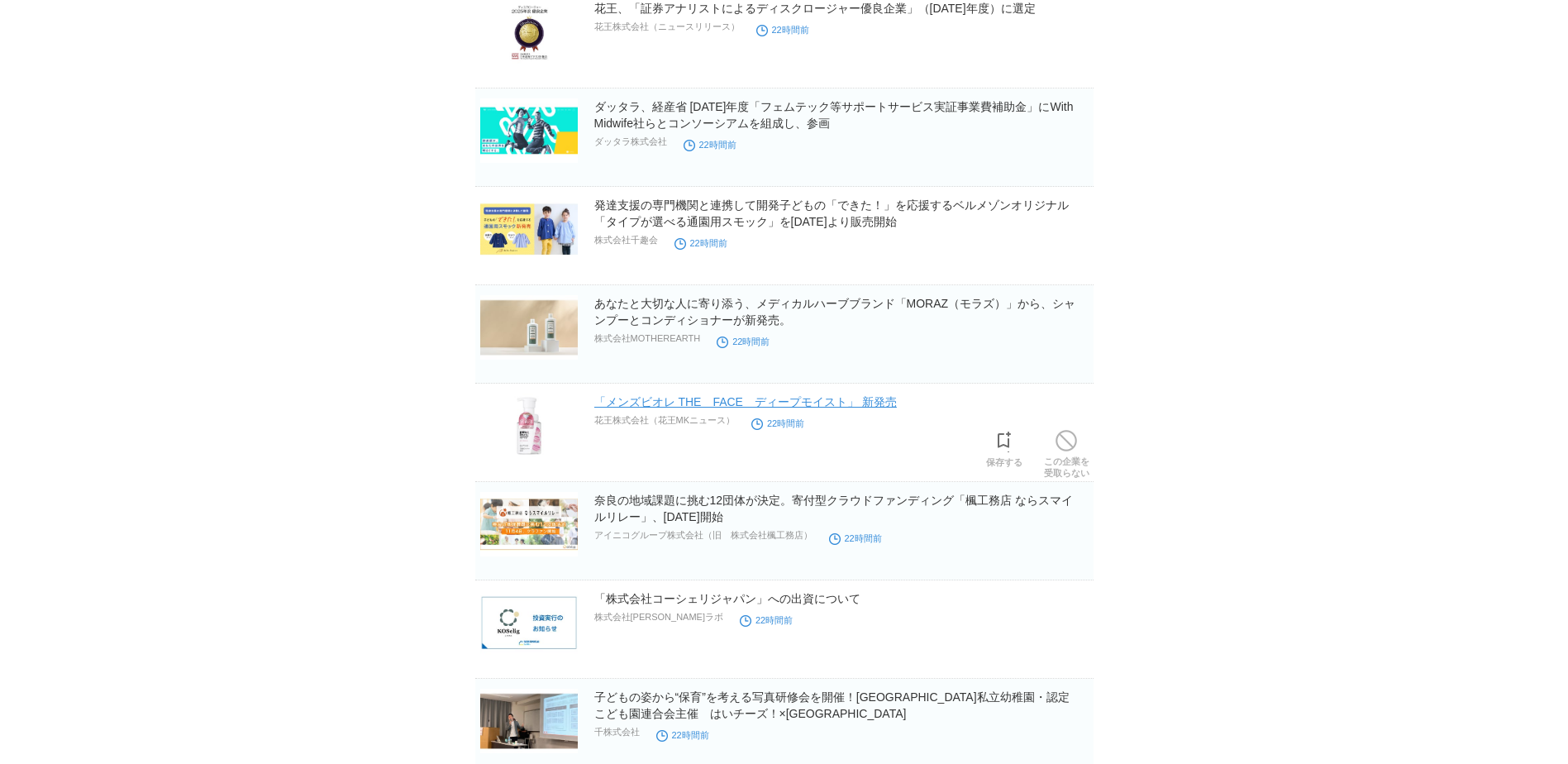
click at [718, 408] on link "「メンズビオレ THE　FACE　ディープモイスト」 新発売" at bounding box center [745, 401] width 303 height 13
click at [851, 308] on link "あなたと大切な人に寄り添う、メディカルハーブブランド「MORAZ（モラズ）」から、シャンプーとコンディショナーが新発売。" at bounding box center [835, 312] width 482 height 30
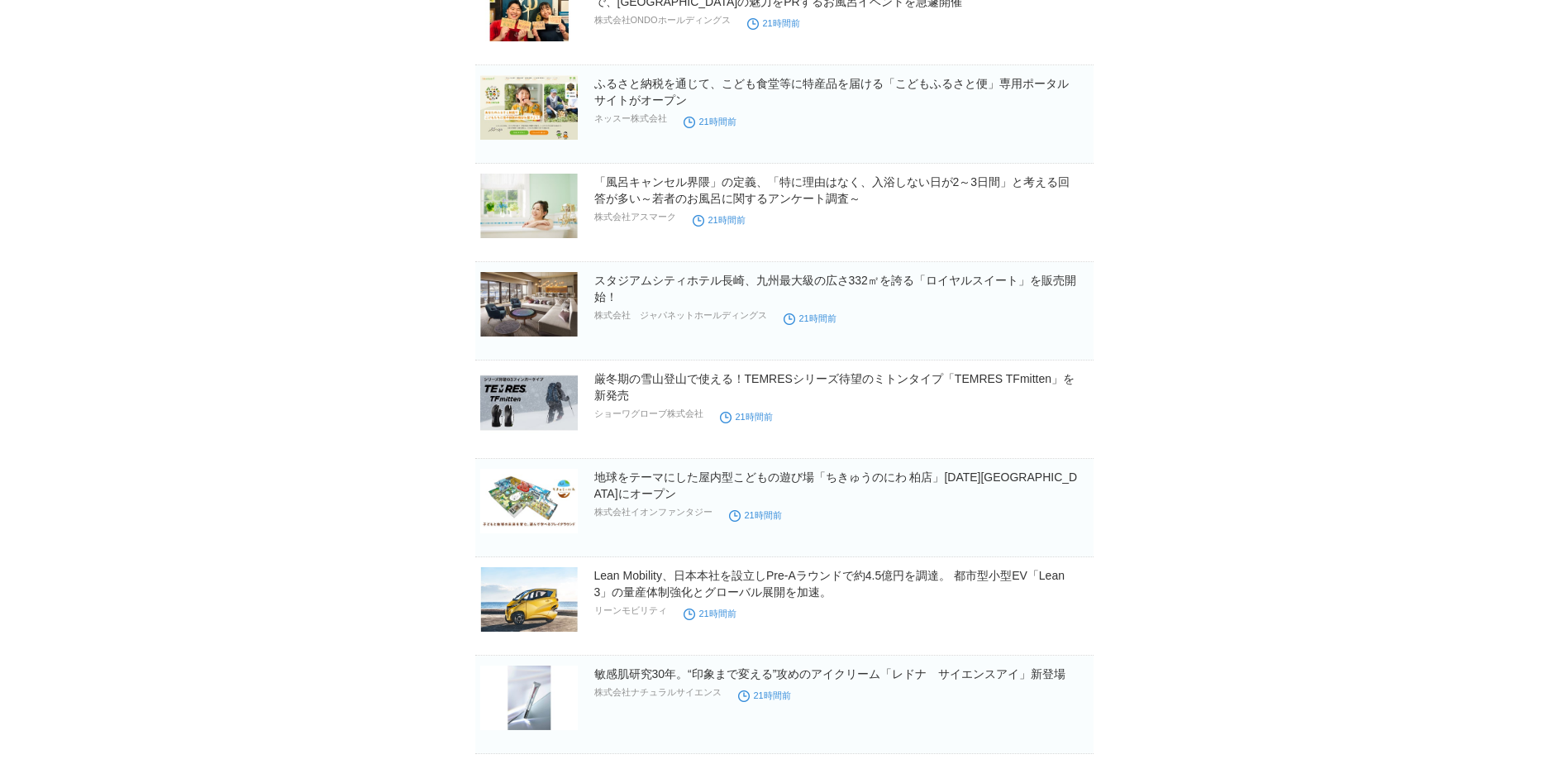
scroll to position [5913, 0]
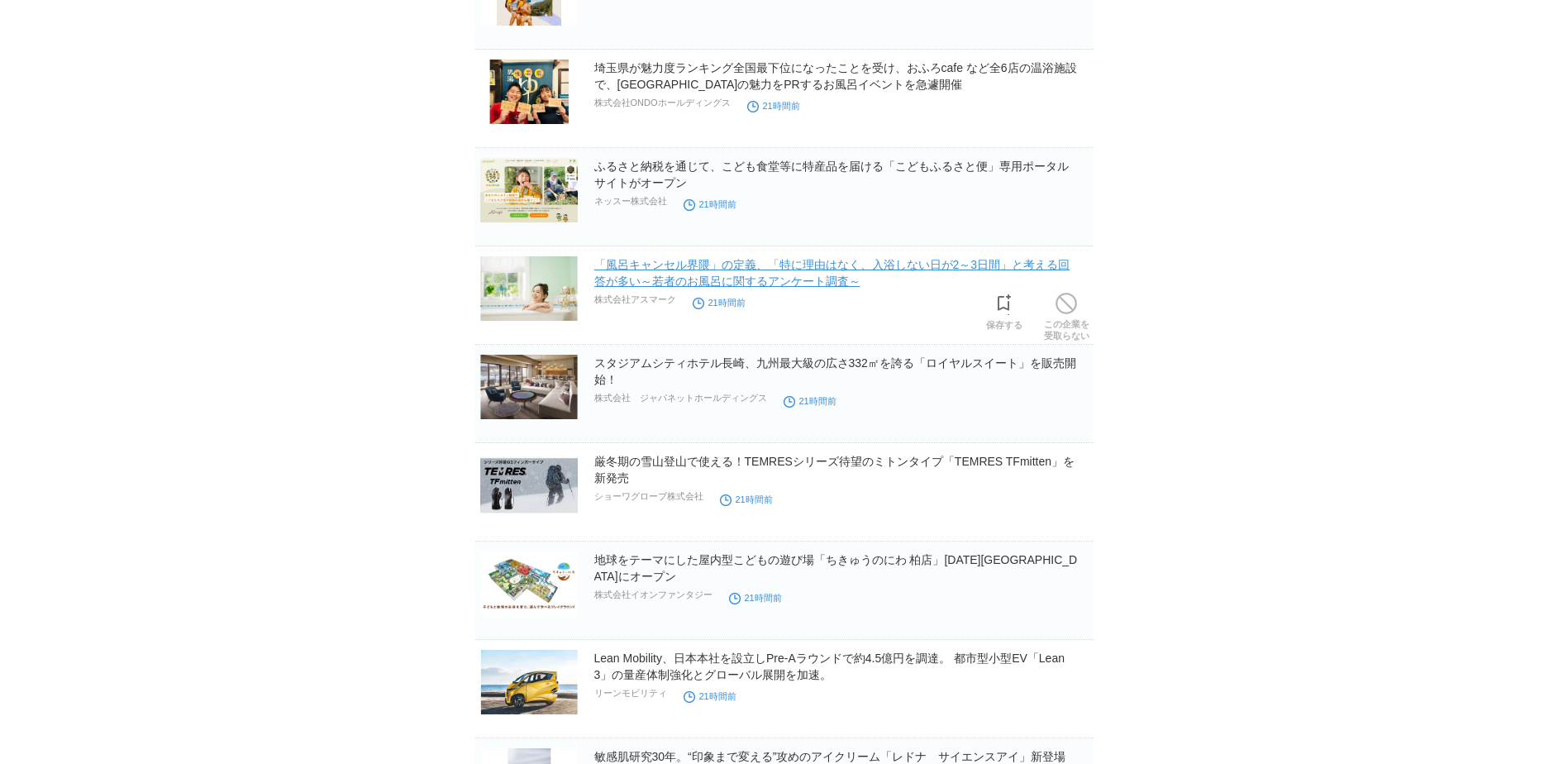
click at [684, 268] on link "「風呂キャンセル界隈」の定義、「特に理由はなく、入浴しない日が2～3日間」と考える回答が多い～若者のお風呂に関するアンケート調査～" at bounding box center [832, 273] width 476 height 30
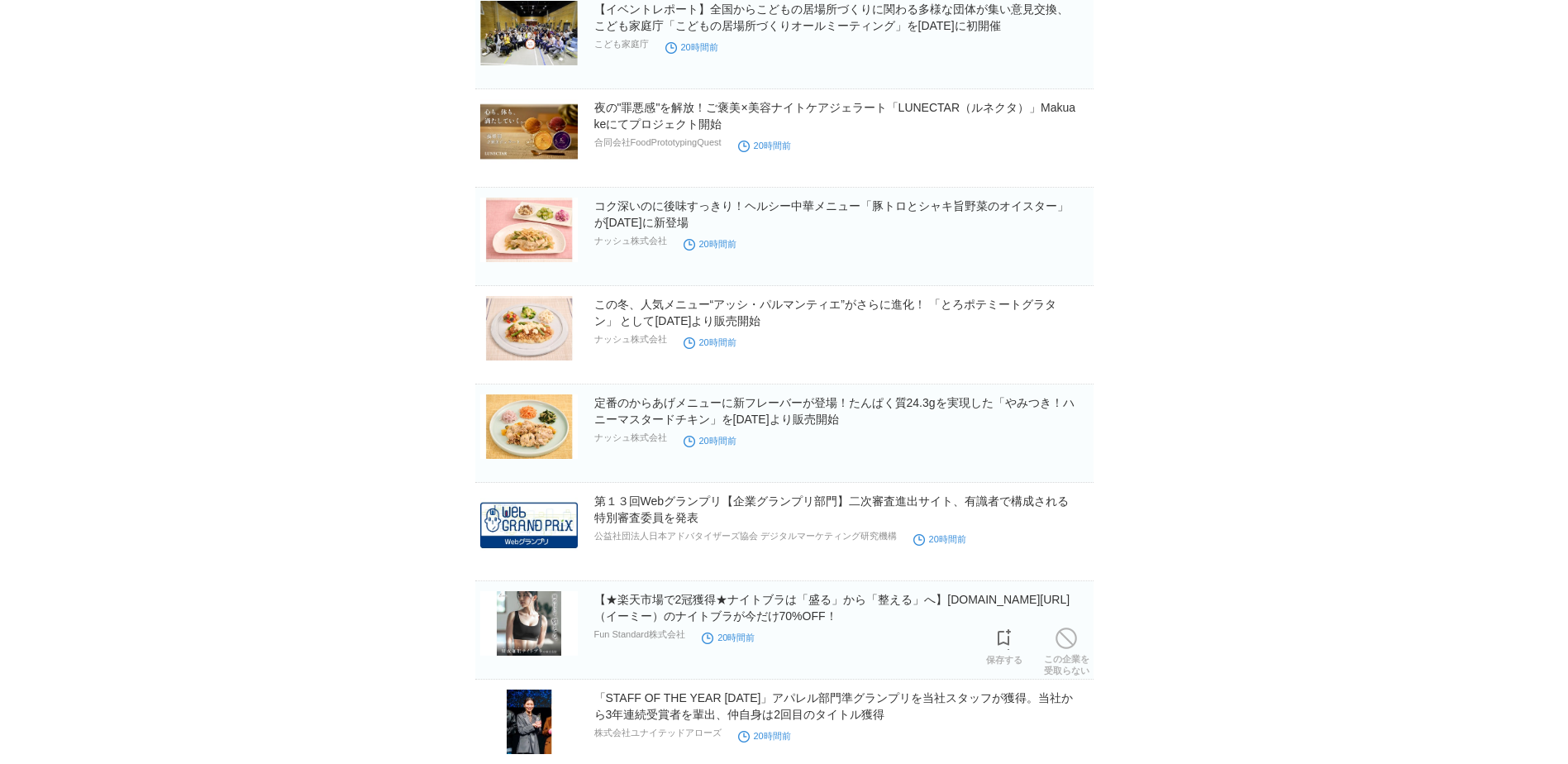
scroll to position [4839, 0]
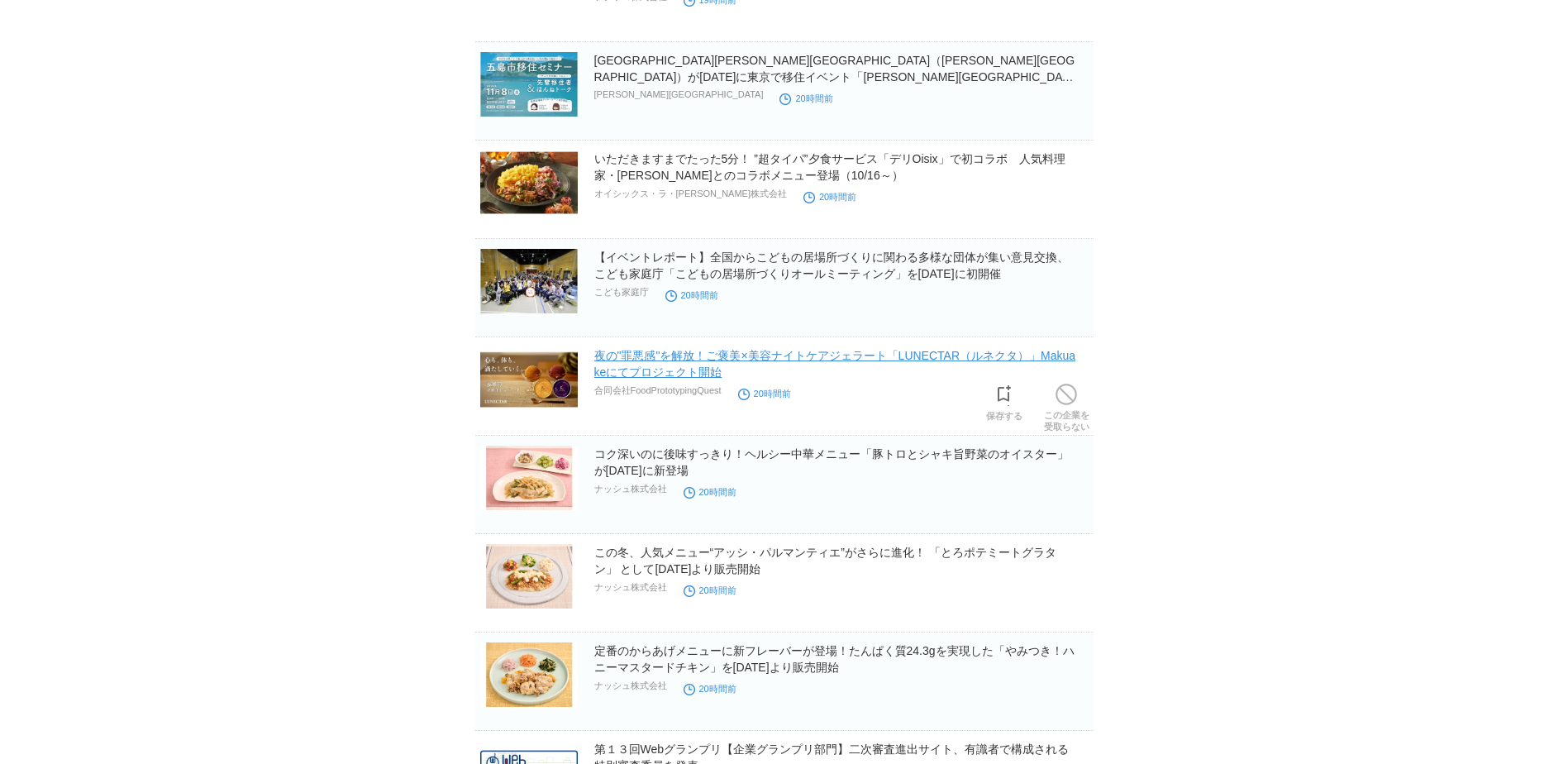
click at [813, 362] on link "夜の"罪悪感"を解放！ご褒美×美容ナイトケアジェラート「LUNECTAR（ルネクタ）」Makuakeにてプロジェクト開始" at bounding box center [835, 363] width 482 height 30
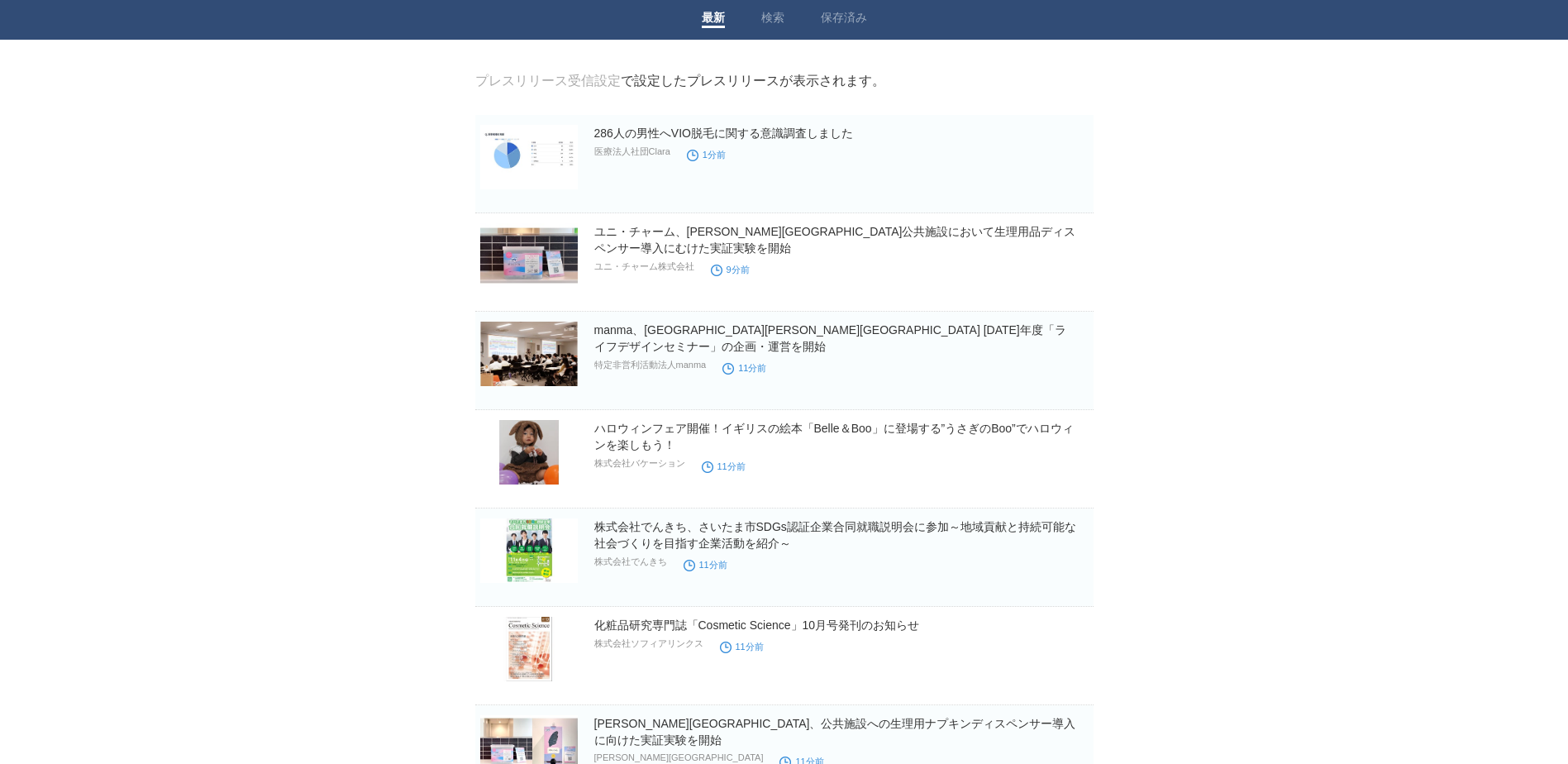
scroll to position [0, 0]
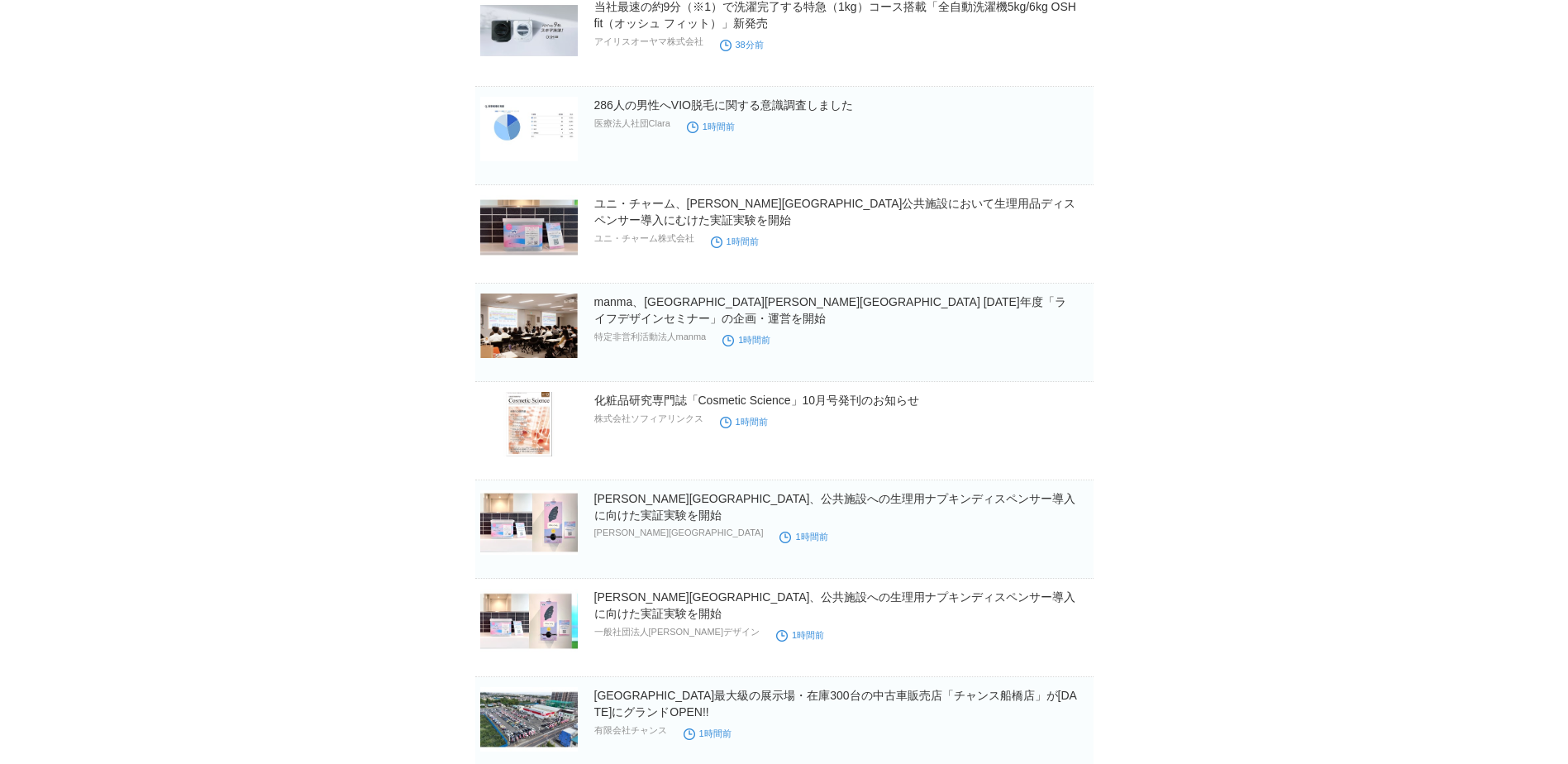
scroll to position [1367, 0]
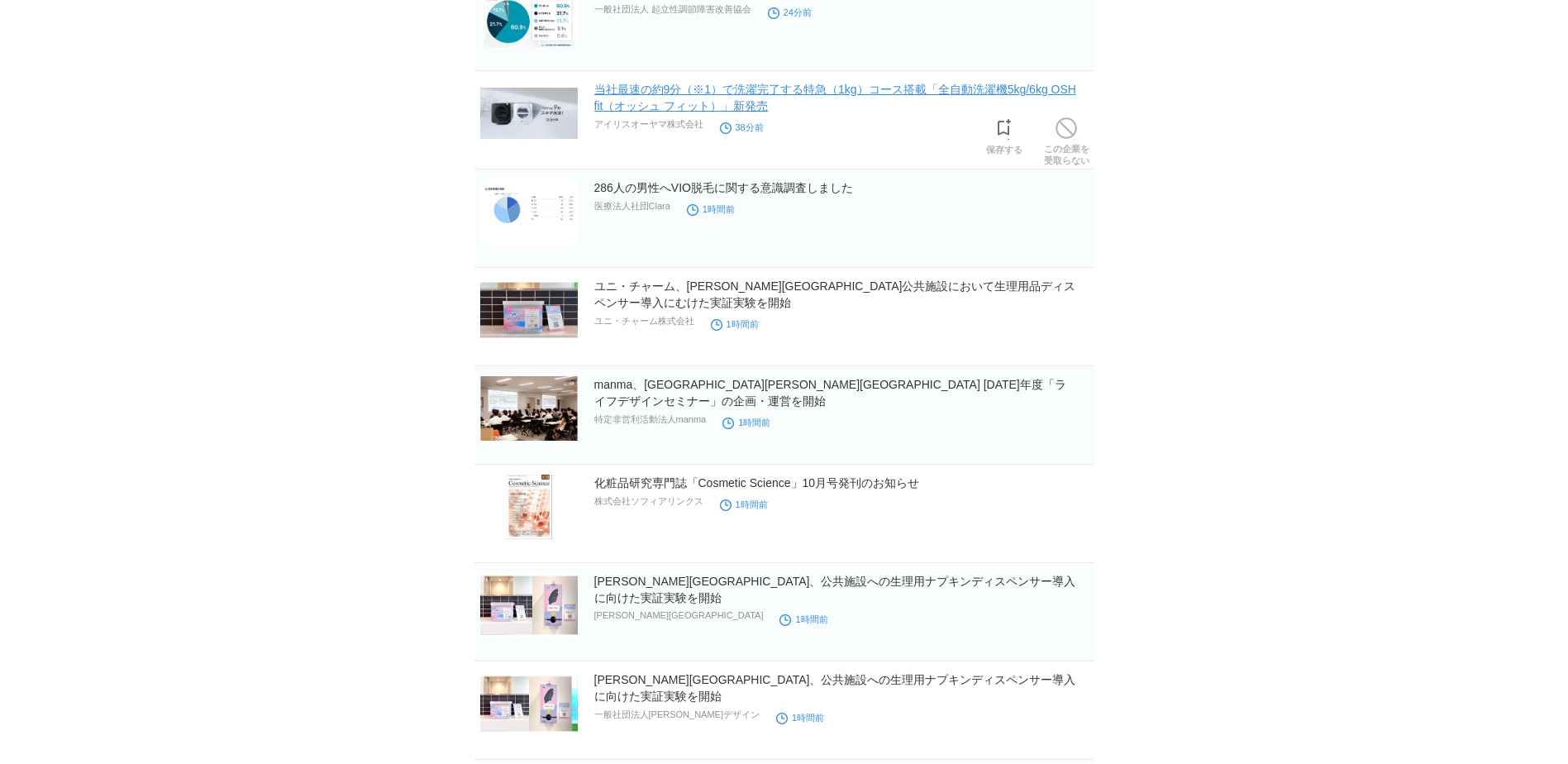
click at [786, 98] on link "当社最速の約9分（※1）で洗濯完了する特急（1kg）コース搭載「全自動洗濯機5kg/6kg OSH fit（オッシュ フィット）」新発売" at bounding box center [835, 98] width 482 height 30
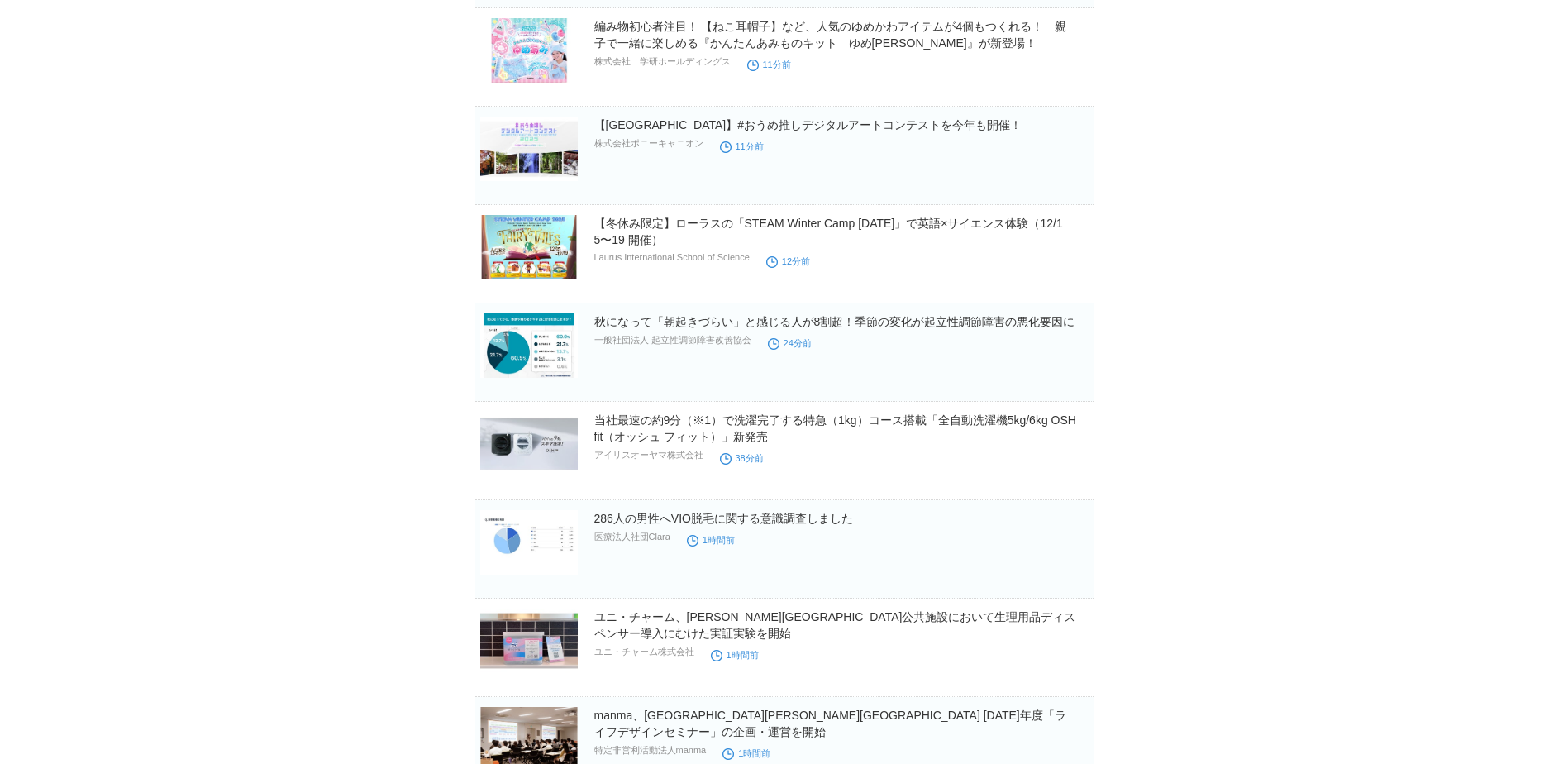
scroll to position [871, 0]
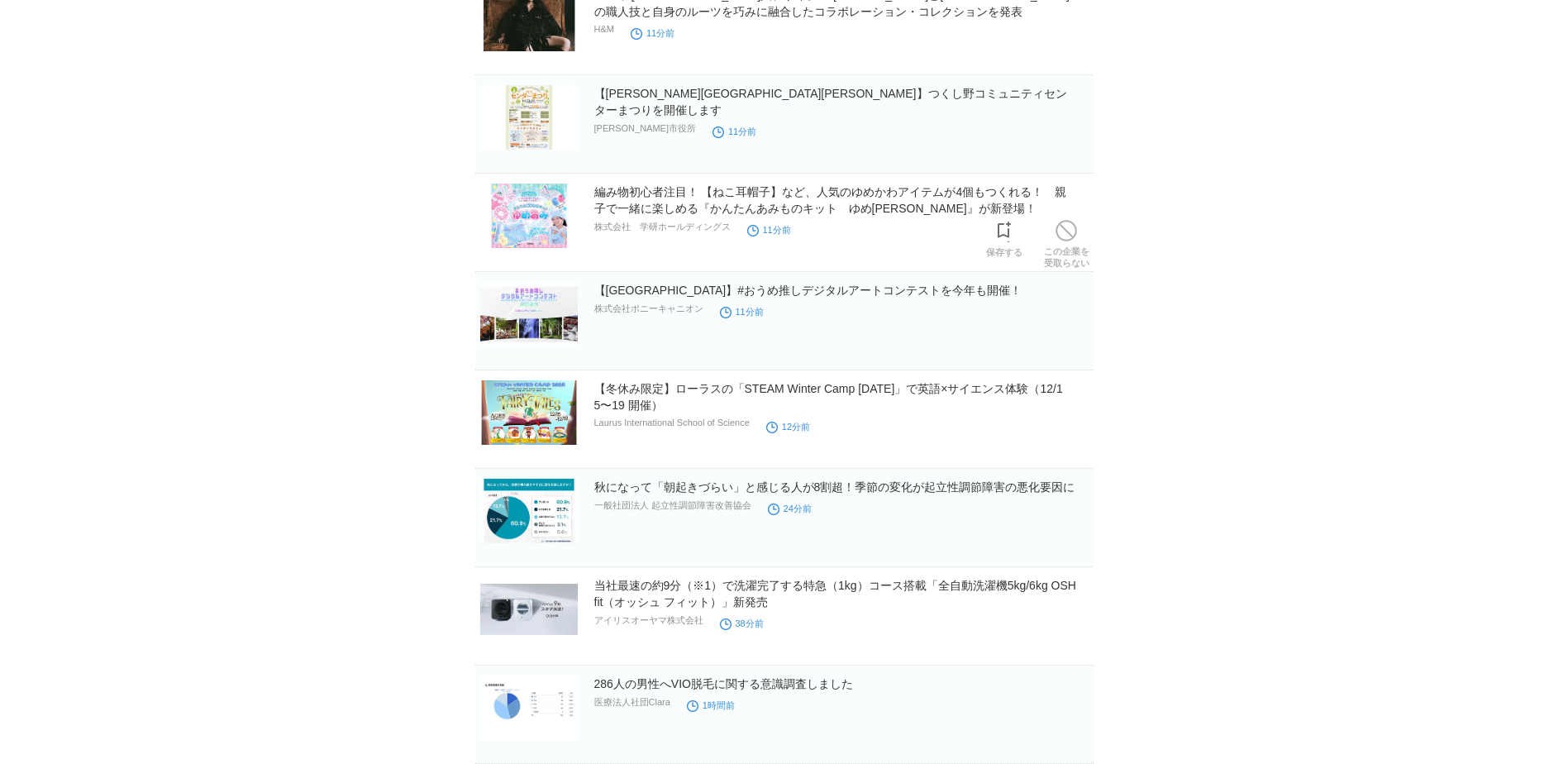
click at [662, 204] on h2 "編み物初心者注目！ 【ねこ耳帽子】など、人気のゆめかわアイテムが4個もつくれる！　親子で一緒に楽しめる『かんたんあみものキット　ゆめあみ』が新登場！" at bounding box center [842, 200] width 496 height 33
click at [664, 199] on link "編み物初心者注目！ 【ねこ耳帽子】など、人気のゆめかわアイテムが4個もつくれる！　親子で一緒に楽しめる『かんたんあみものキット　ゆめあみ』が新登場！" at bounding box center [830, 200] width 473 height 30
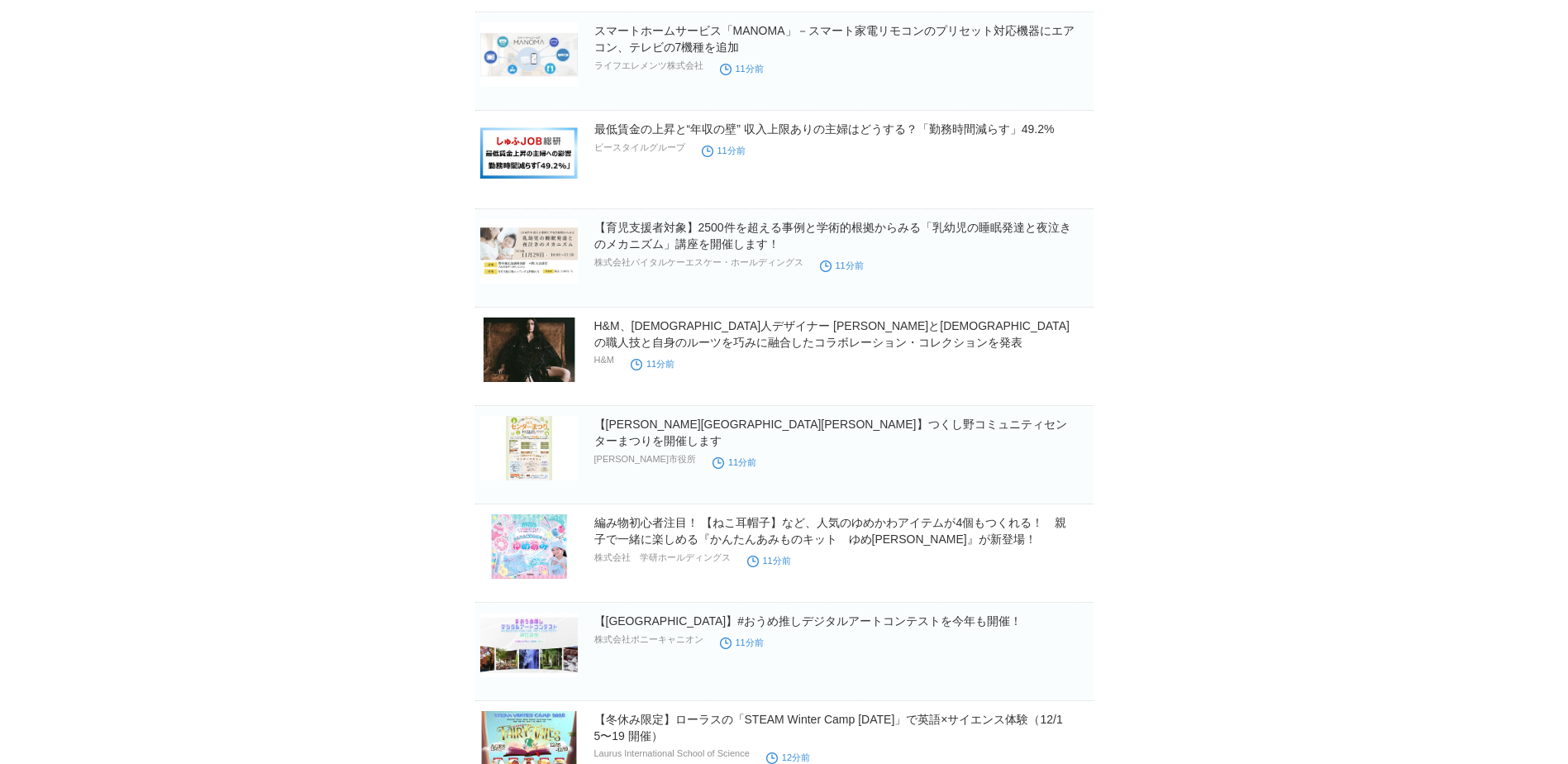
scroll to position [375, 0]
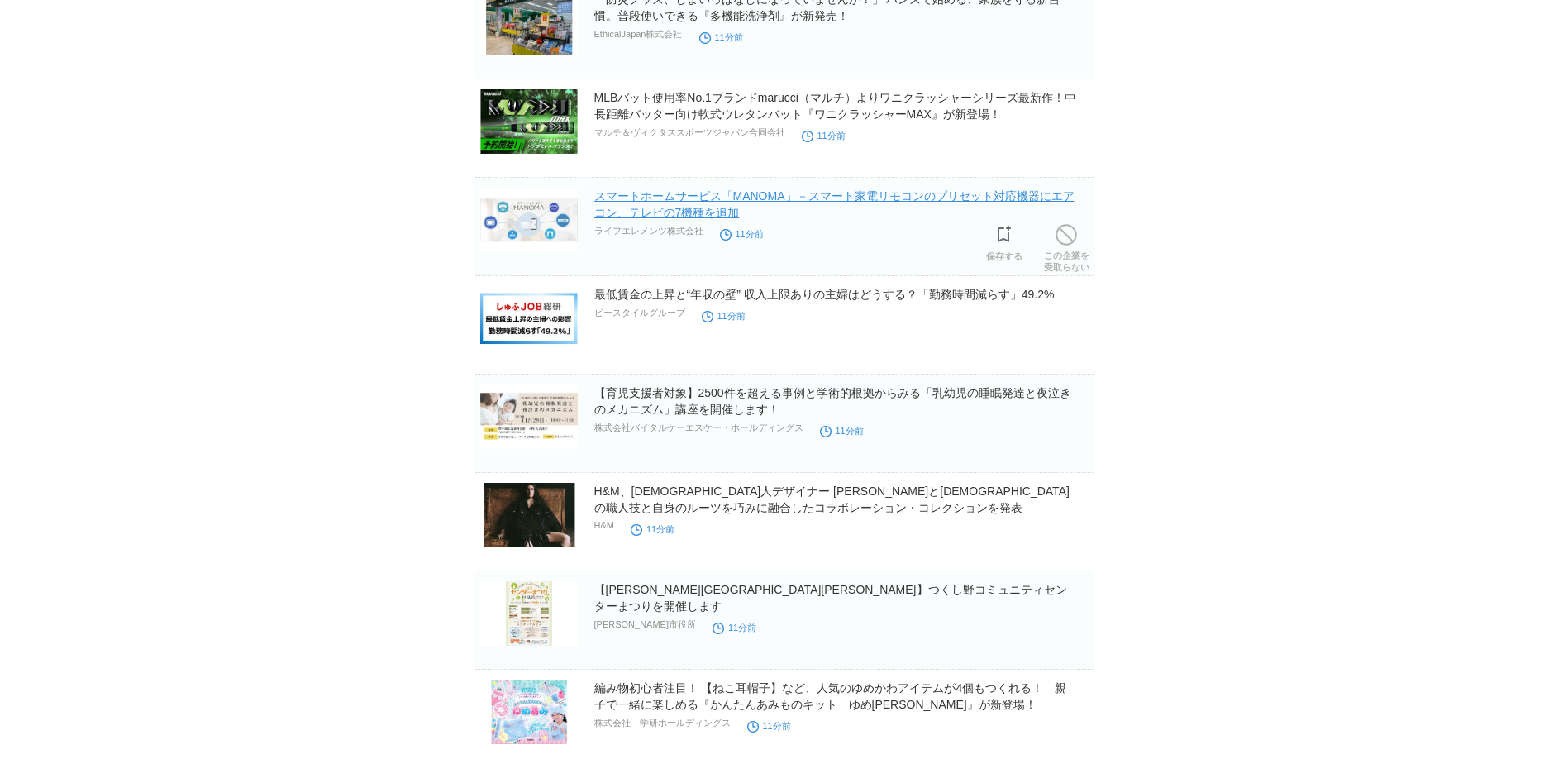
click at [710, 204] on link "スマートホームサービス「MANOMA」－スマート家電リモコンのプリセット対応機器にエアコン、テレビの7機種を追加" at bounding box center [834, 204] width 480 height 30
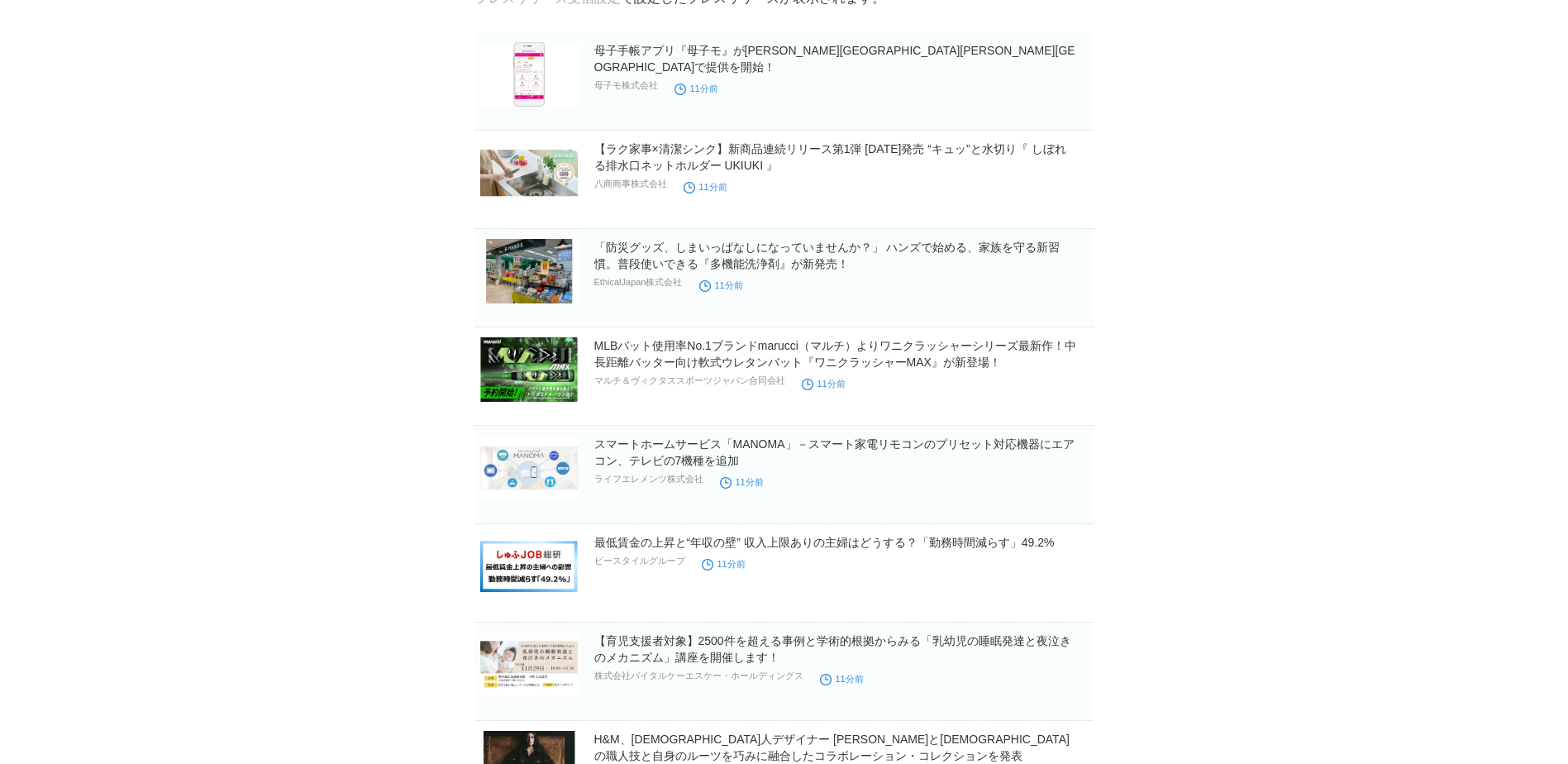
scroll to position [0, 0]
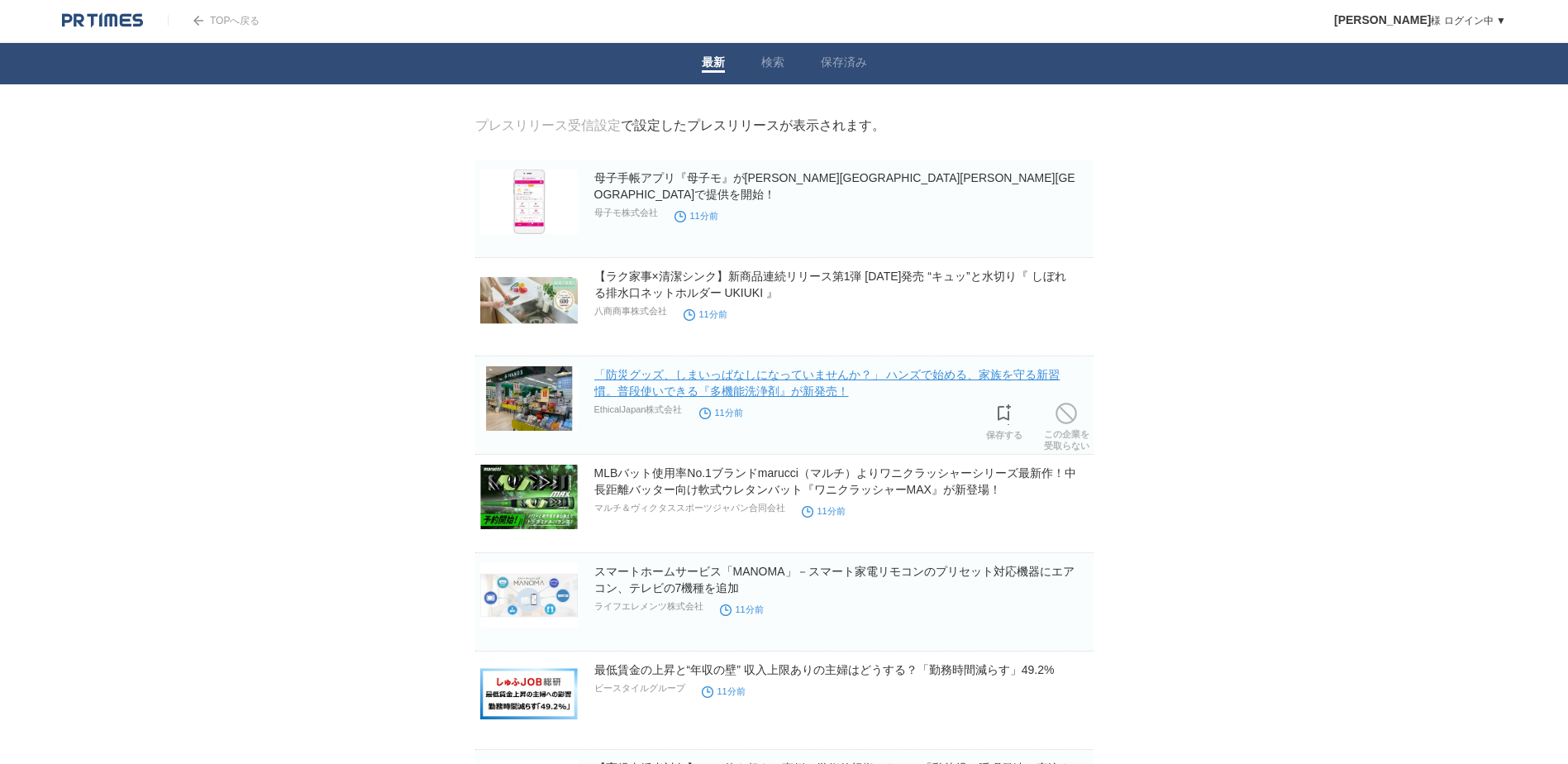
click at [808, 397] on link "「防災グッズ、しまいっぱなしになっていませんか？」 ハンズで始める、家族を守る新習慣。普段使いできる『多機能洗浄剤』が新発売！" at bounding box center [827, 382] width 466 height 30
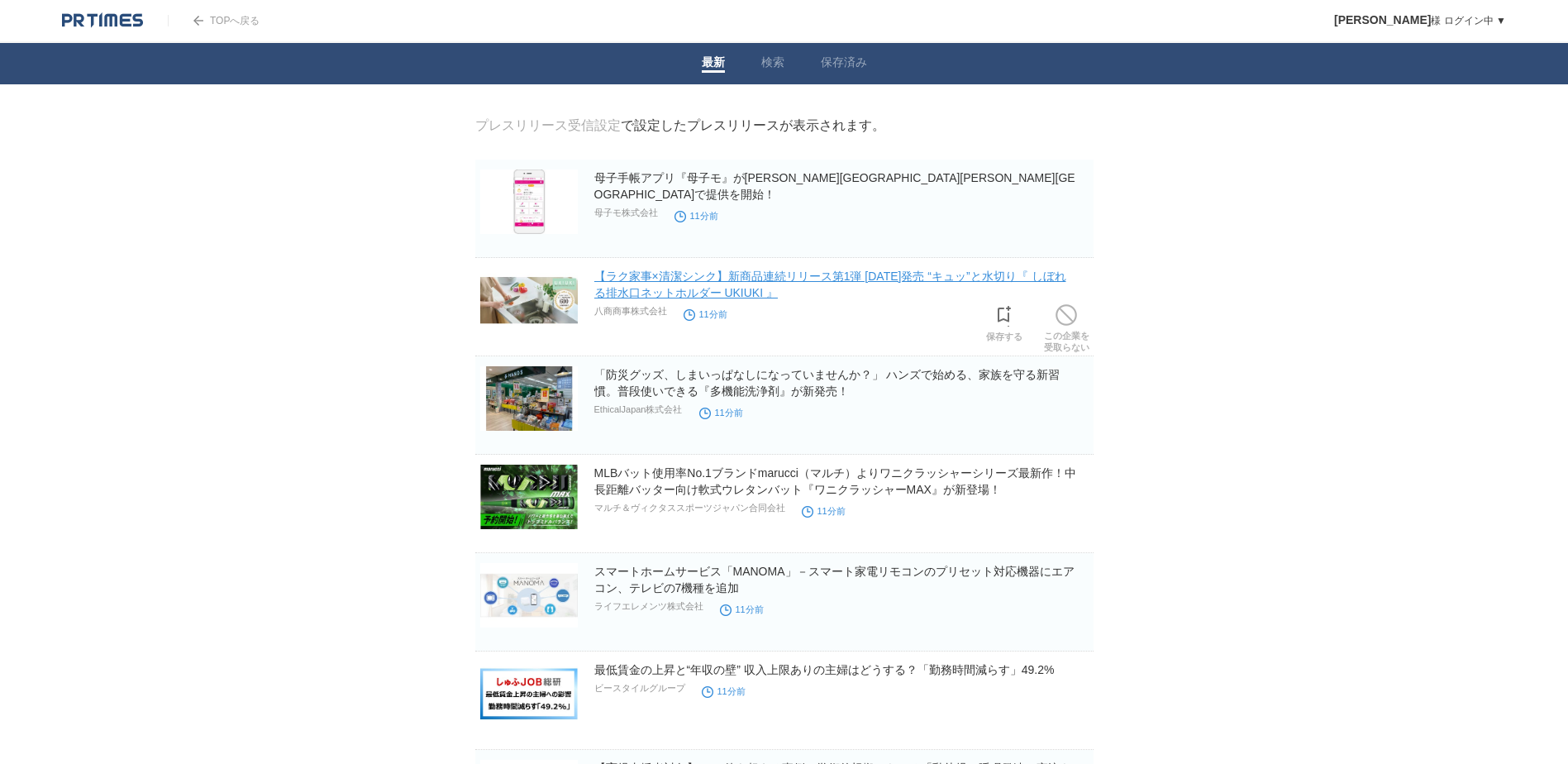
click at [905, 279] on link "【ラク家事×清潔シンク】新商品連続リリース第1弾 10月15日発売 “キュッ”と水切り『 しぼれる排水口ネットホルダー UKIUKI 』" at bounding box center [830, 285] width 472 height 30
